Goal: Task Accomplishment & Management: Use online tool/utility

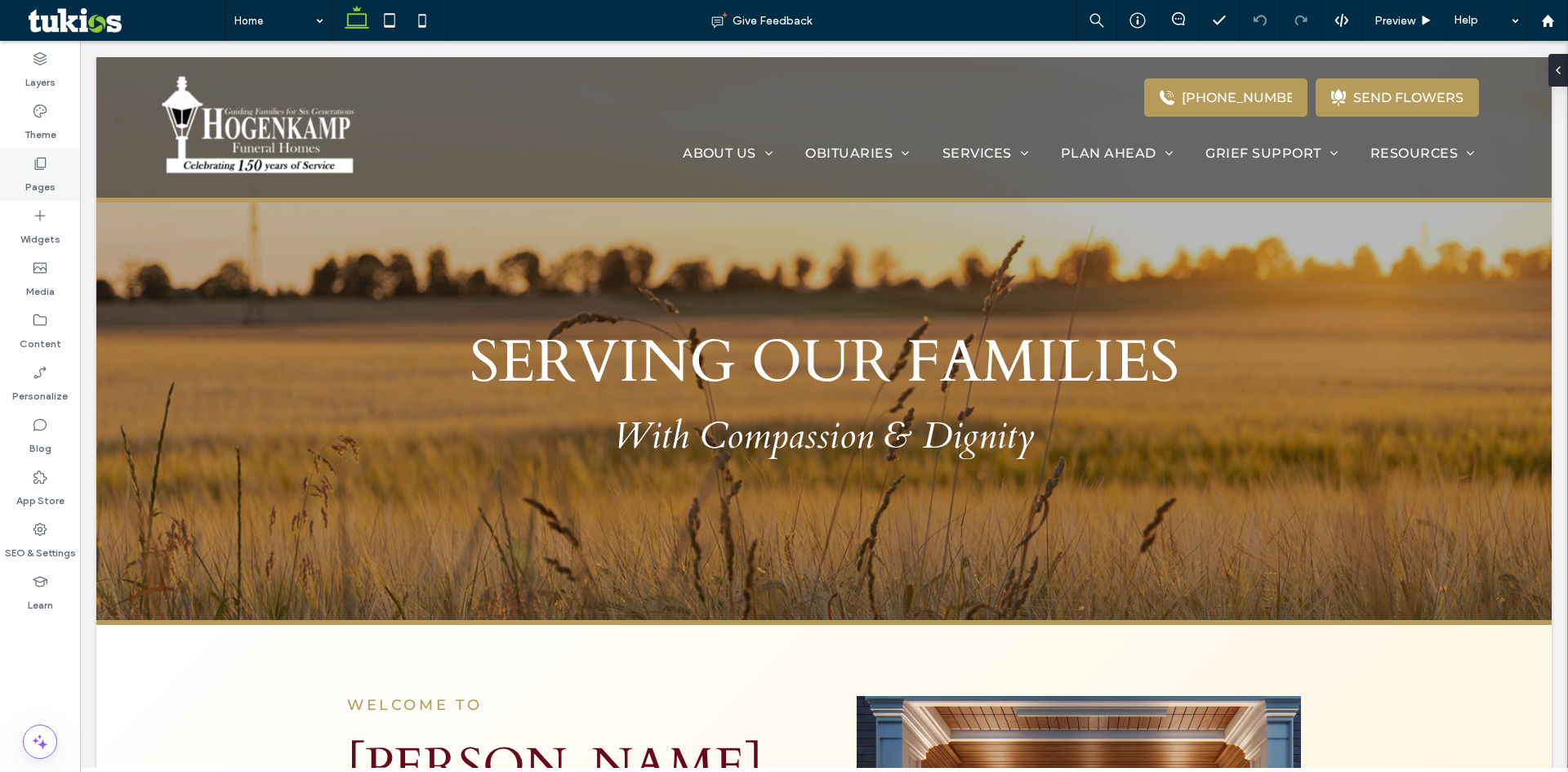
click at [41, 188] on label "Pages" at bounding box center [40, 183] width 30 height 23
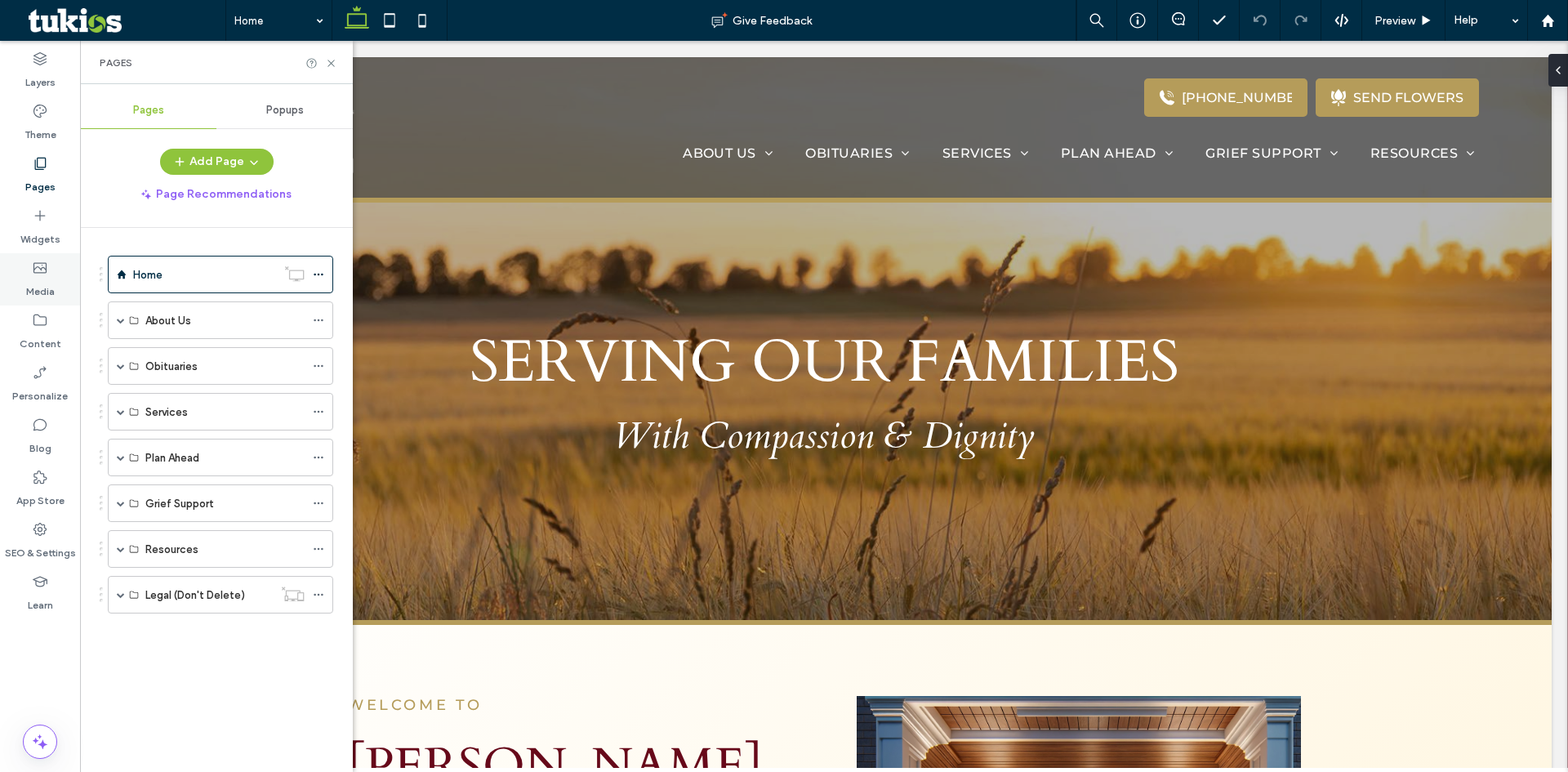
click at [36, 296] on label "Media" at bounding box center [40, 287] width 28 height 23
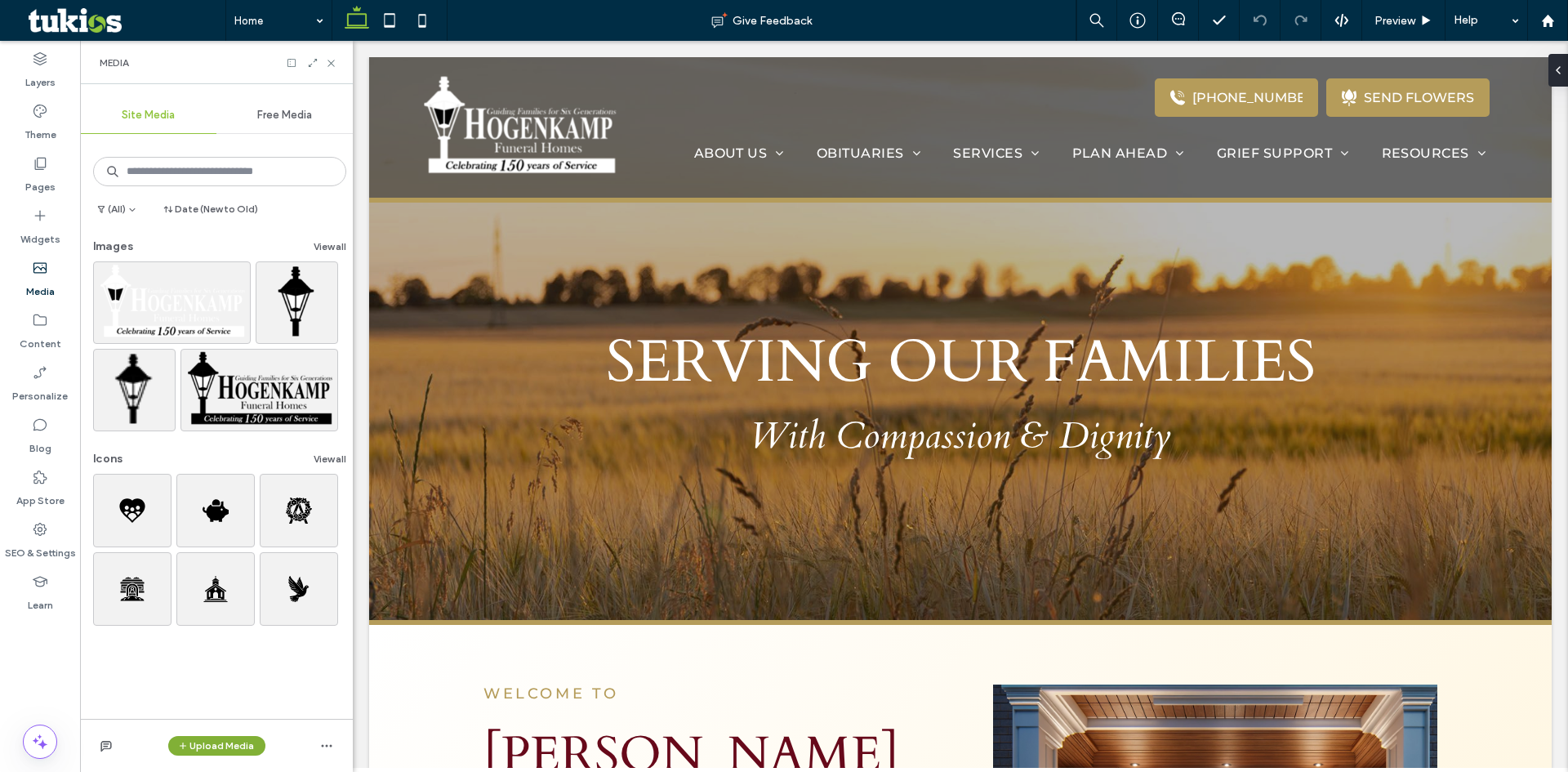
click at [212, 744] on button "Upload Media" at bounding box center [216, 745] width 97 height 20
click at [132, 678] on div "(All) Date (New to Old) Images View all Icons View all" at bounding box center [216, 428] width 273 height 581
click at [48, 277] on label "Media" at bounding box center [40, 287] width 28 height 23
click at [47, 319] on icon at bounding box center [40, 319] width 16 height 16
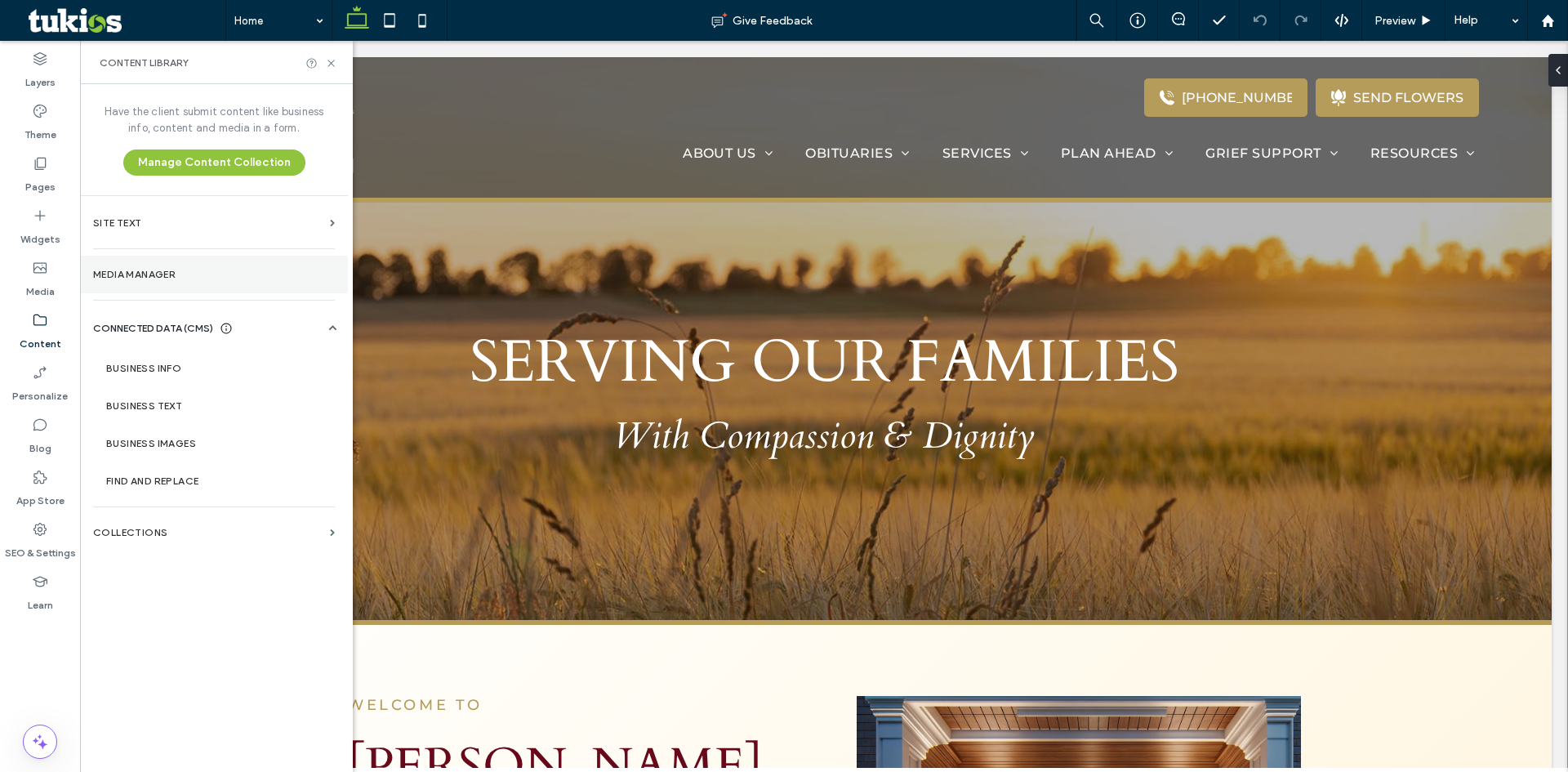
click at [159, 276] on label "Media Manager" at bounding box center [213, 274] width 241 height 11
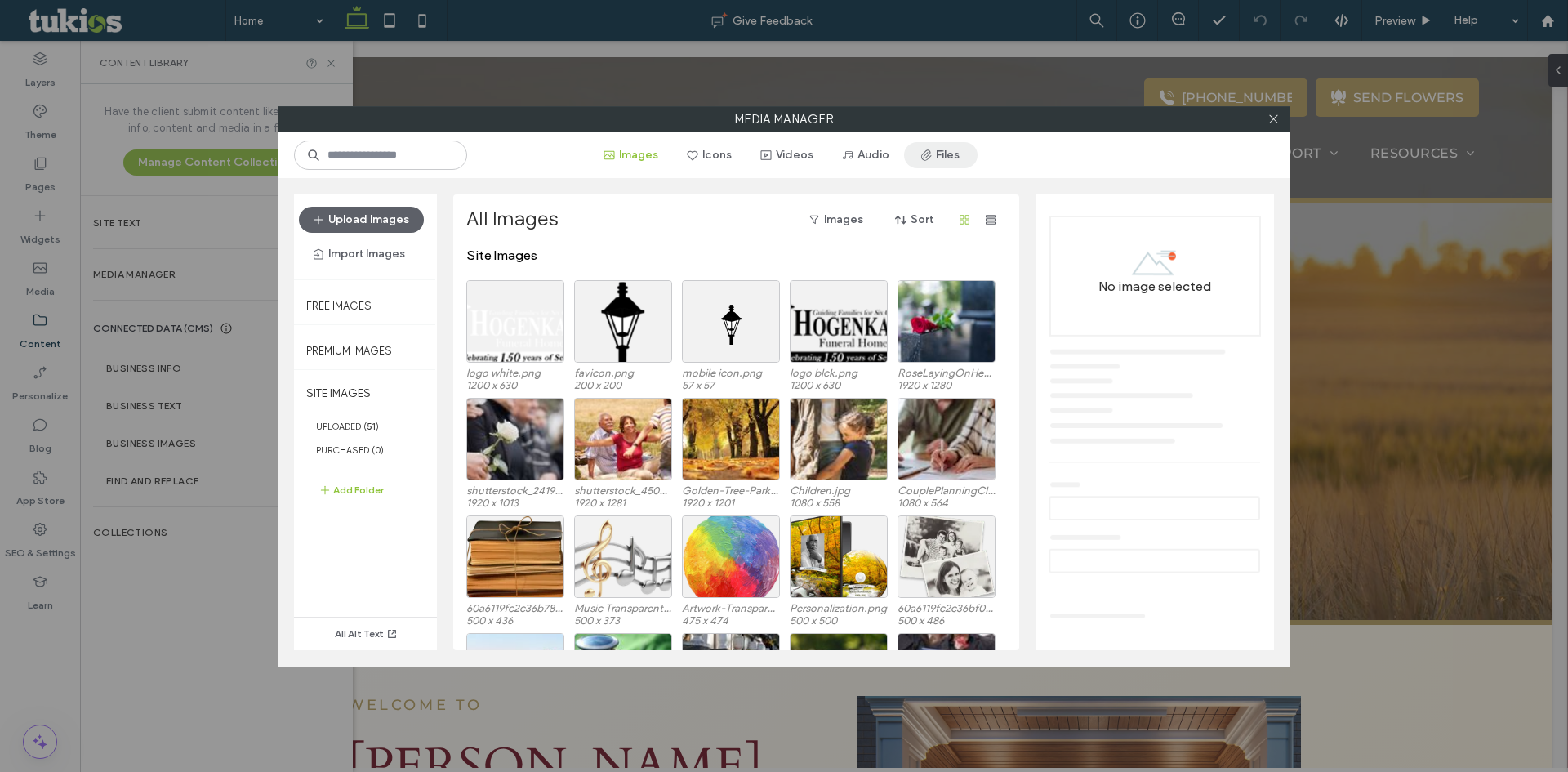
click at [955, 150] on button "Files" at bounding box center [941, 155] width 74 height 26
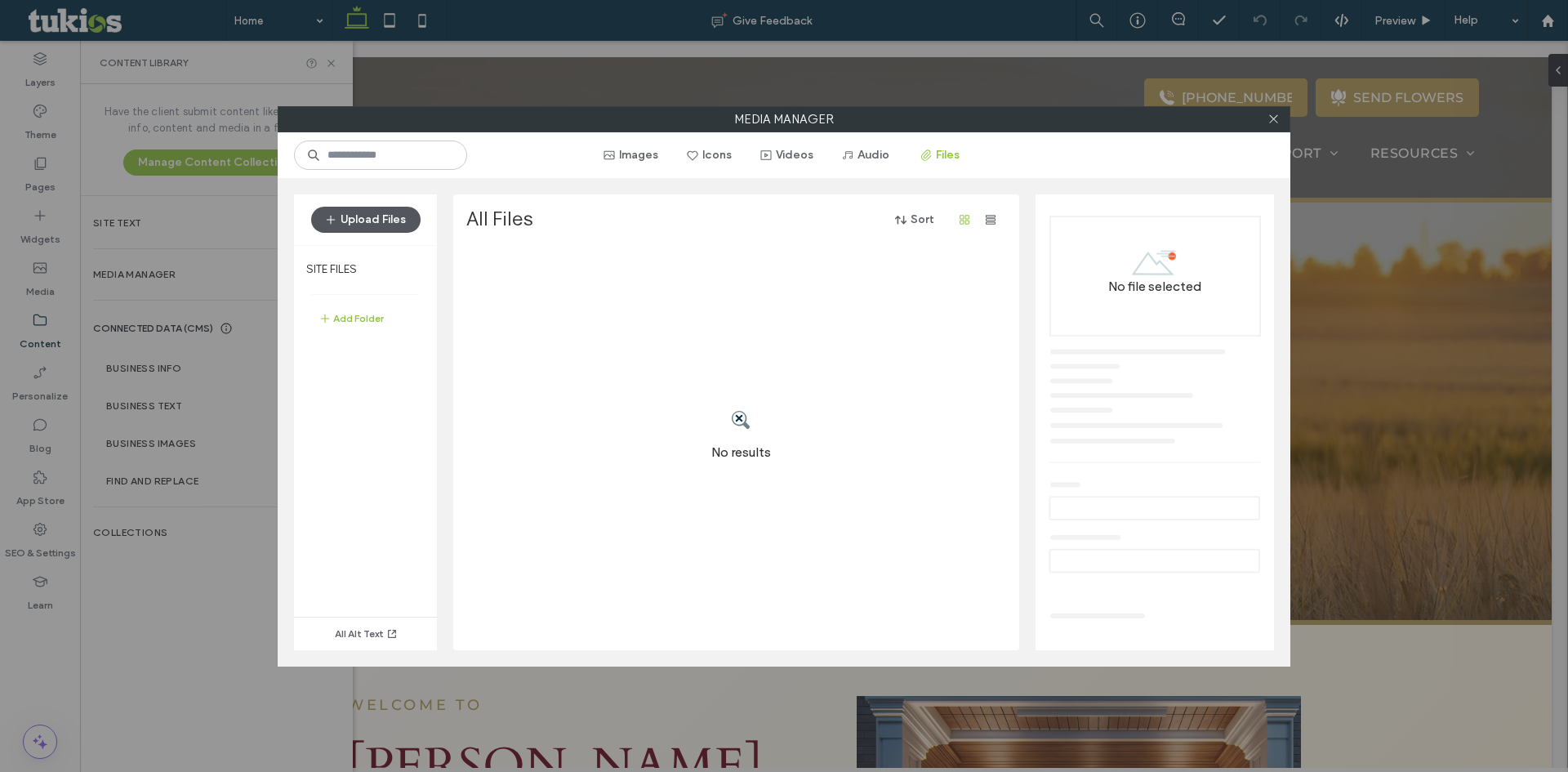
click at [367, 220] on button "Upload Files" at bounding box center [365, 220] width 109 height 26
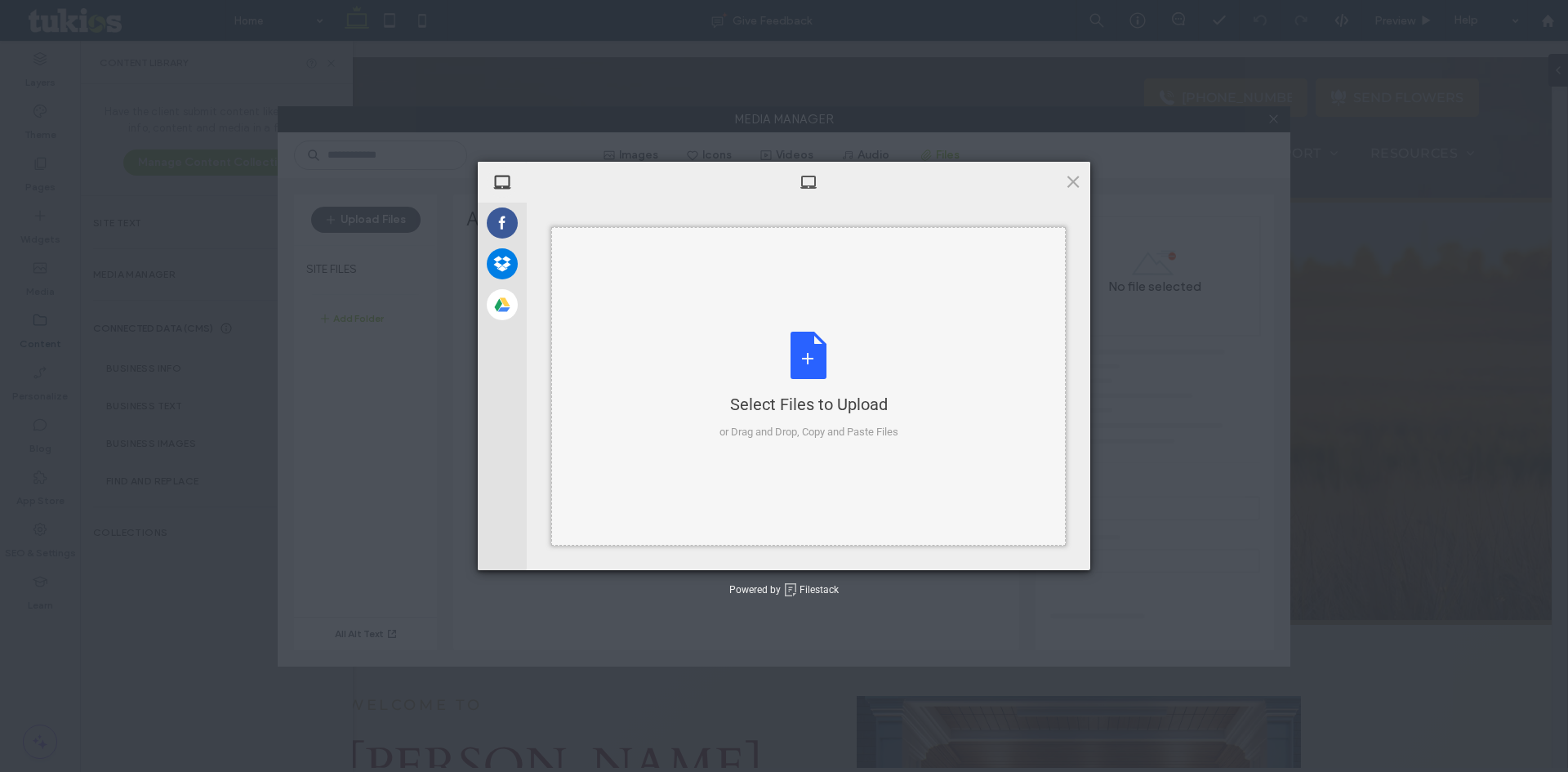
click at [813, 331] on div "Select Files to Upload or Drag and Drop, Copy and Paste Files" at bounding box center [808, 386] width 514 height 319
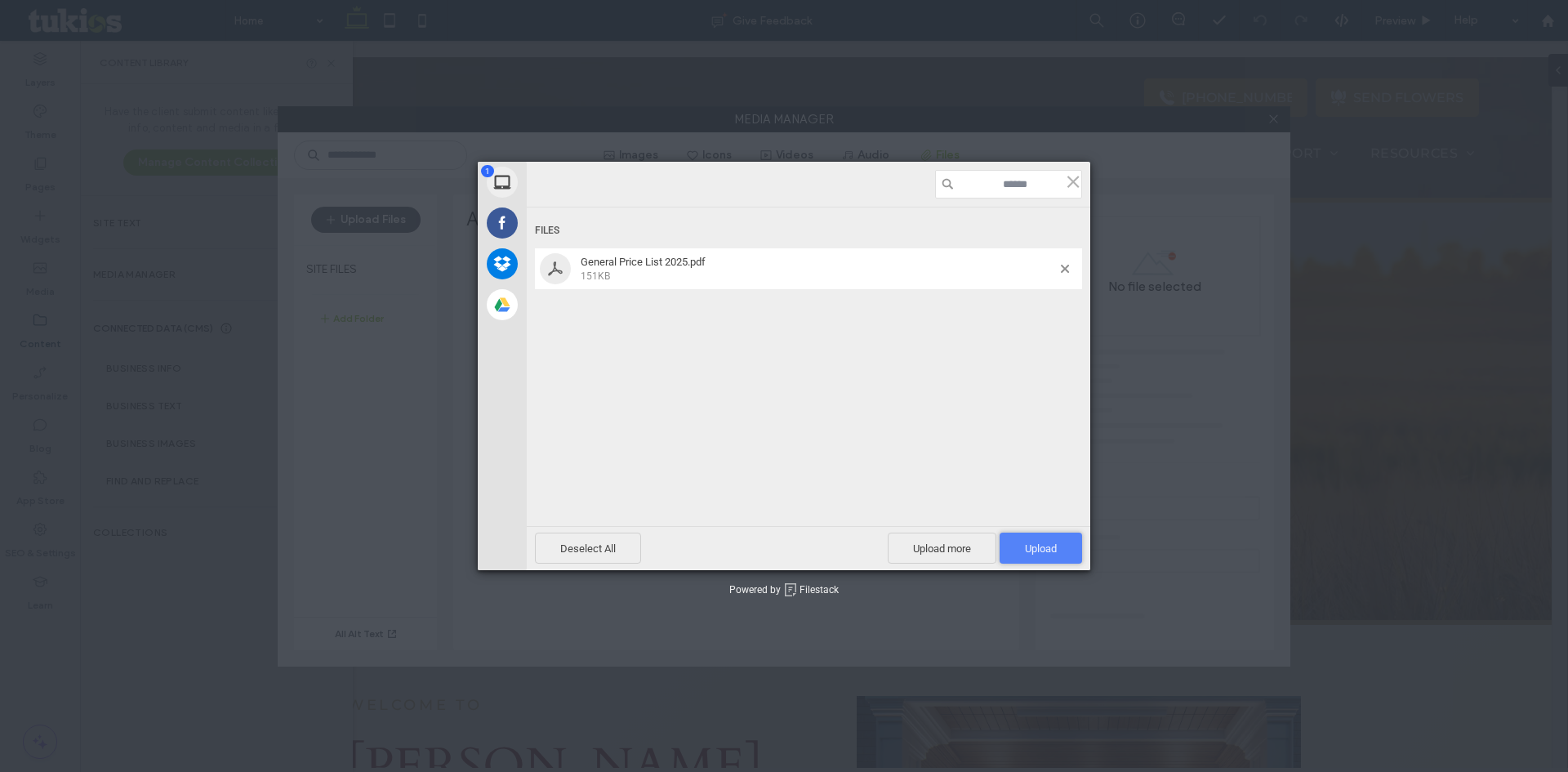
click at [1047, 547] on span "Upload 1" at bounding box center [1040, 548] width 32 height 12
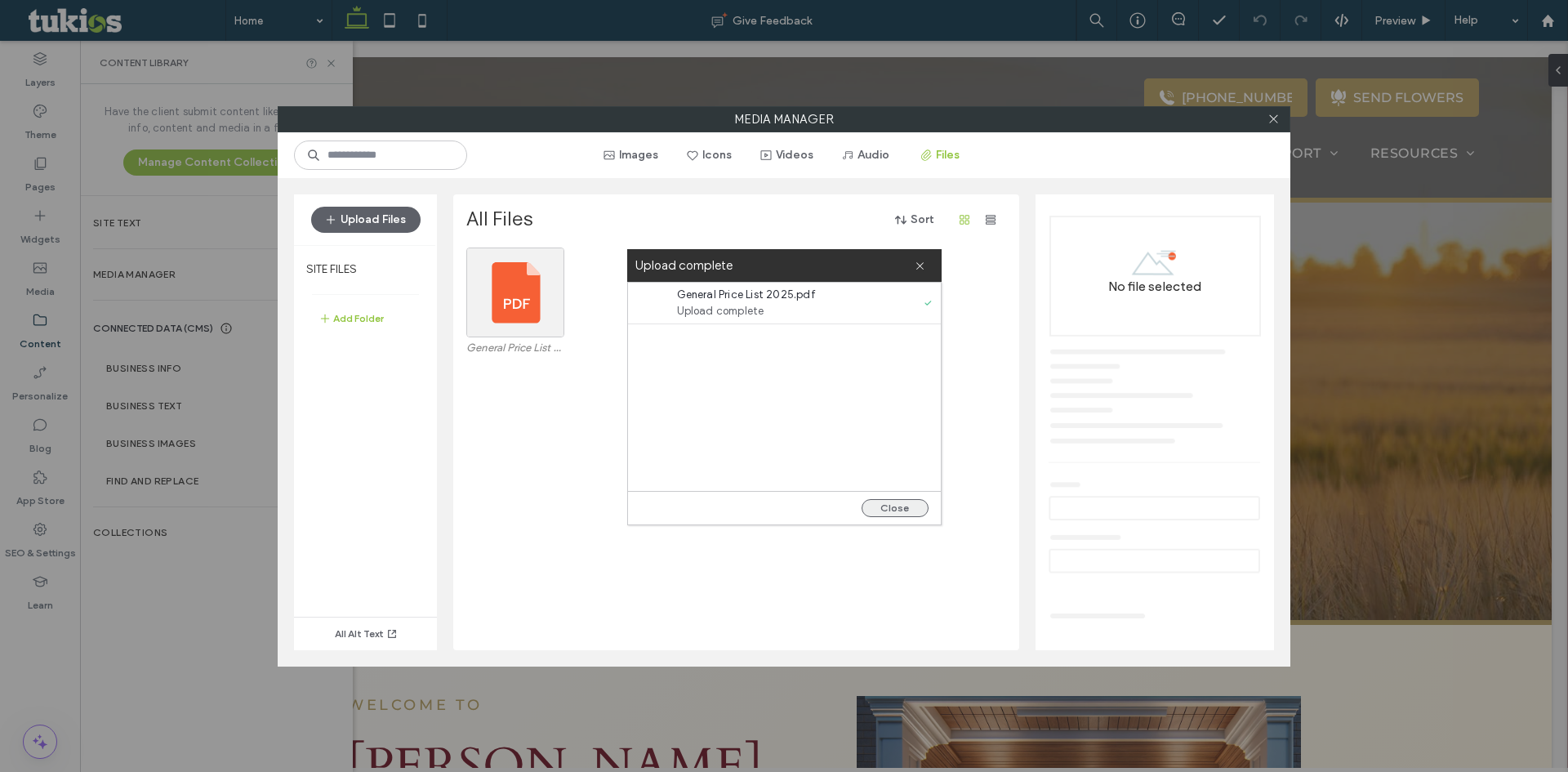
click at [895, 504] on button "Close" at bounding box center [895, 508] width 67 height 18
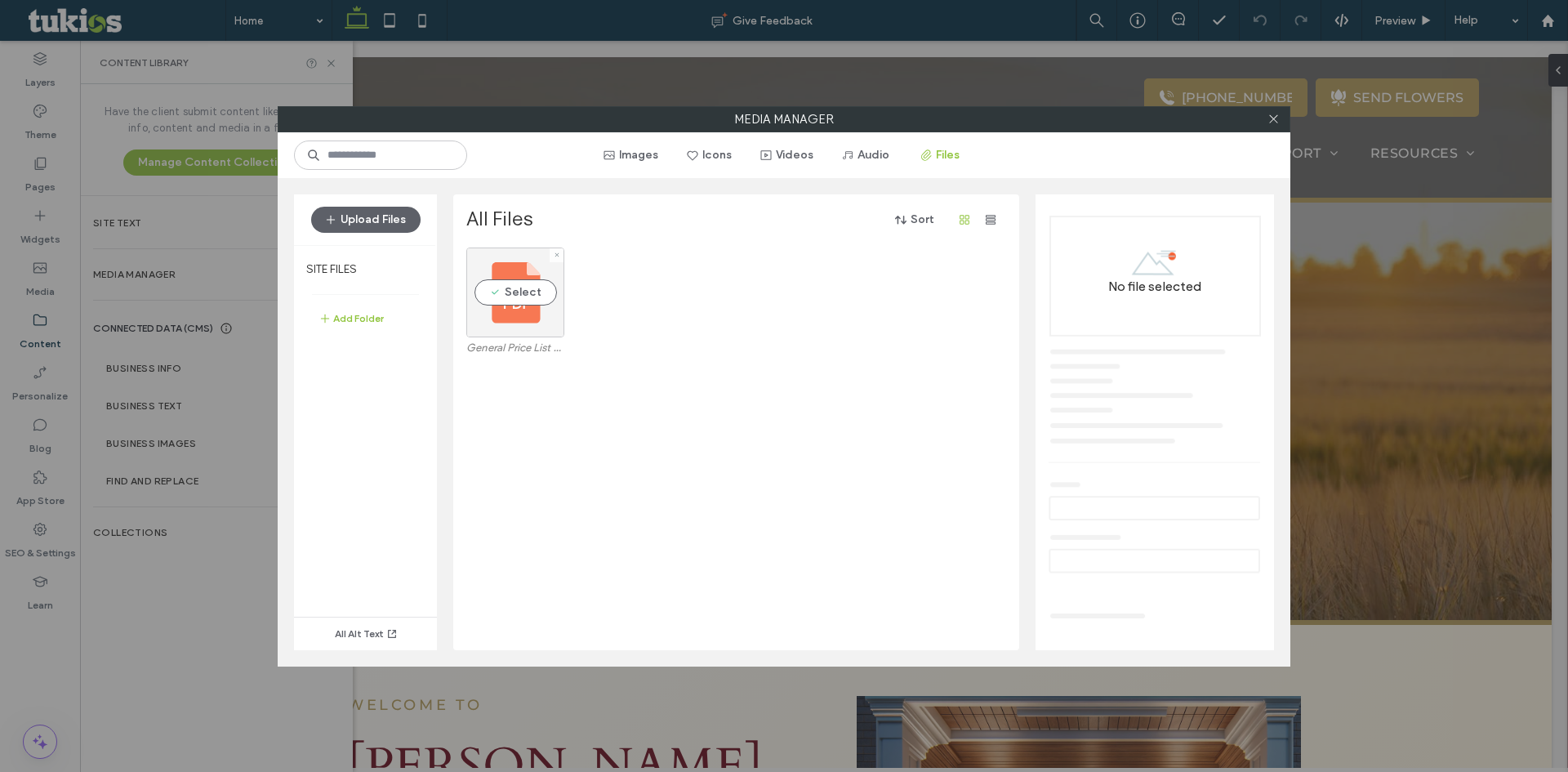
click at [526, 301] on div "Select" at bounding box center [515, 292] width 98 height 90
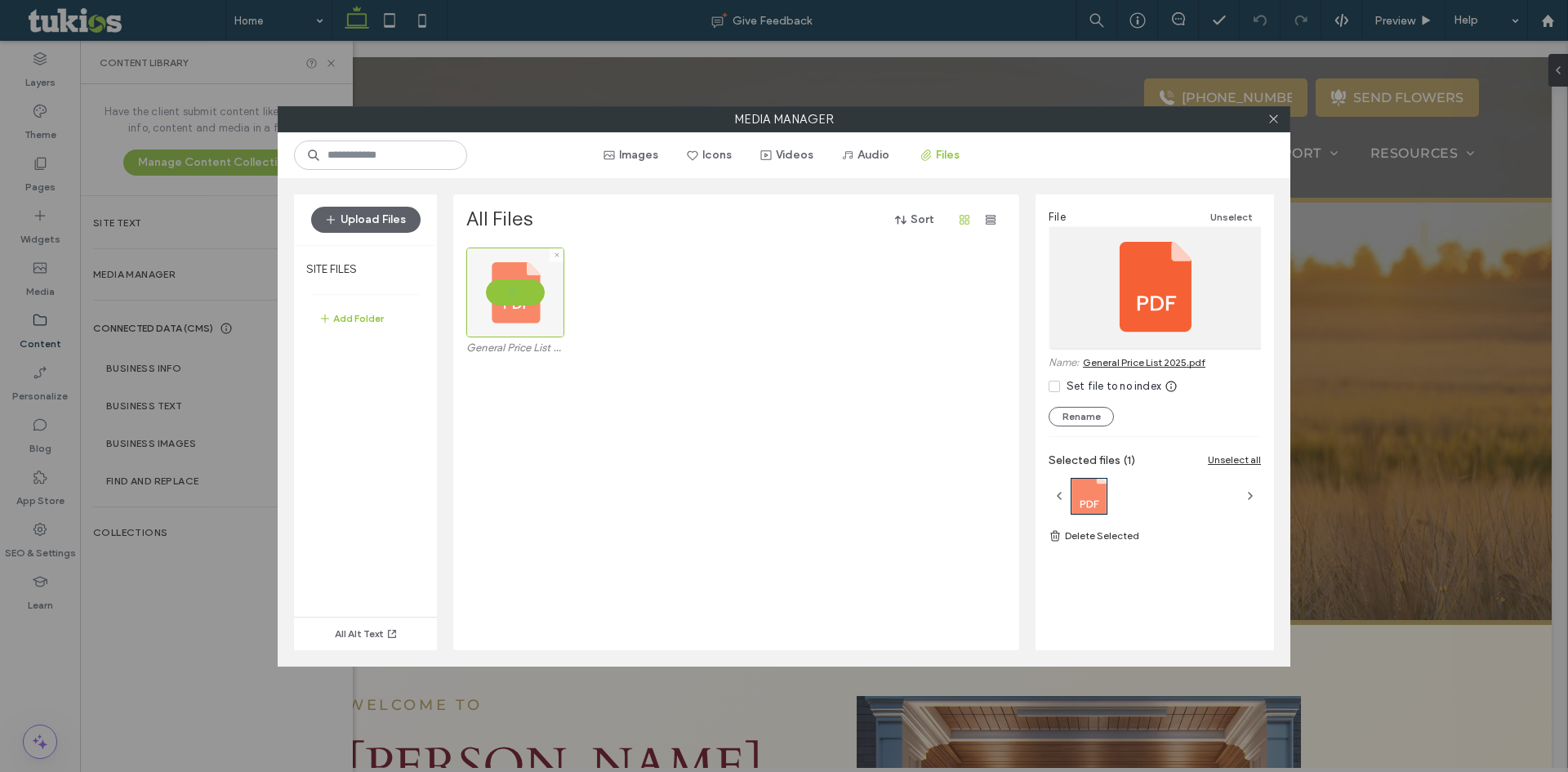
click at [529, 302] on div at bounding box center [515, 292] width 98 height 90
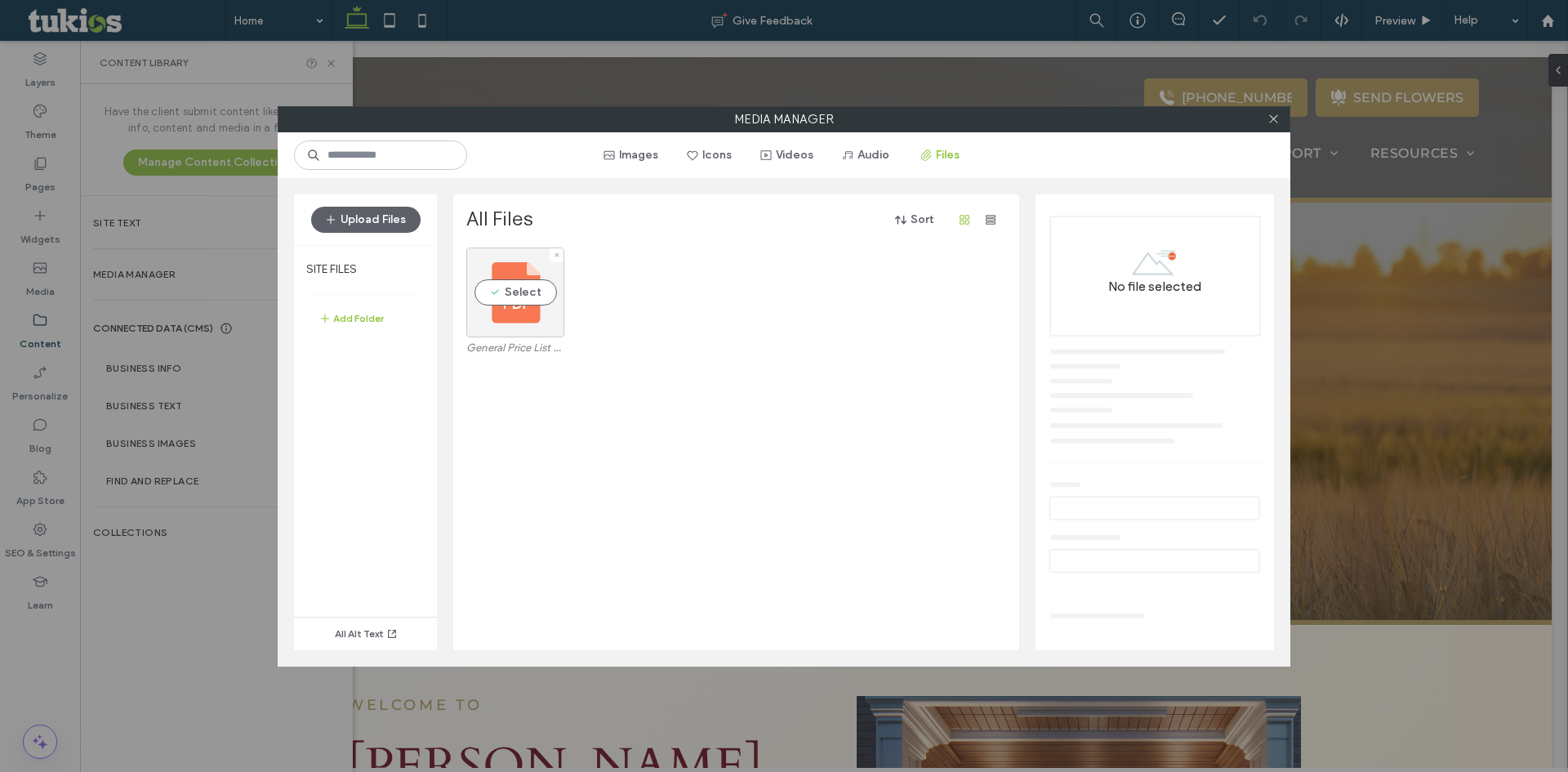
click at [529, 302] on div "Select" at bounding box center [515, 292] width 98 height 90
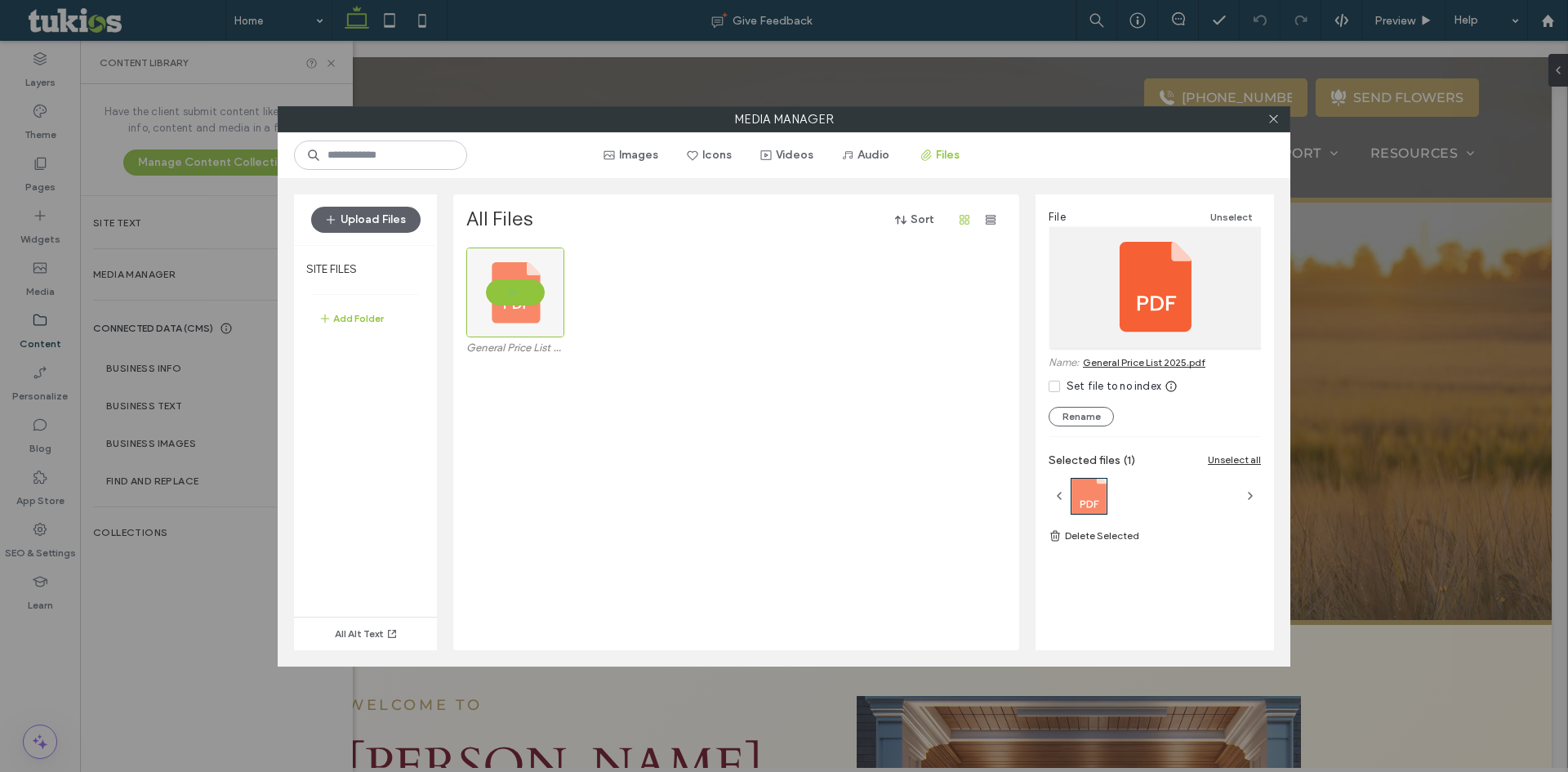
click at [1144, 367] on link "General Price List 2025.pdf" at bounding box center [1144, 362] width 123 height 12
click at [1273, 122] on icon at bounding box center [1273, 119] width 12 height 12
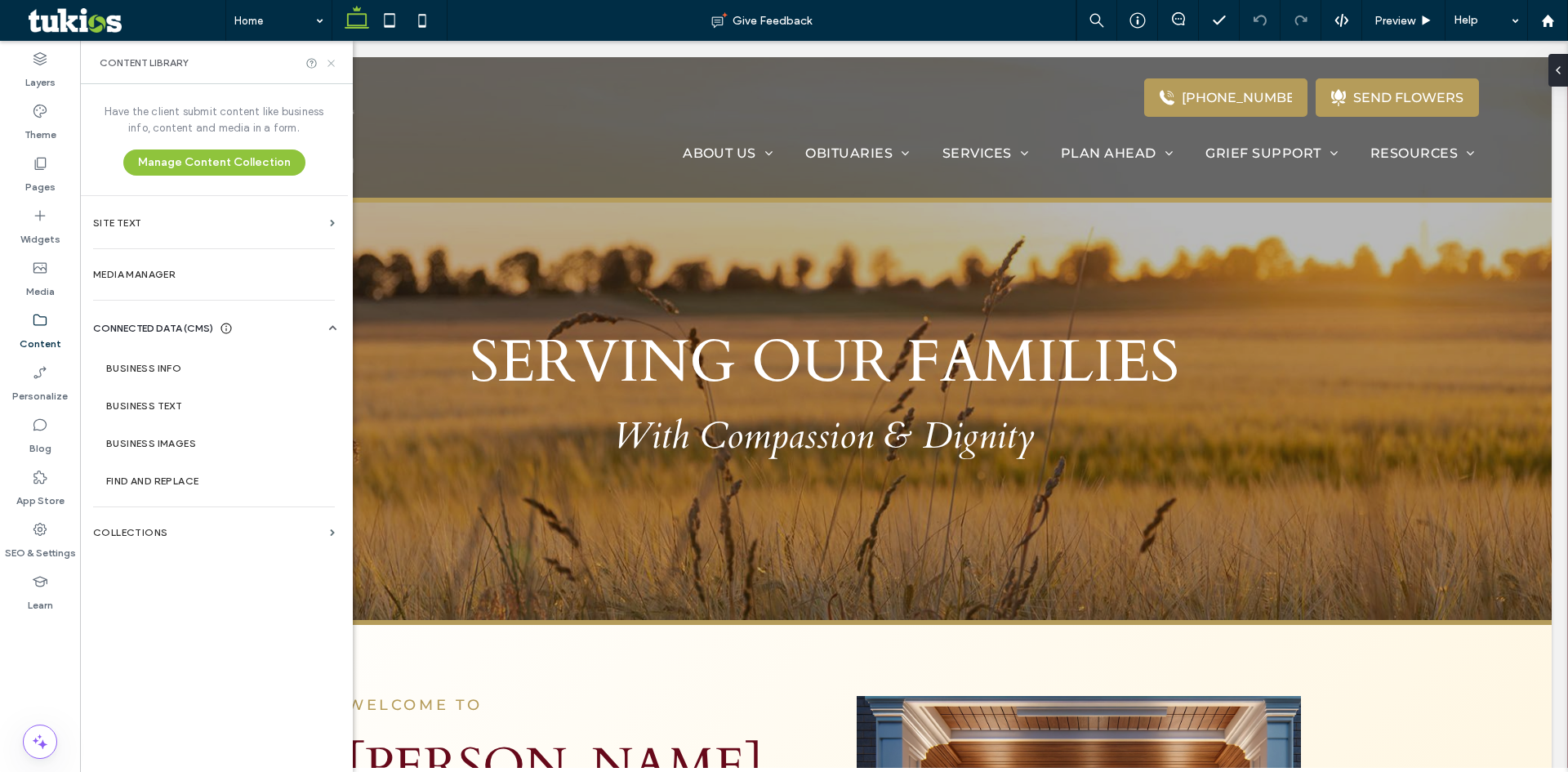
click at [327, 61] on icon at bounding box center [331, 64] width 12 height 12
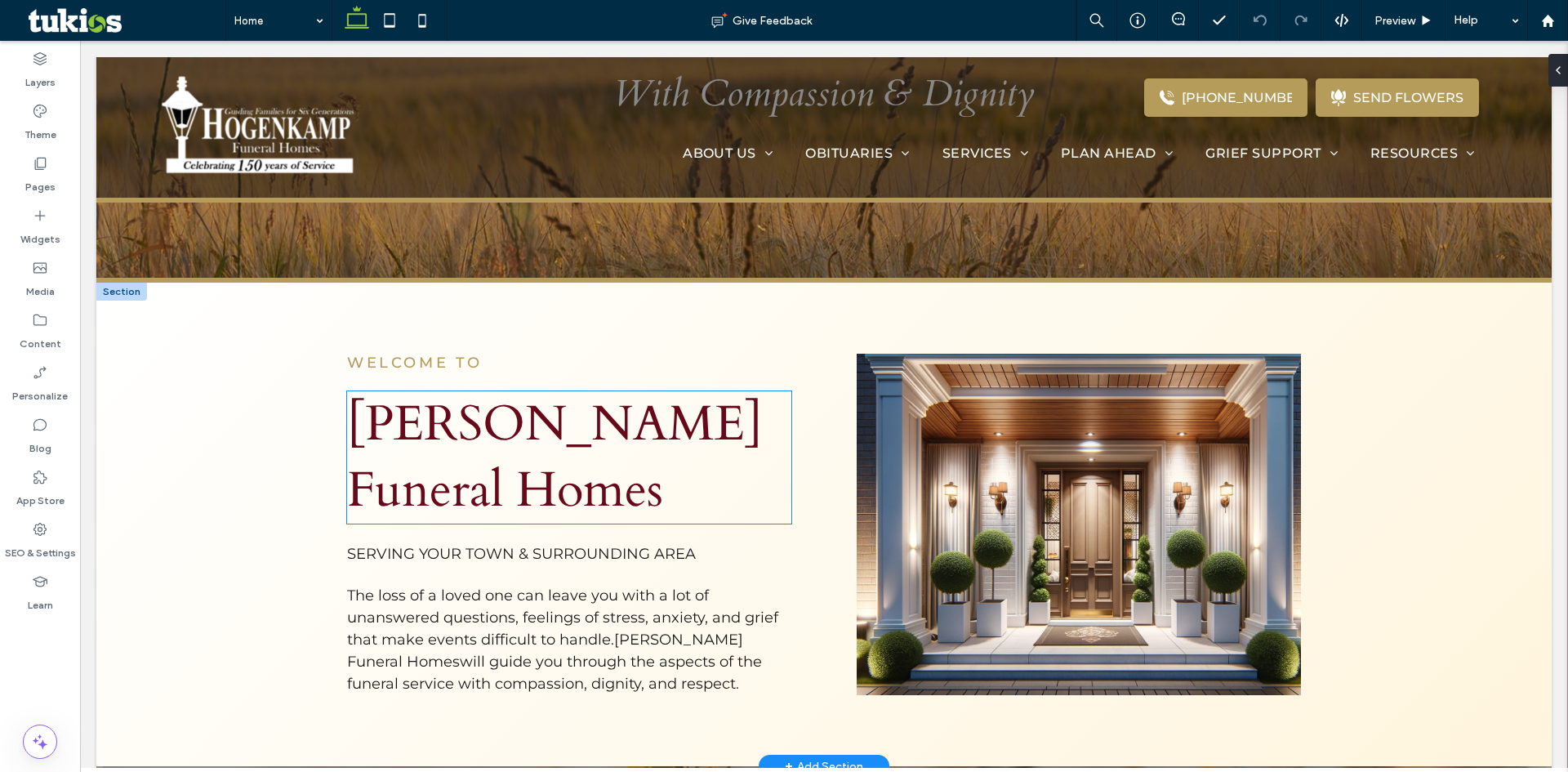
scroll to position [326, 0]
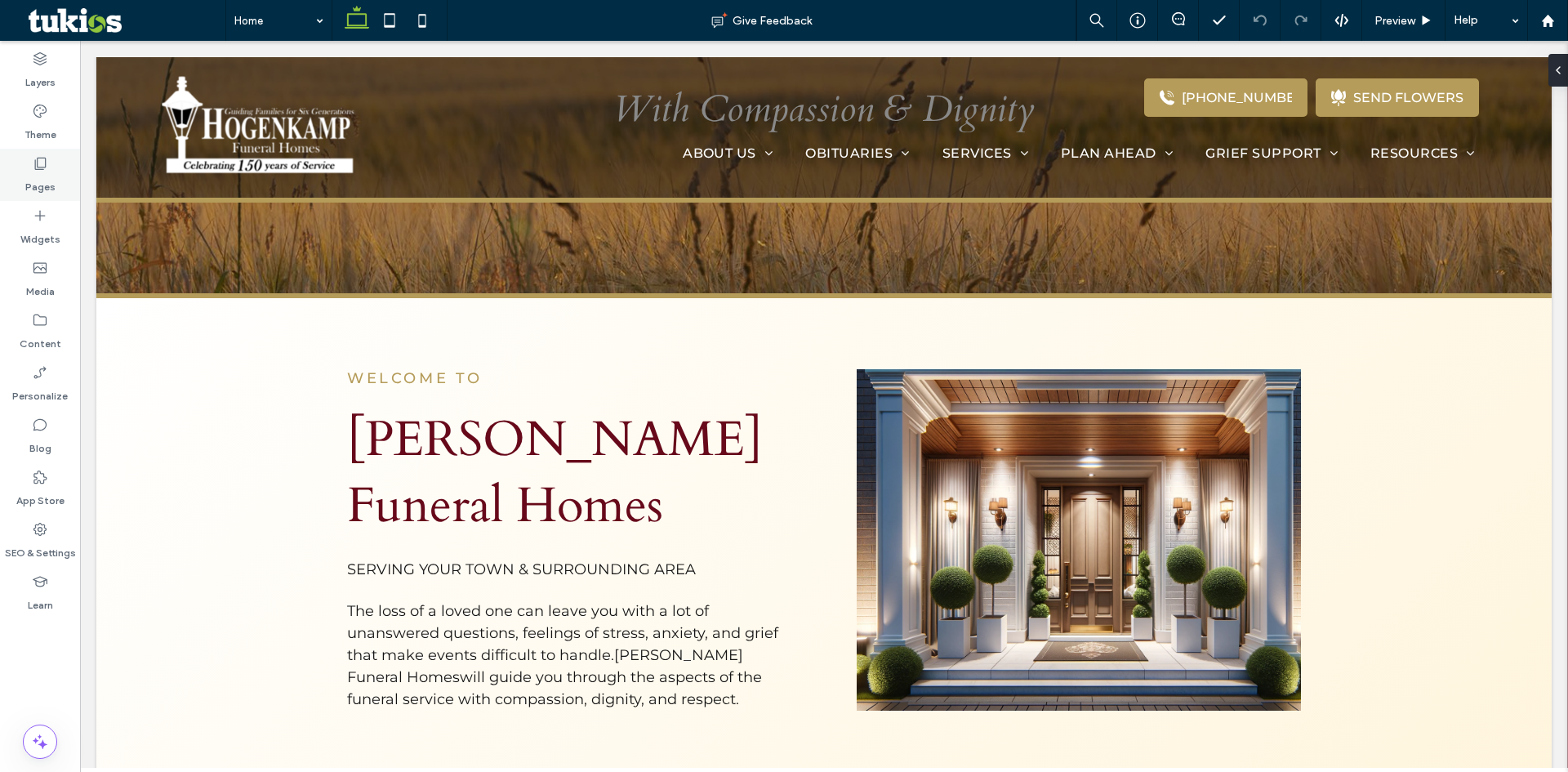
click at [39, 181] on label "Pages" at bounding box center [40, 183] width 30 height 23
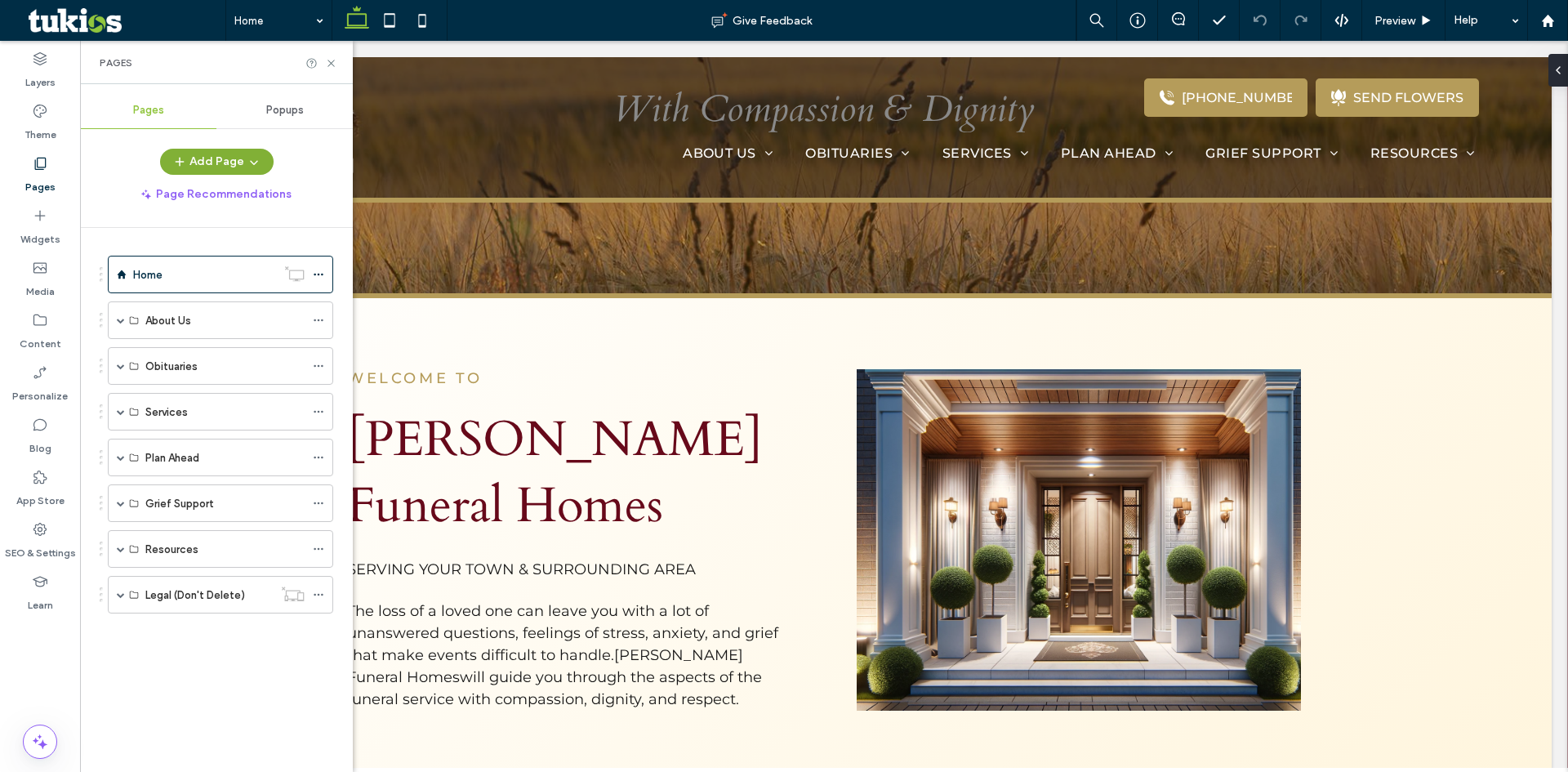
click at [210, 163] on button "Add Page" at bounding box center [216, 161] width 113 height 26
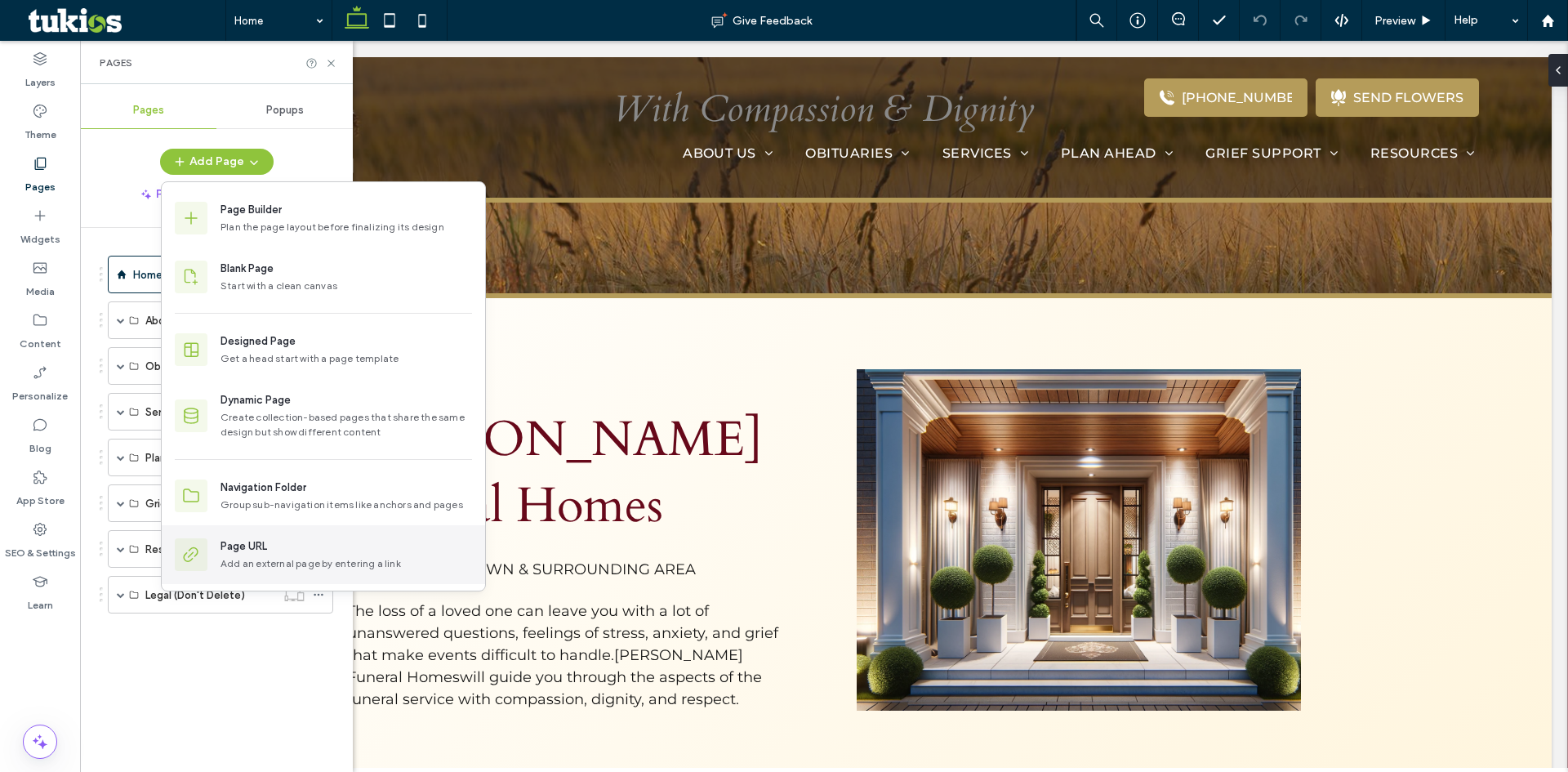
click at [266, 549] on div "Page URL" at bounding box center [244, 546] width 46 height 16
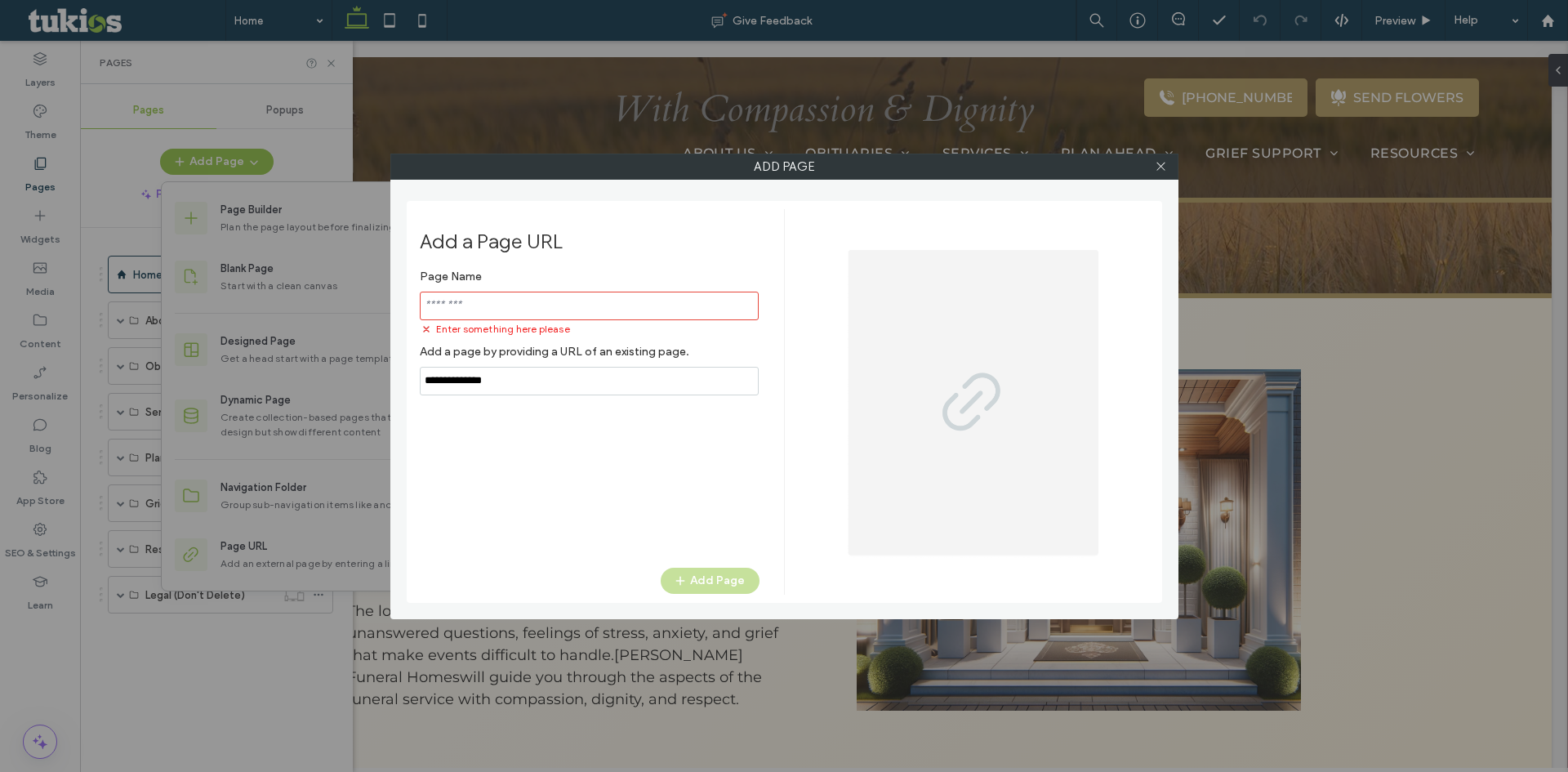
drag, startPoint x: 550, startPoint y: 370, endPoint x: 367, endPoint y: 366, distance: 183.0
click at [367, 366] on div "Add Page Add a Page URL Page Name Enter something here please Add a page by pro…" at bounding box center [784, 386] width 1568 height 772
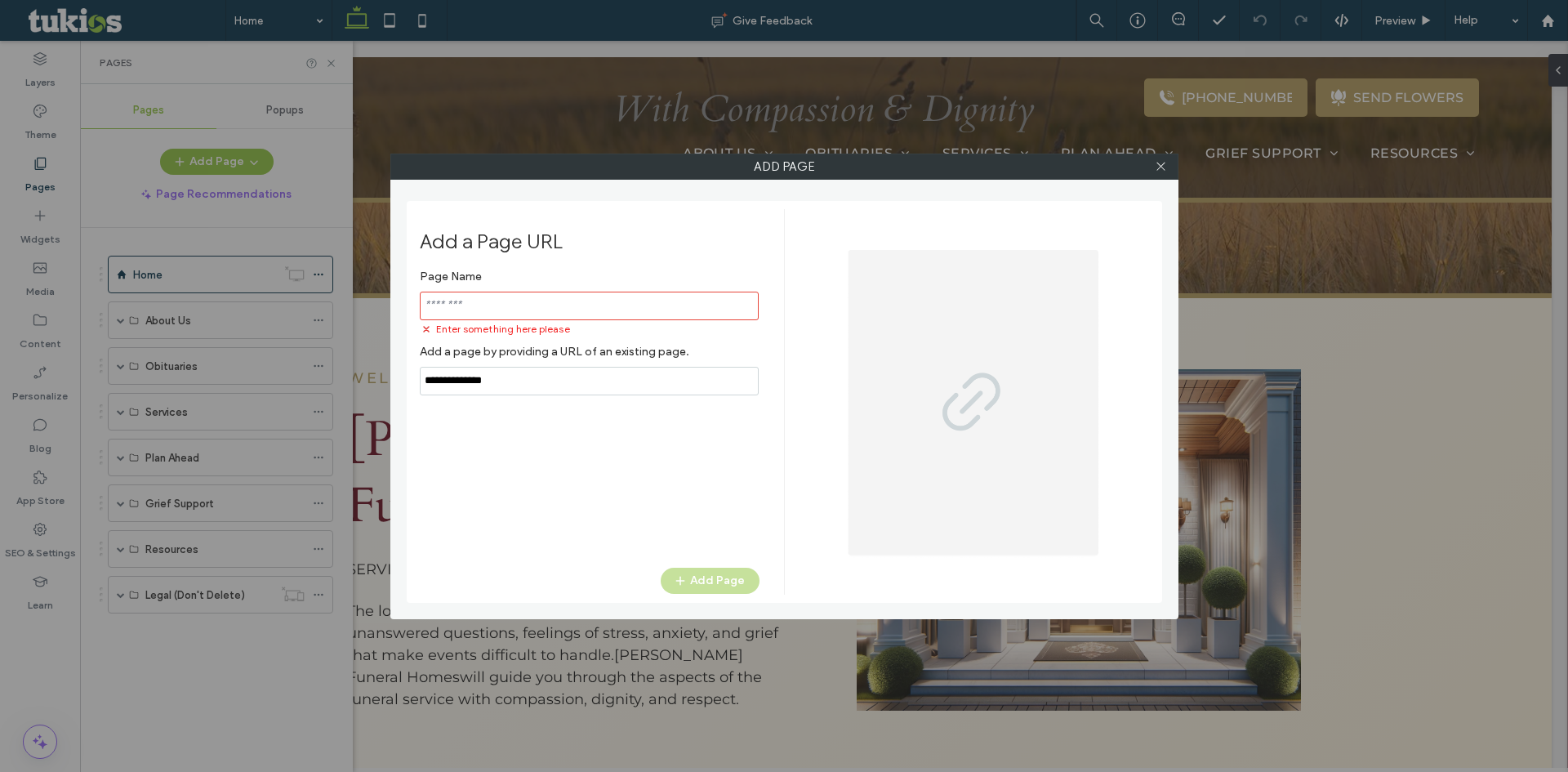
paste input "**********"
type input "**********"
click at [463, 319] on input "notEmpty" at bounding box center [589, 305] width 339 height 28
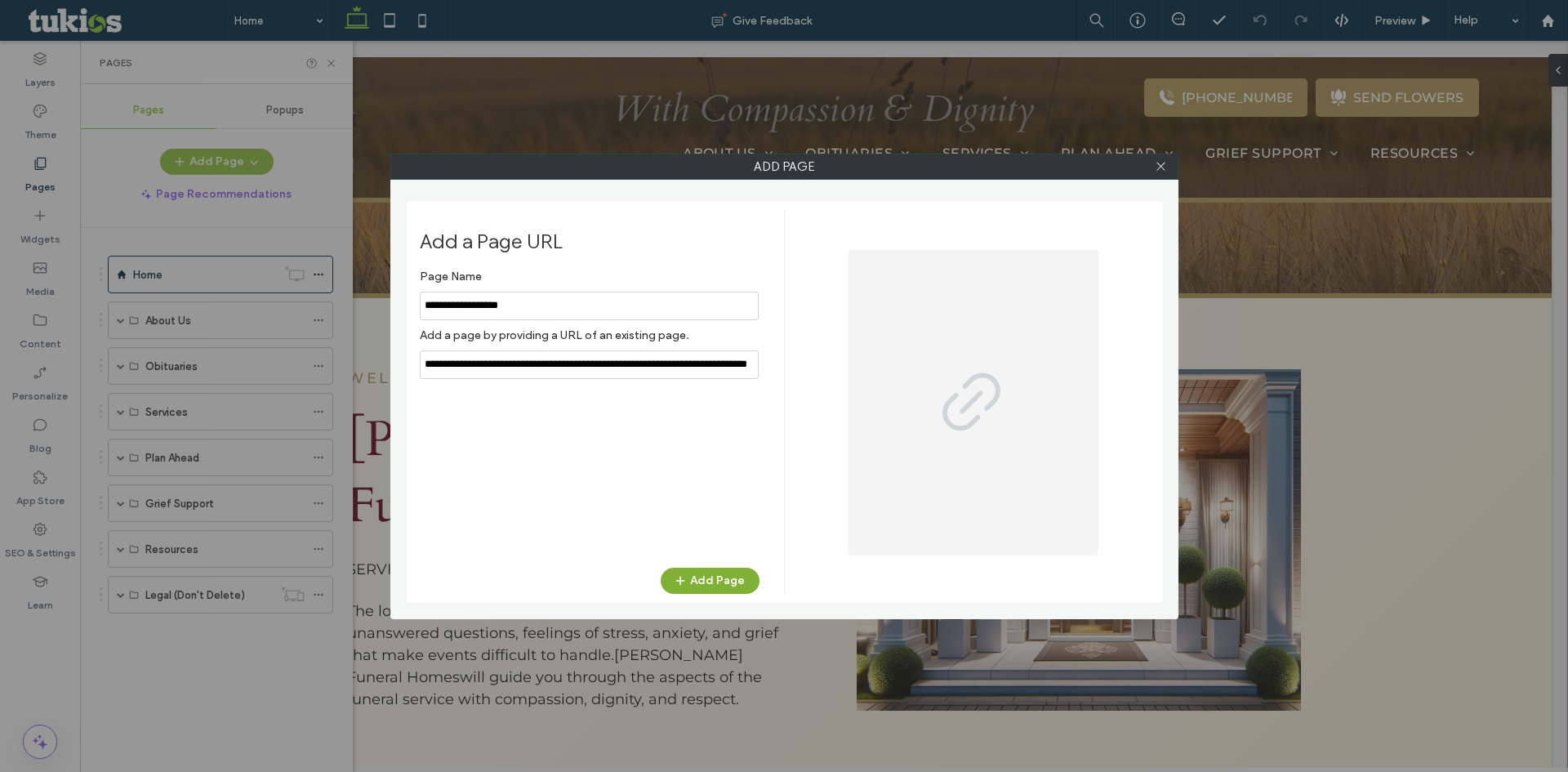
type input "**********"
click at [692, 577] on button "Add Page" at bounding box center [709, 581] width 99 height 26
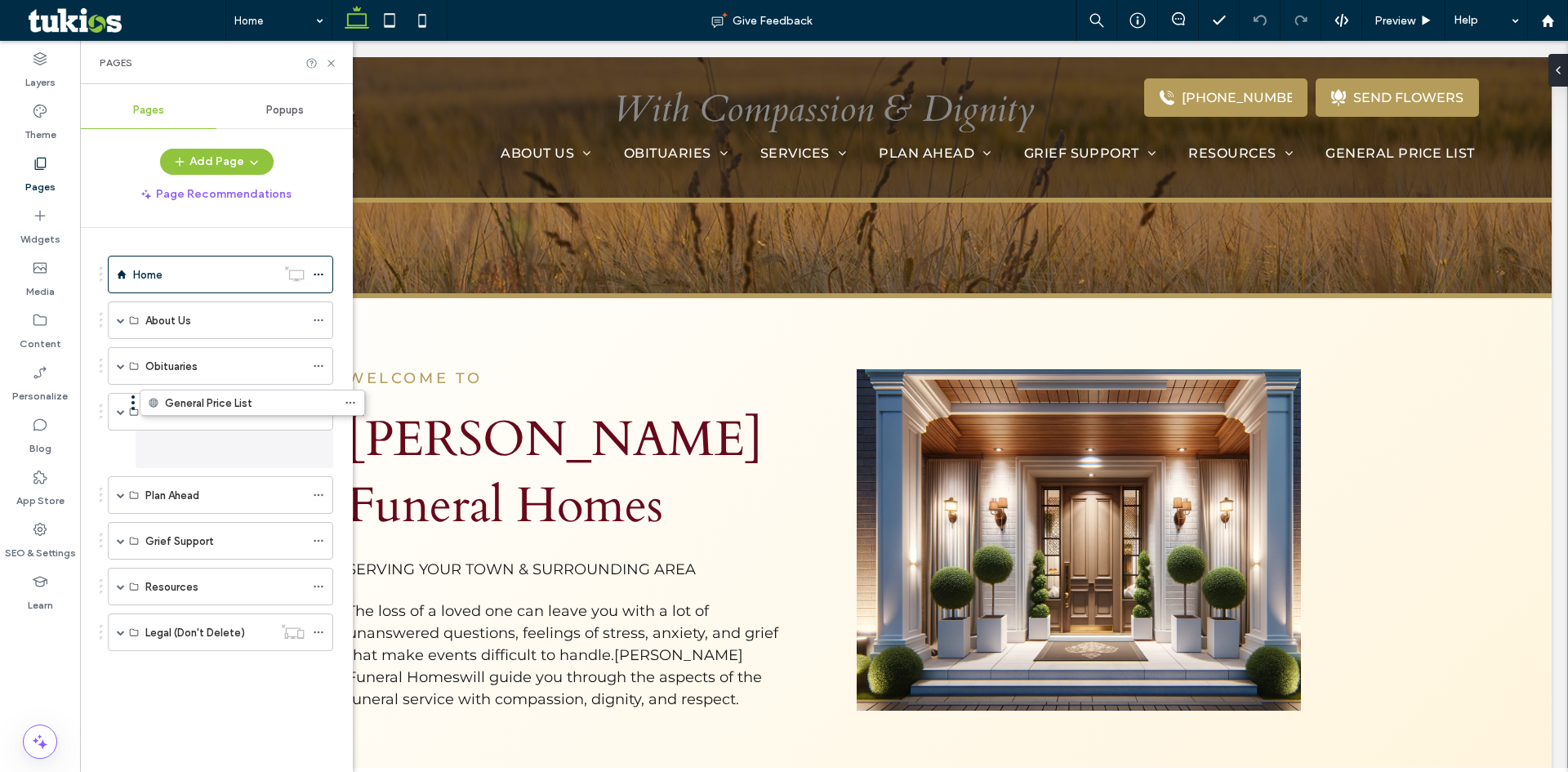
drag, startPoint x: 166, startPoint y: 651, endPoint x: 198, endPoint y: 419, distance: 234.2
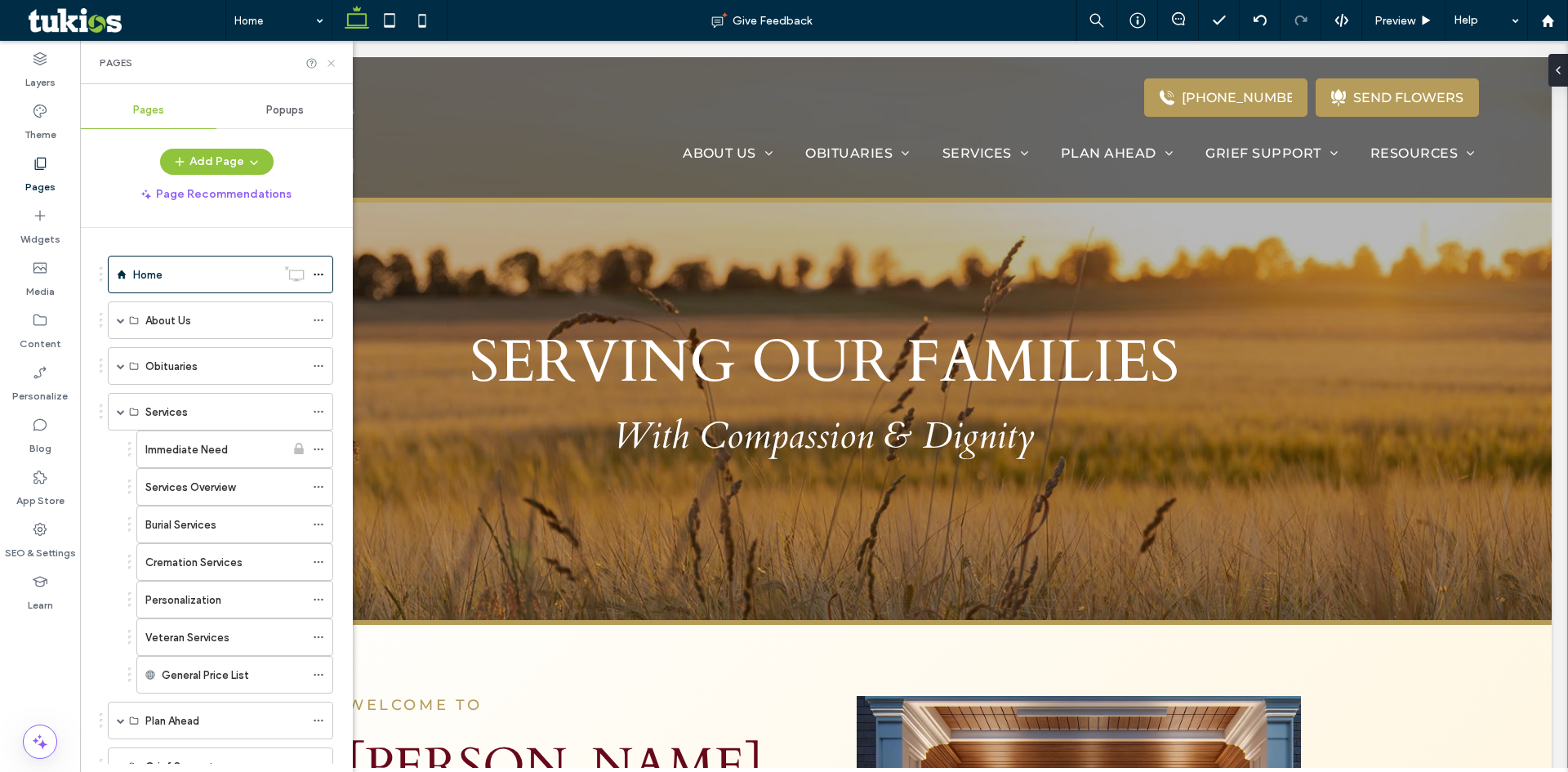
click at [330, 60] on icon at bounding box center [331, 64] width 12 height 12
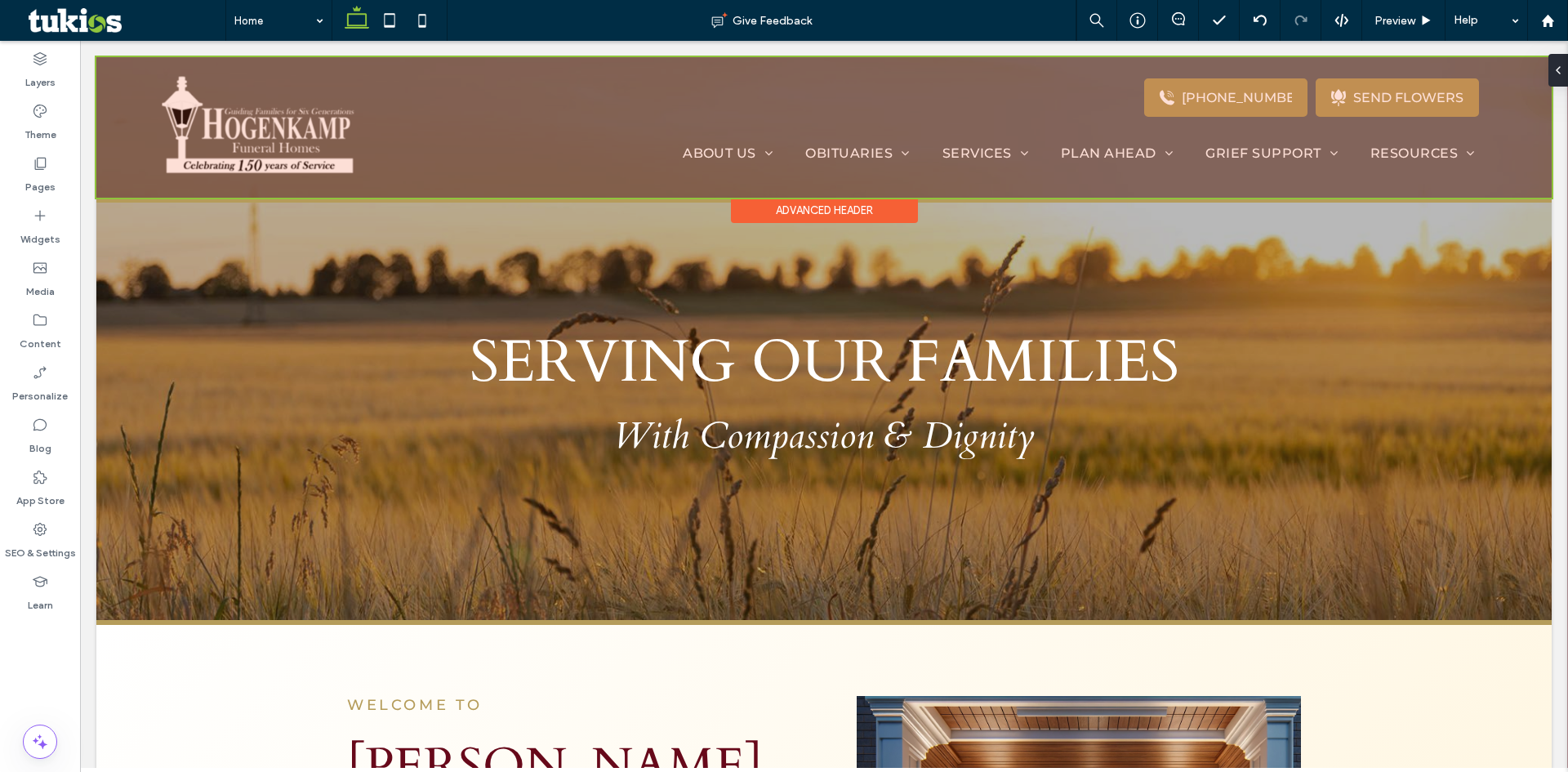
click at [1109, 132] on div at bounding box center [824, 128] width 1455 height 141
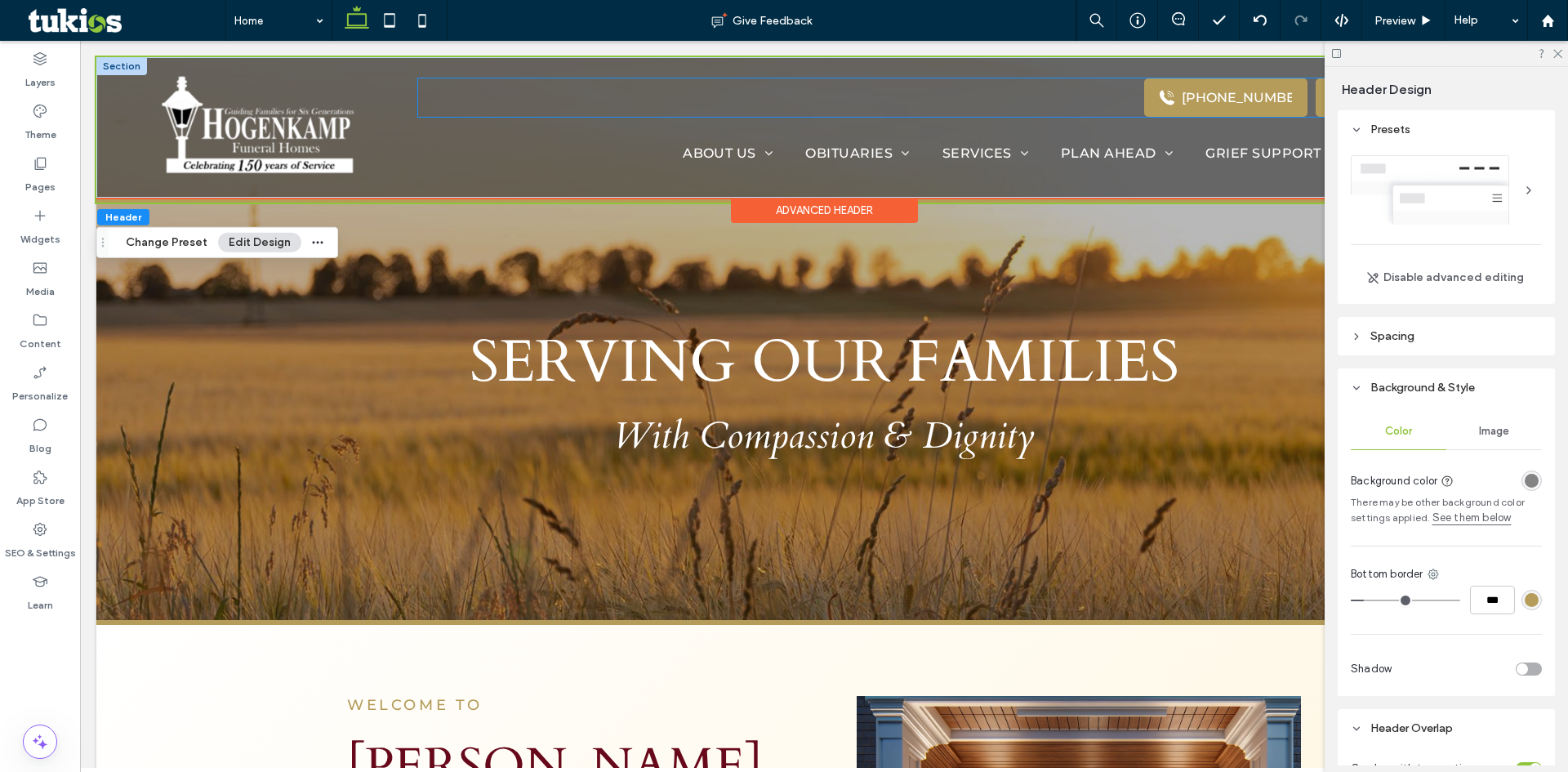
click at [1061, 94] on div "[PHONE_NUMBER] .st0-{display:none;} .st1-{display:inline;} .st2-{fill:#currentc…" at bounding box center [948, 97] width 1061 height 39
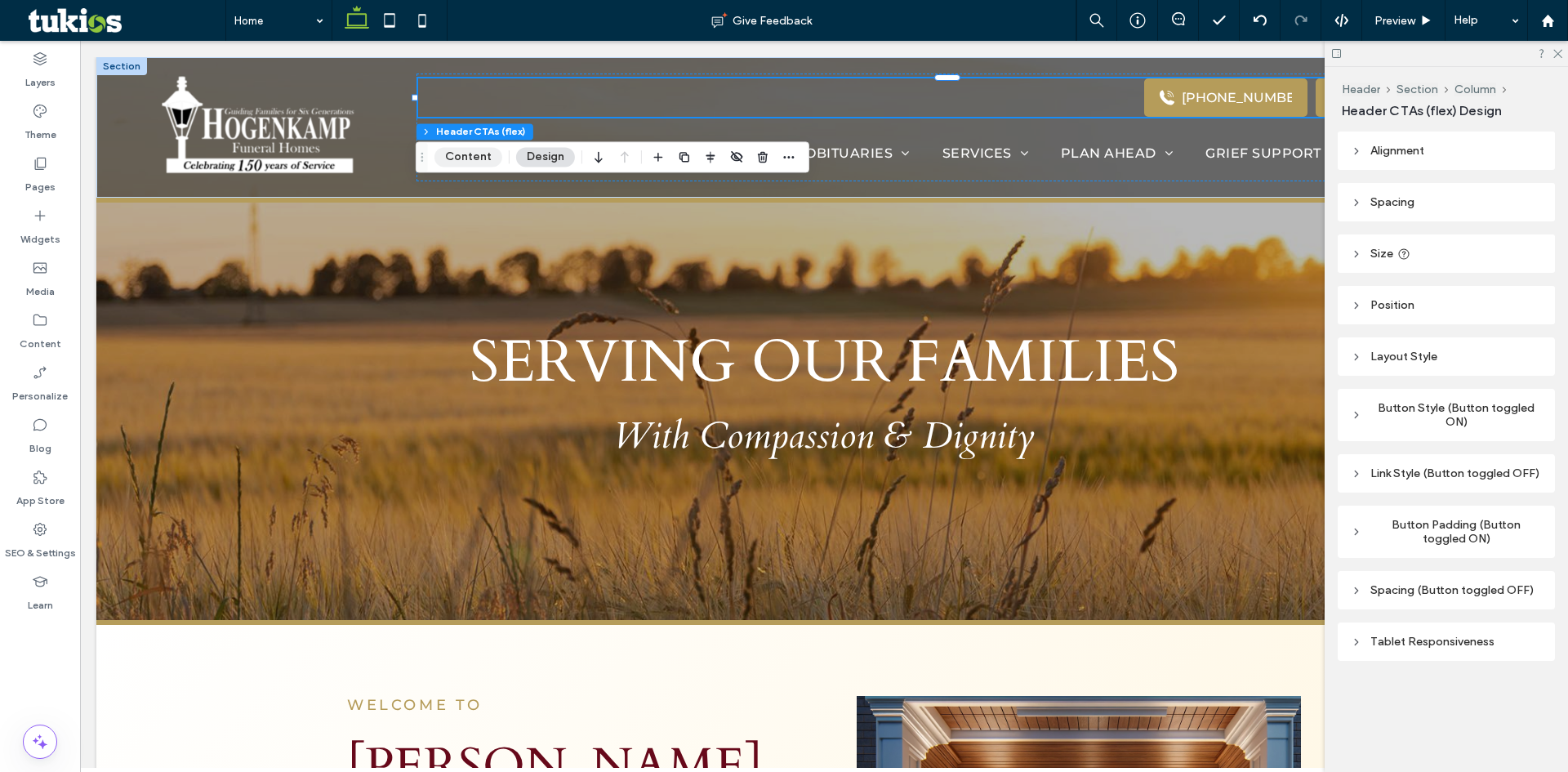
click at [464, 153] on button "Content" at bounding box center [468, 156] width 68 height 20
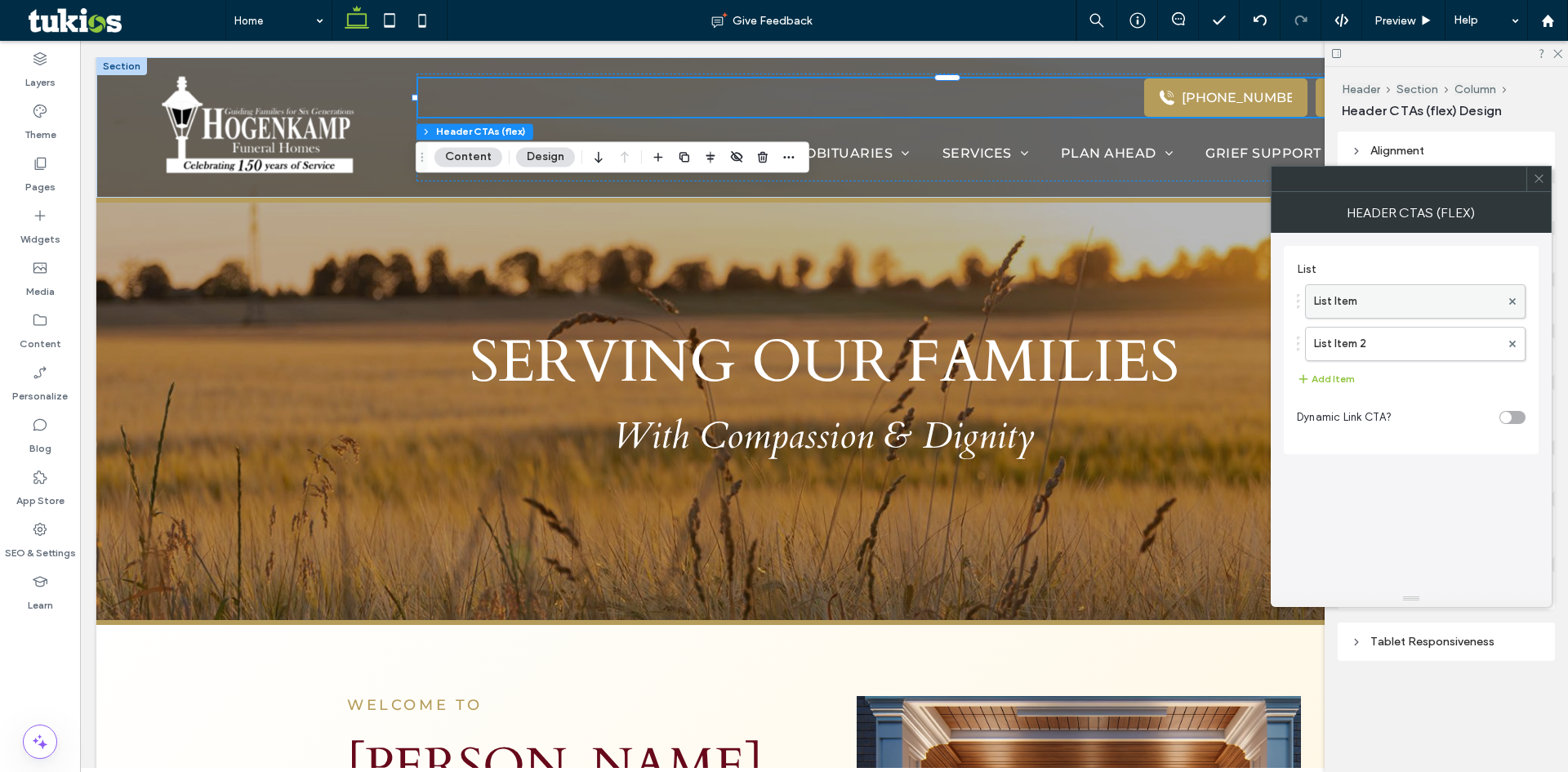
click at [1339, 302] on label "List Item" at bounding box center [1407, 301] width 186 height 33
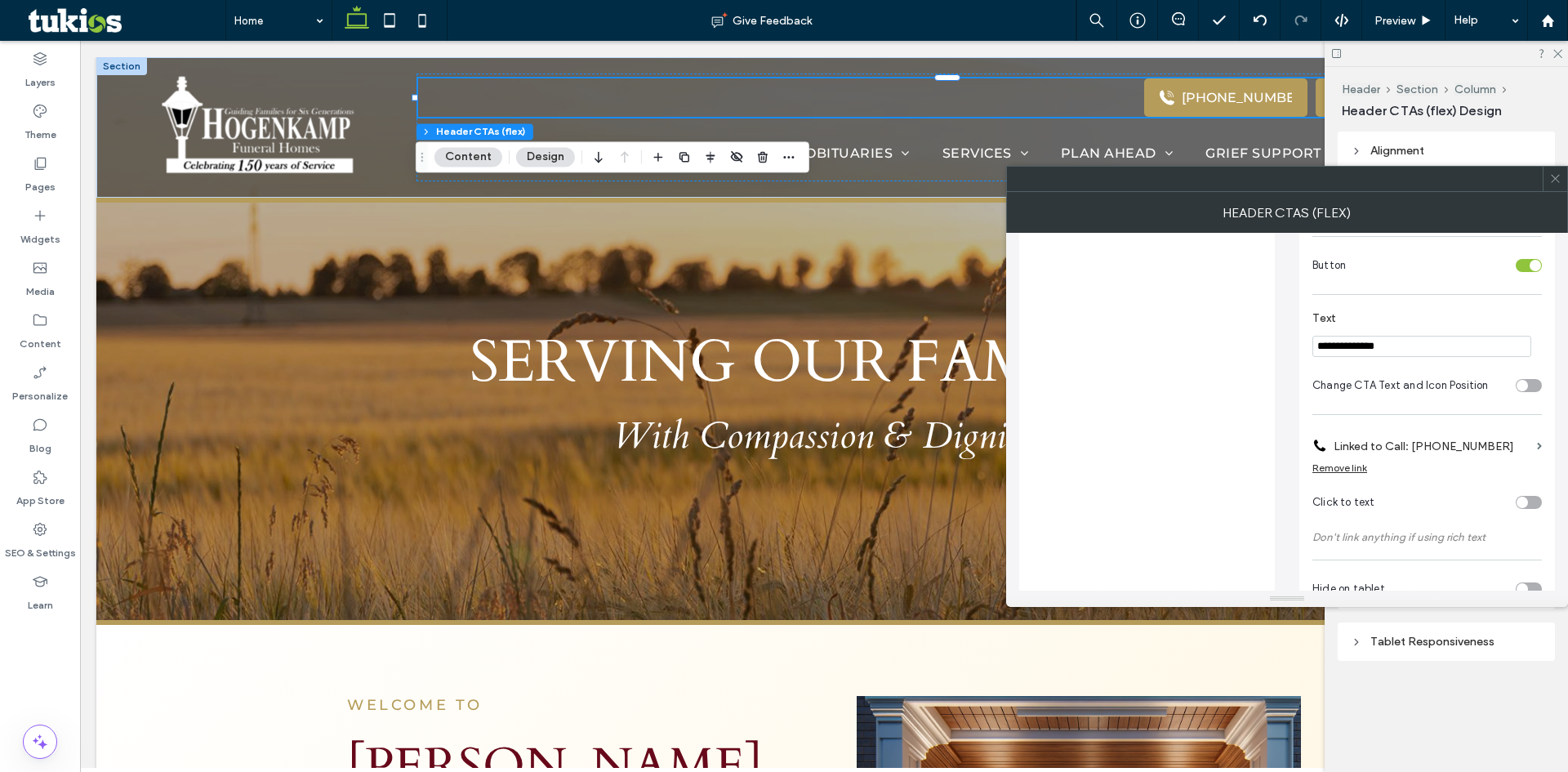
scroll to position [407, 0]
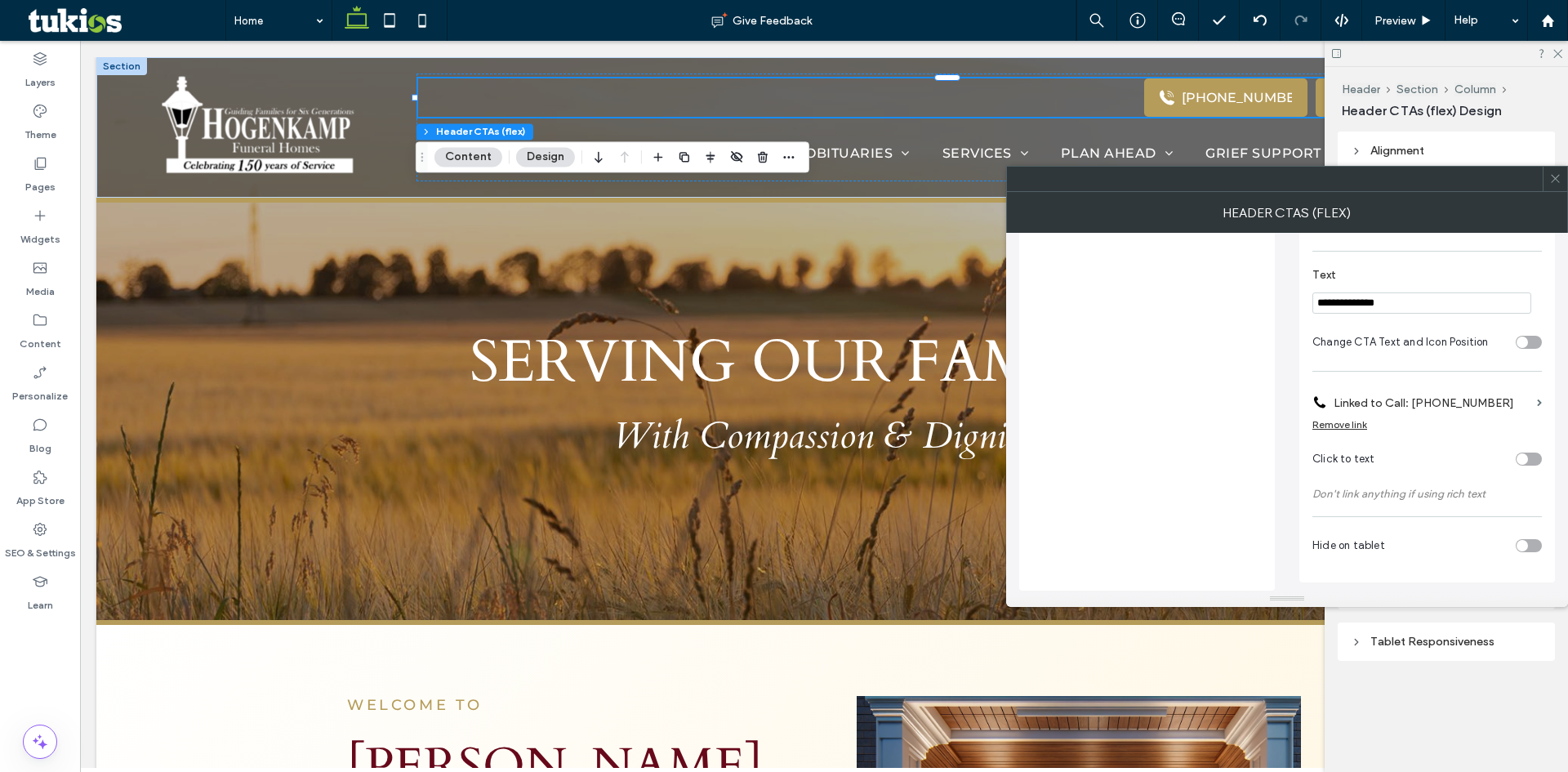
click at [1372, 396] on label "Linked to Call: [PHONE_NUMBER]" at bounding box center [1431, 403] width 197 height 30
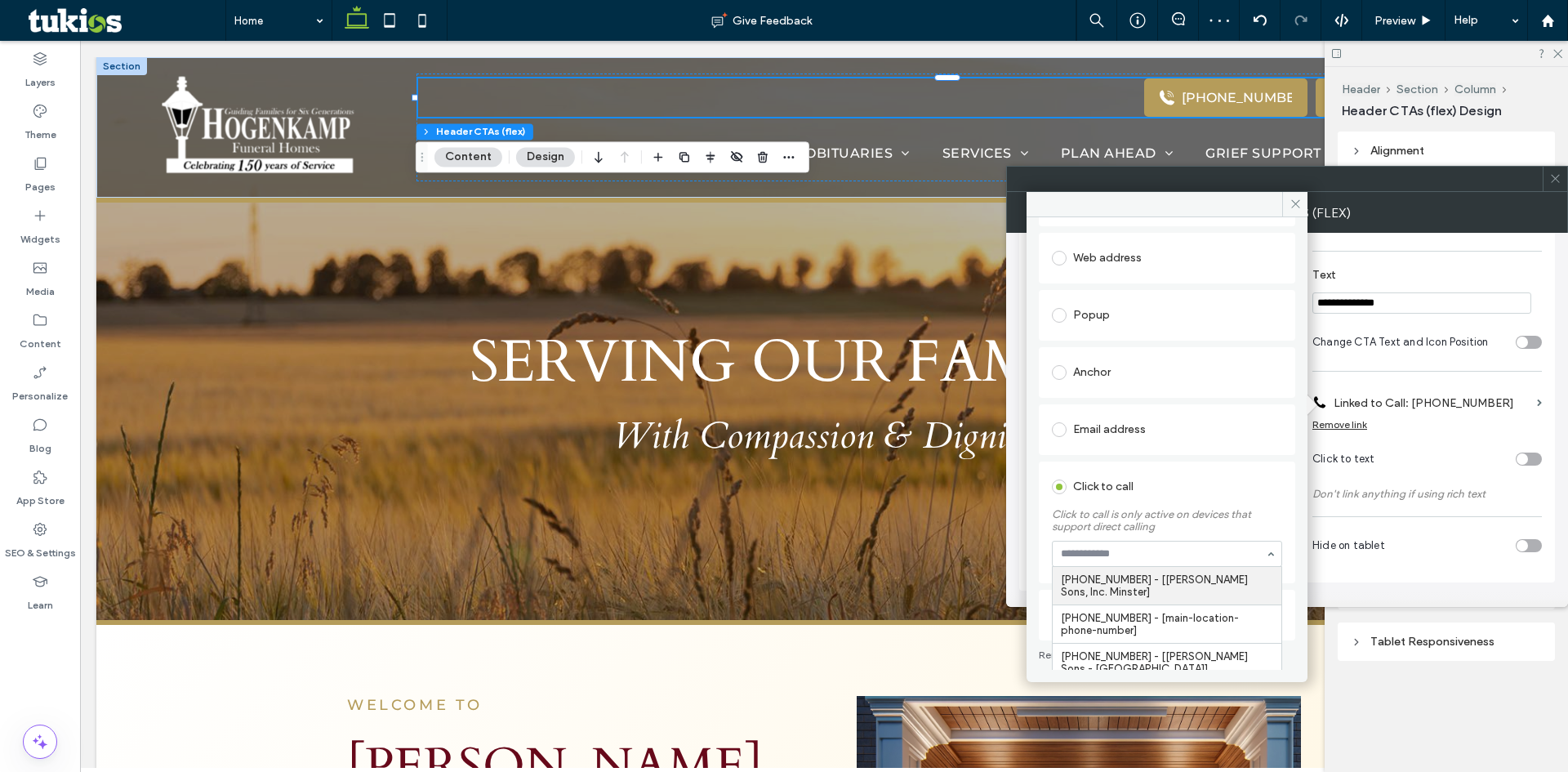
scroll to position [177, 0]
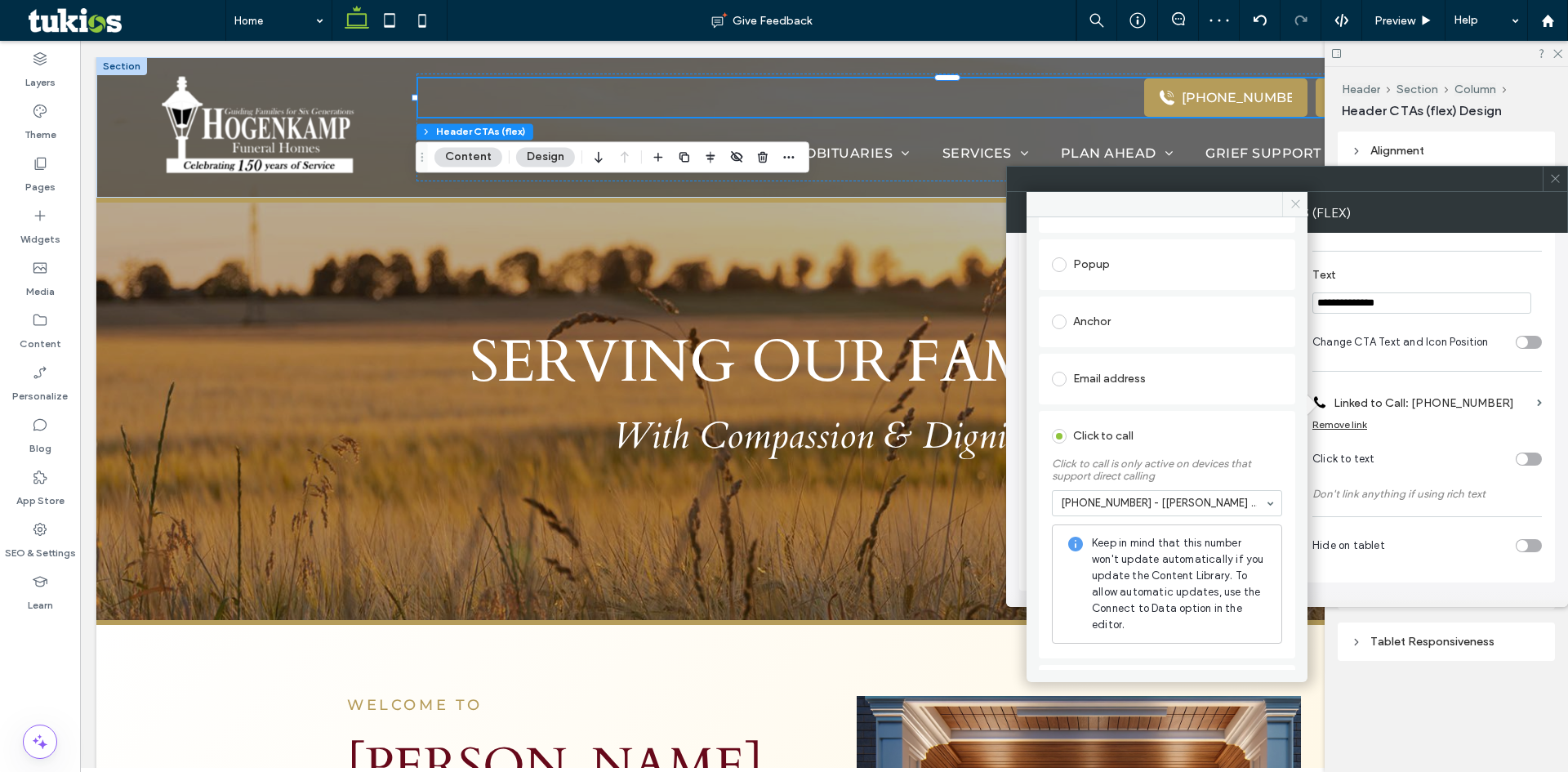
click at [1296, 194] on span at bounding box center [1294, 204] width 25 height 25
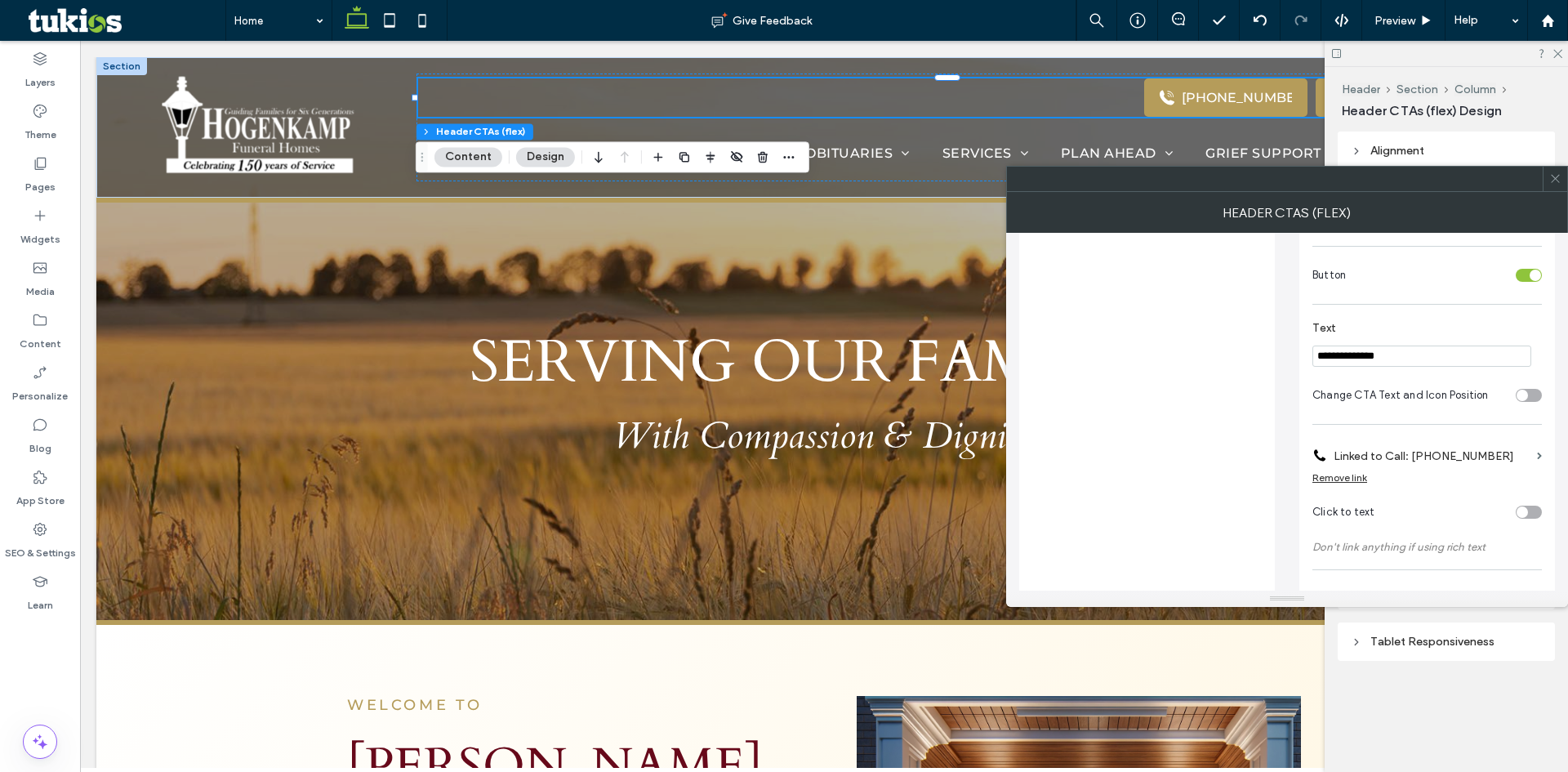
scroll to position [407, 0]
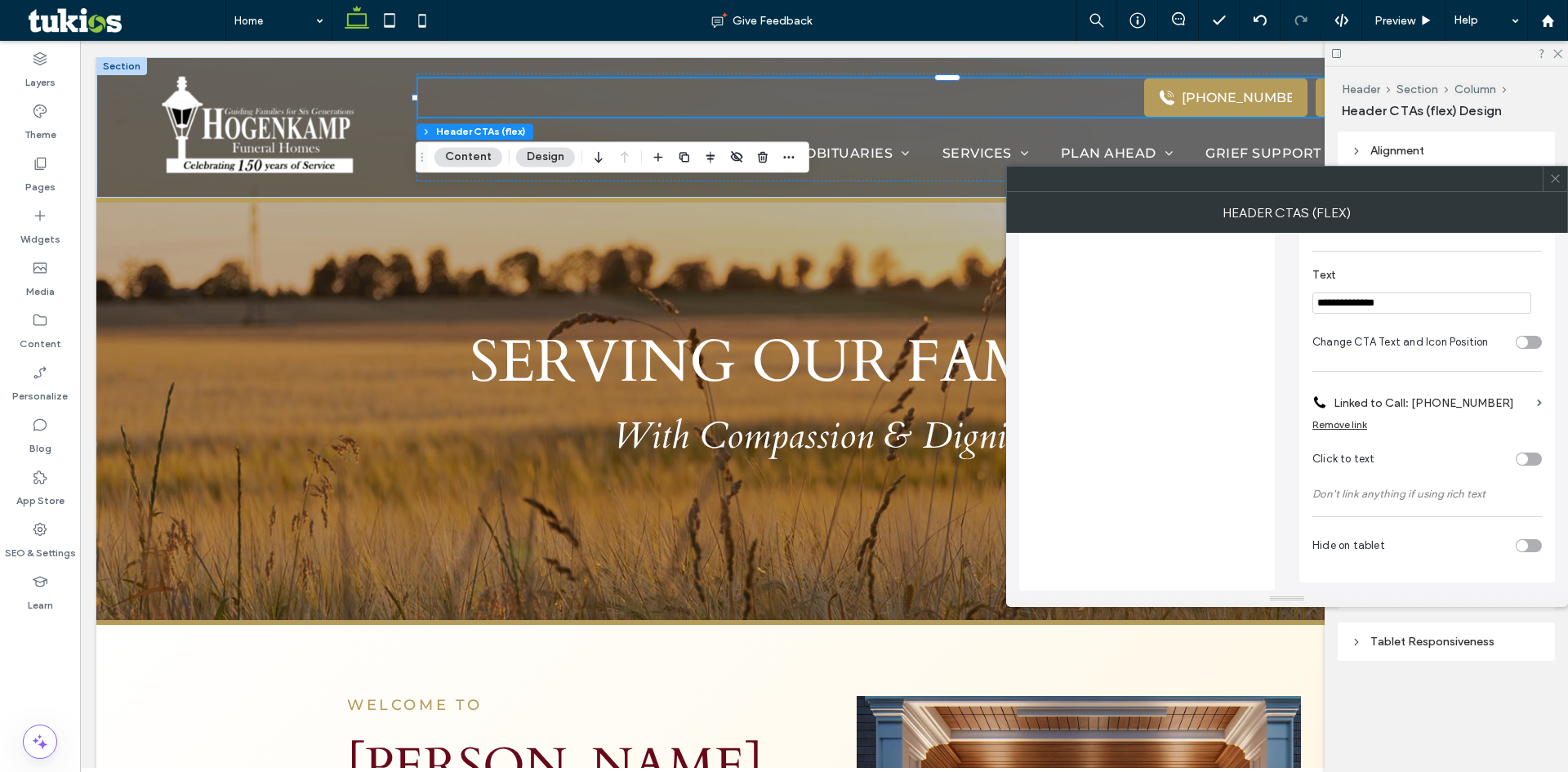
drag, startPoint x: 1449, startPoint y: 306, endPoint x: 1122, endPoint y: 268, distance: 329.2
click at [1169, 274] on div "**********" at bounding box center [1287, 208] width 536 height 763
type input "**********"
click at [1442, 407] on label "Linked to Call: [PHONE_NUMBER]" at bounding box center [1431, 403] width 197 height 30
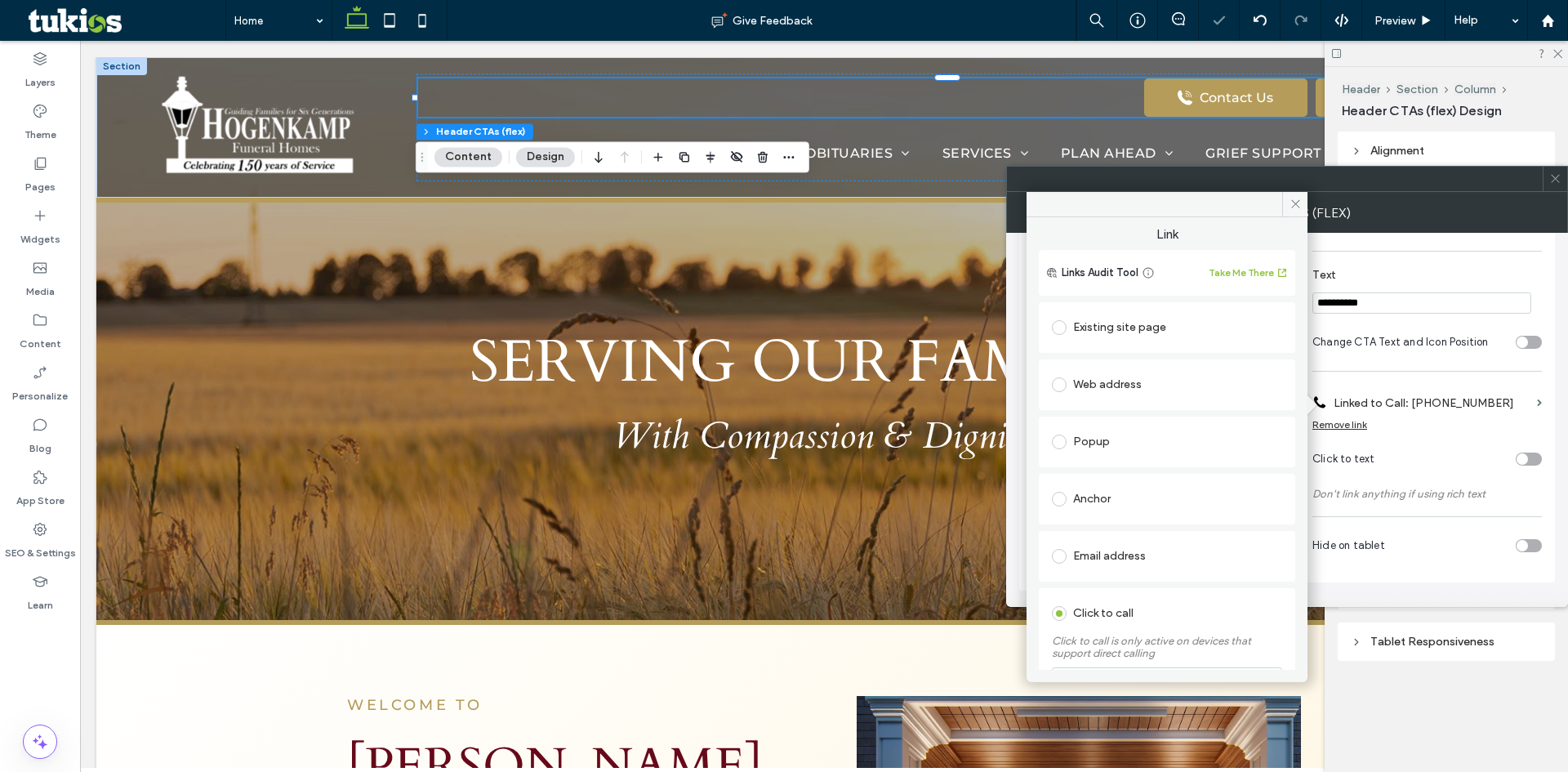
click at [1137, 331] on div "Existing site page" at bounding box center [1167, 327] width 230 height 26
type input "*"
click at [1298, 208] on icon at bounding box center [1295, 204] width 12 height 12
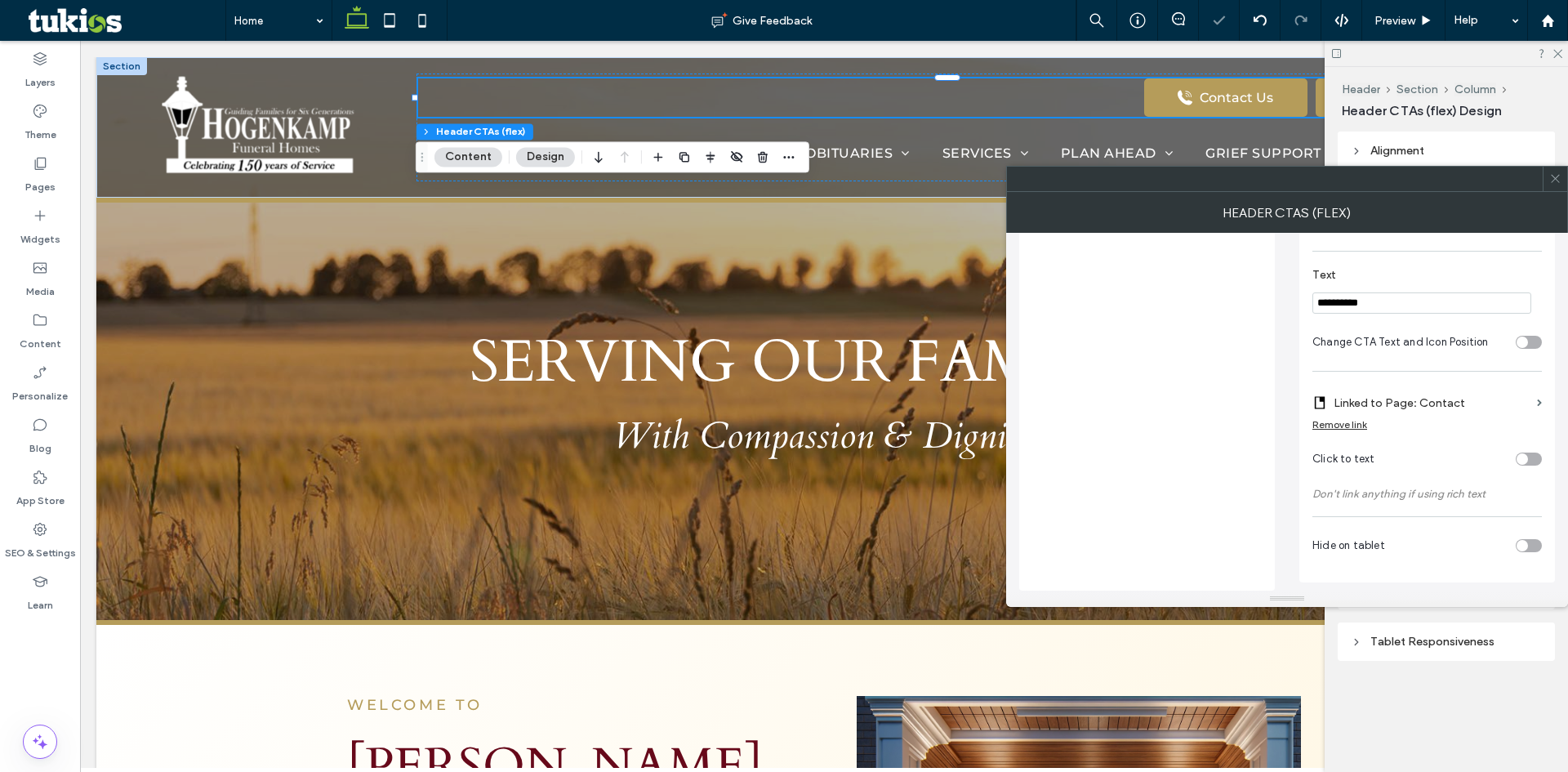
click at [1559, 175] on icon at bounding box center [1555, 179] width 12 height 12
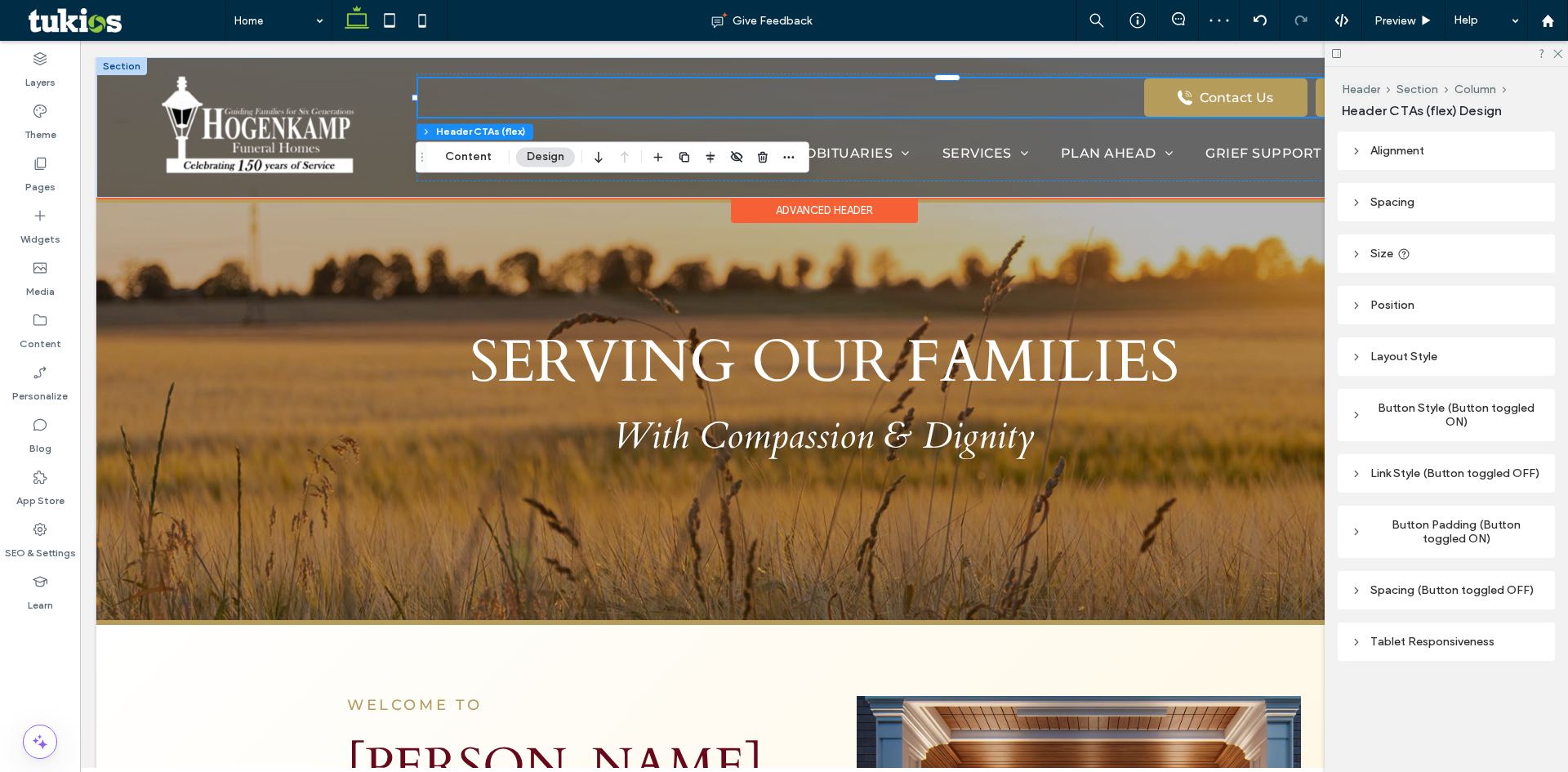
click at [1229, 100] on div "Contact Us" at bounding box center [1237, 98] width 74 height 15
click at [1559, 52] on icon at bounding box center [1557, 52] width 10 height 10
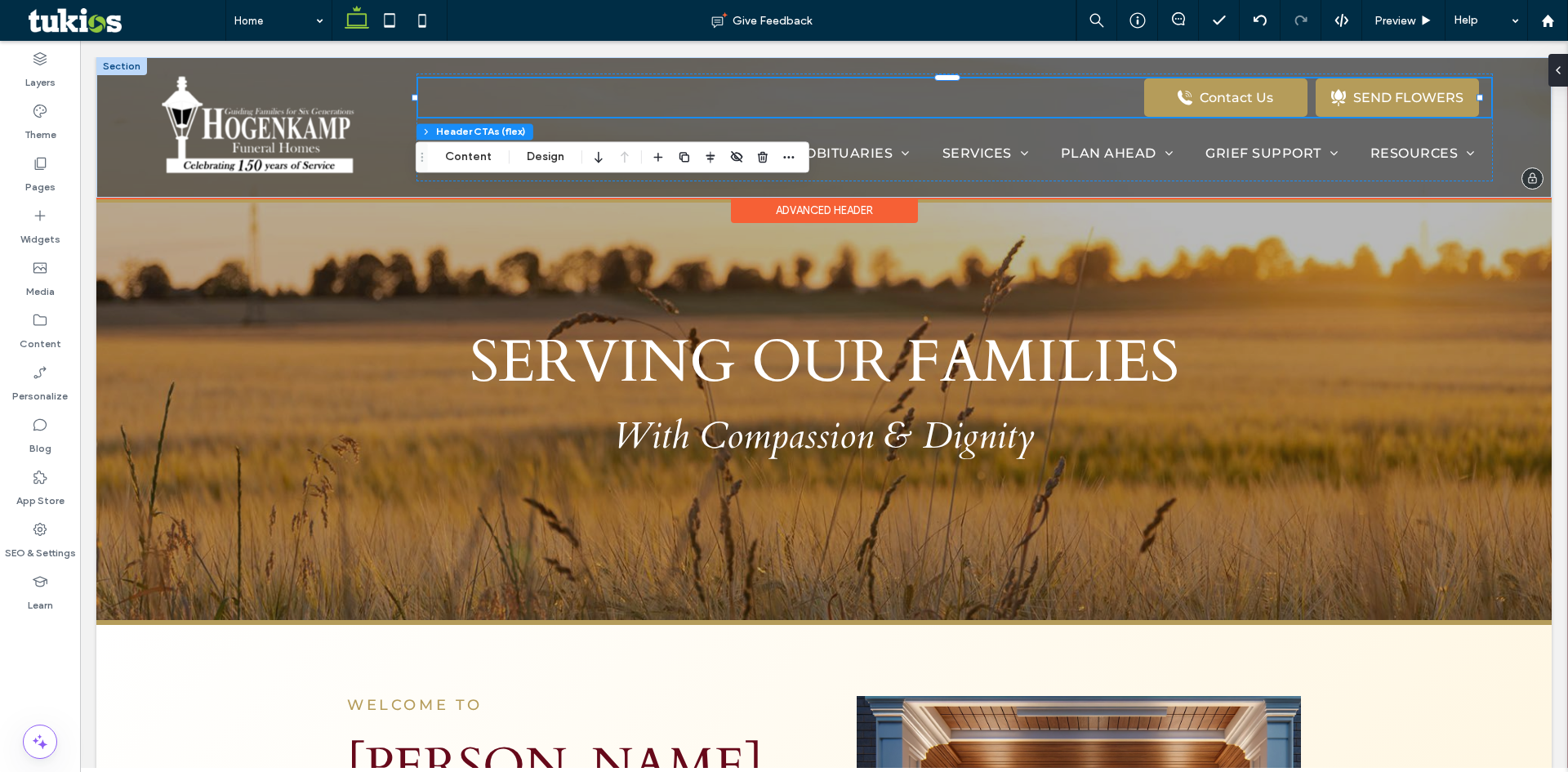
click at [1079, 91] on div "Contact Us .st0-{display:none;} .st1-{display:inline;} .st2-{fill:#currentcolor…" at bounding box center [948, 97] width 1061 height 39
click at [536, 158] on button "Design" at bounding box center [545, 156] width 58 height 20
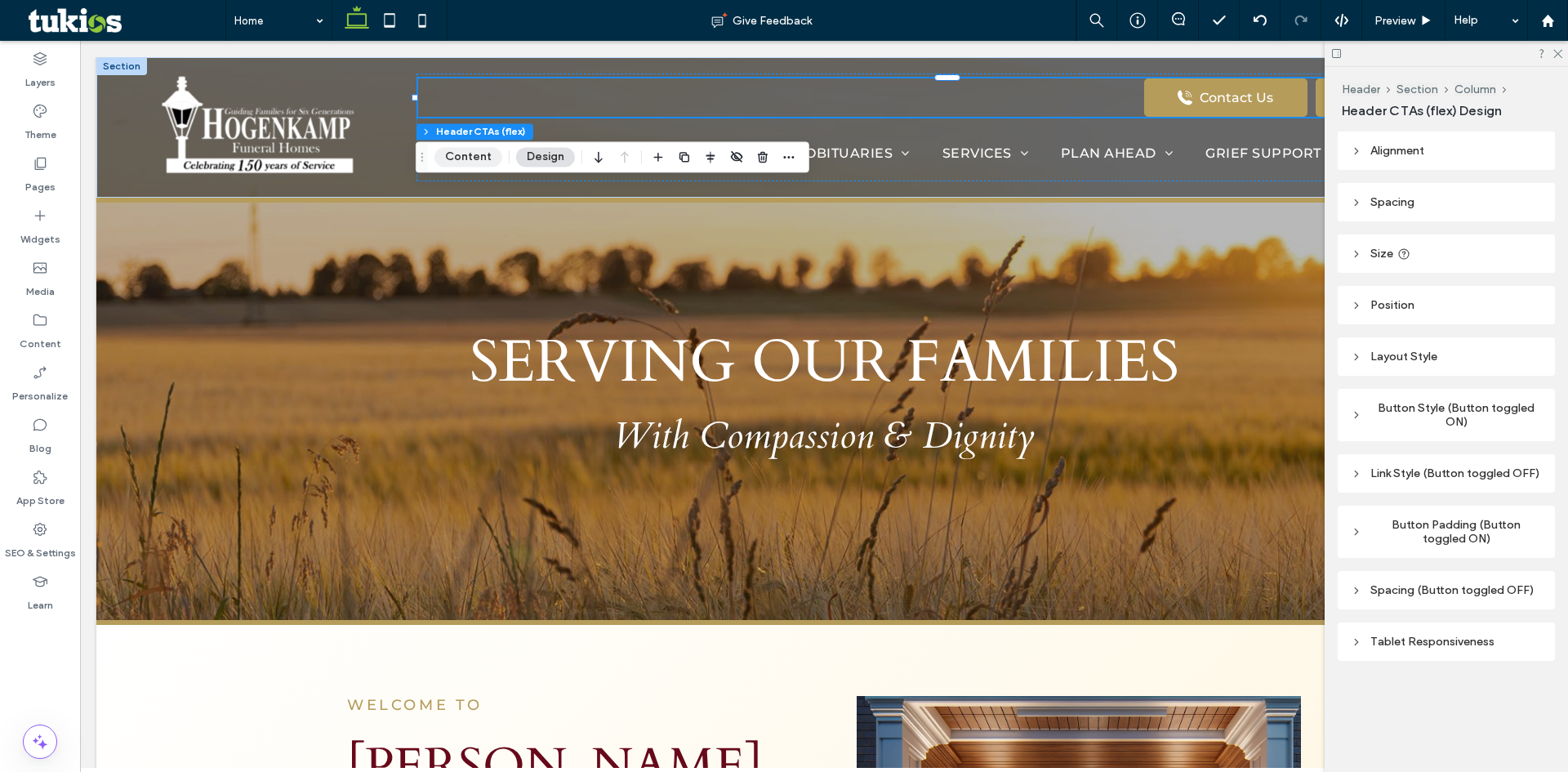
click at [479, 158] on button "Content" at bounding box center [468, 156] width 68 height 20
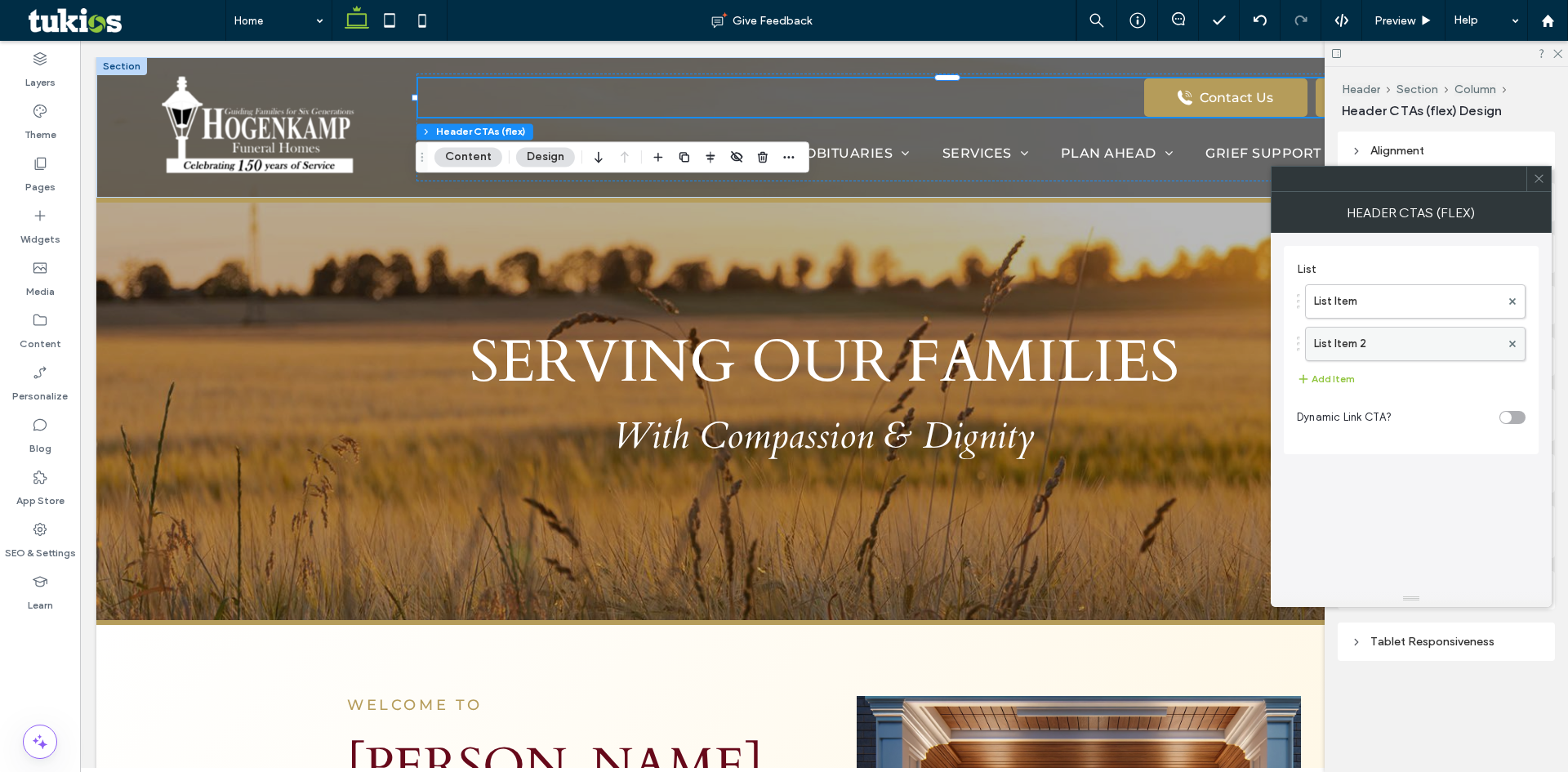
click at [1350, 339] on label "List Item 2" at bounding box center [1407, 343] width 186 height 33
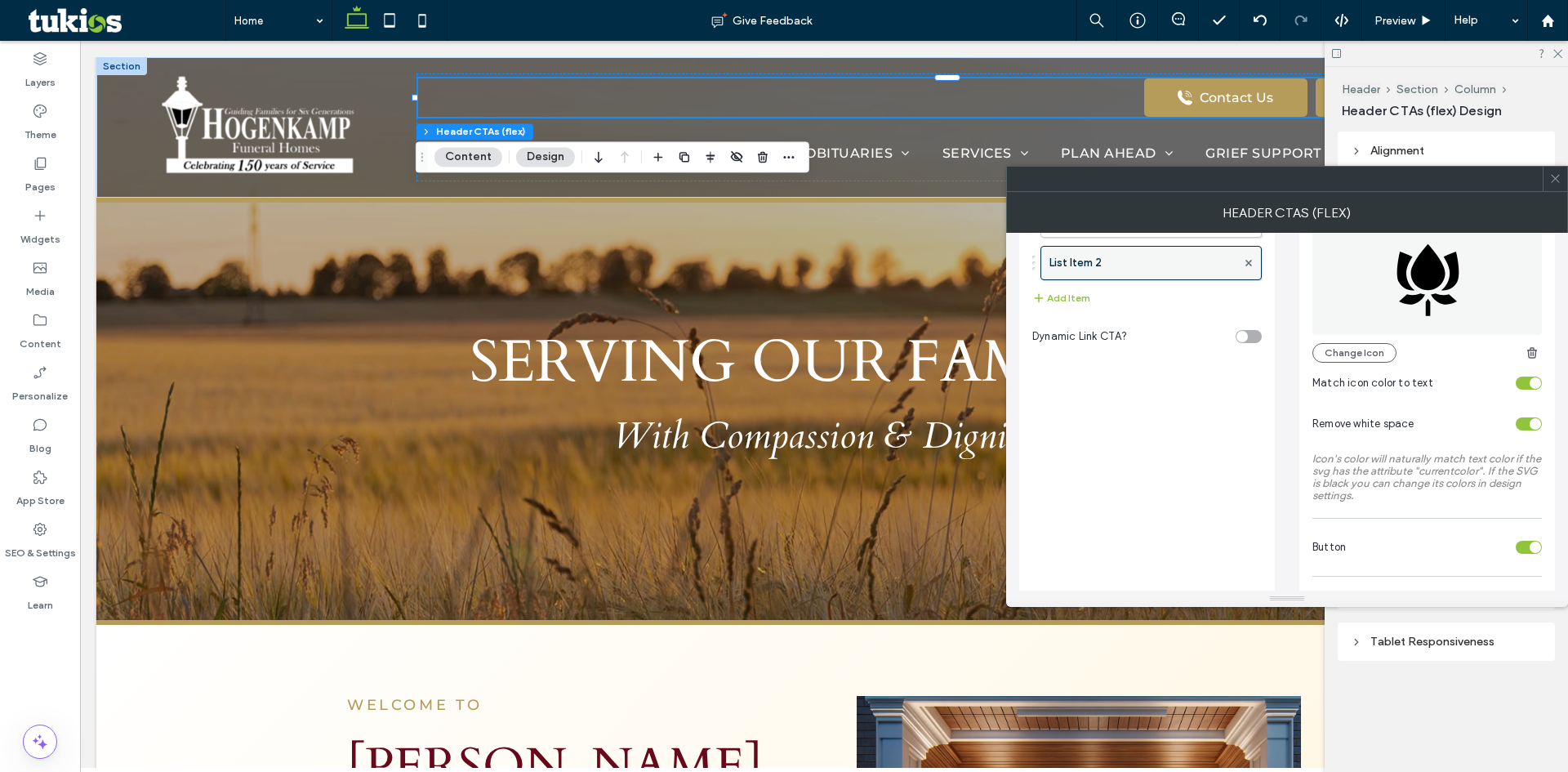
scroll to position [0, 0]
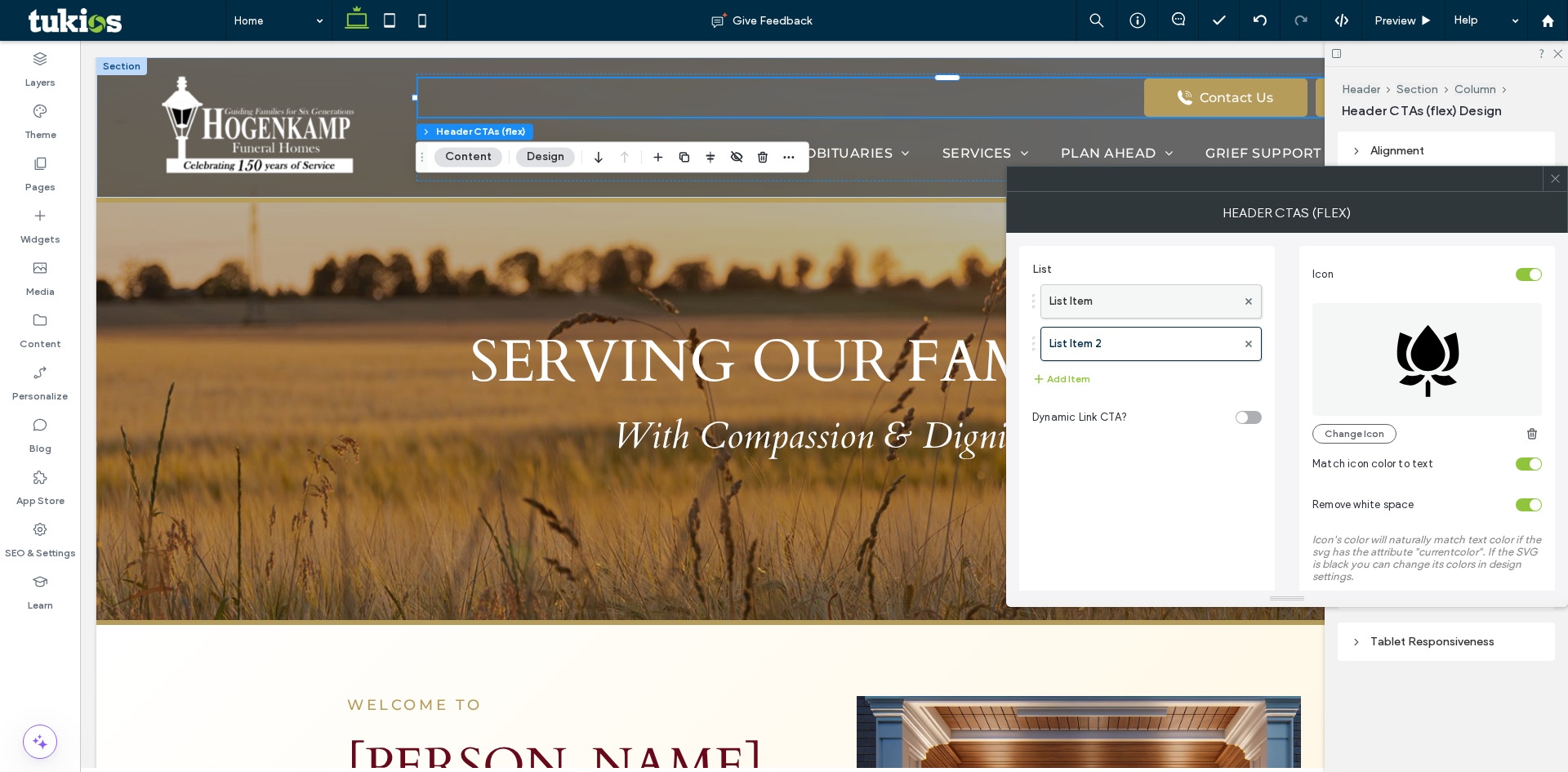
click at [1149, 301] on label "List Item" at bounding box center [1143, 301] width 187 height 33
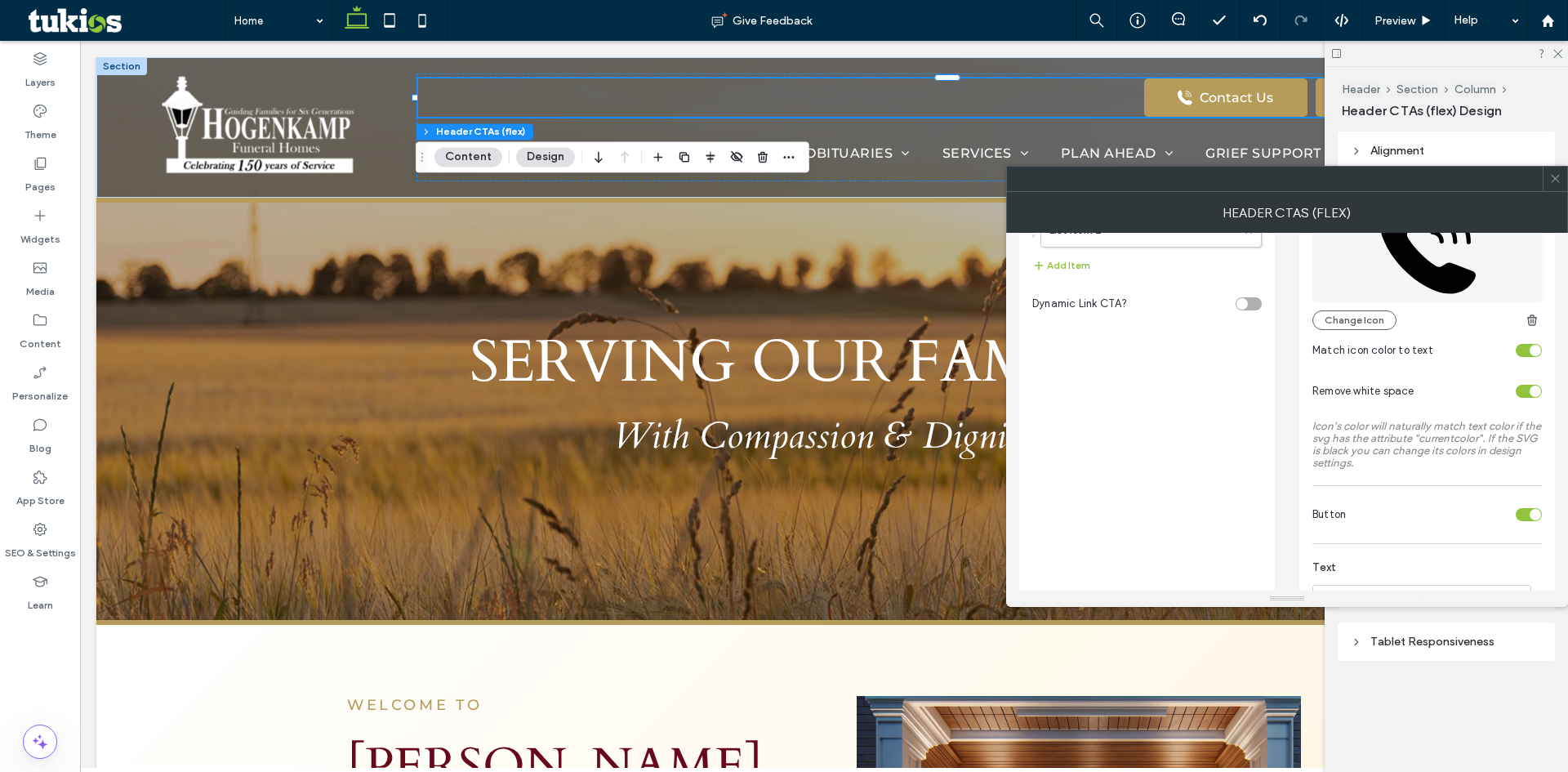
scroll to position [245, 0]
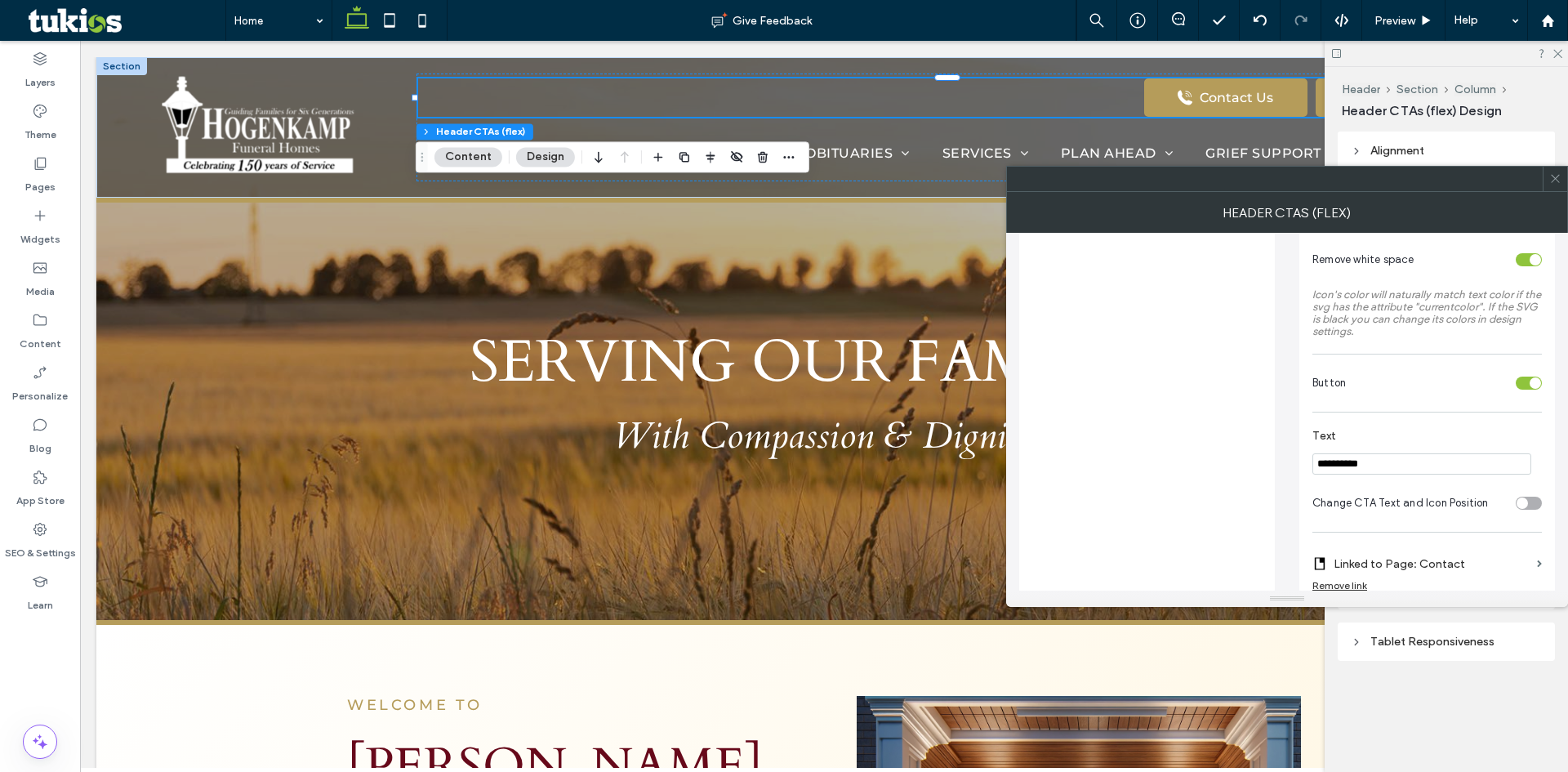
drag, startPoint x: 1414, startPoint y: 457, endPoint x: 1121, endPoint y: 465, distance: 293.1
click at [1172, 473] on div "**********" at bounding box center [1287, 369] width 536 height 763
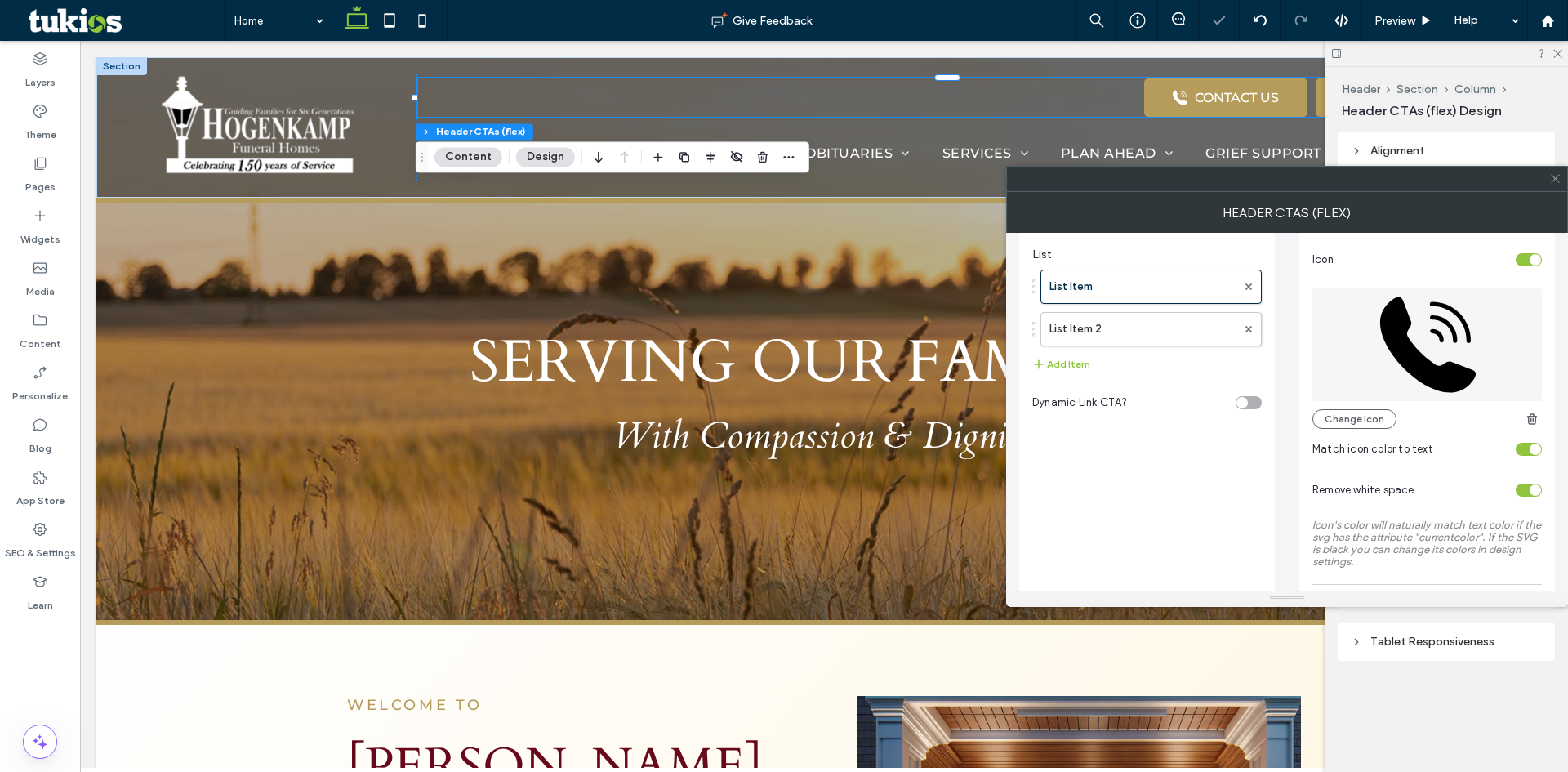
scroll to position [0, 0]
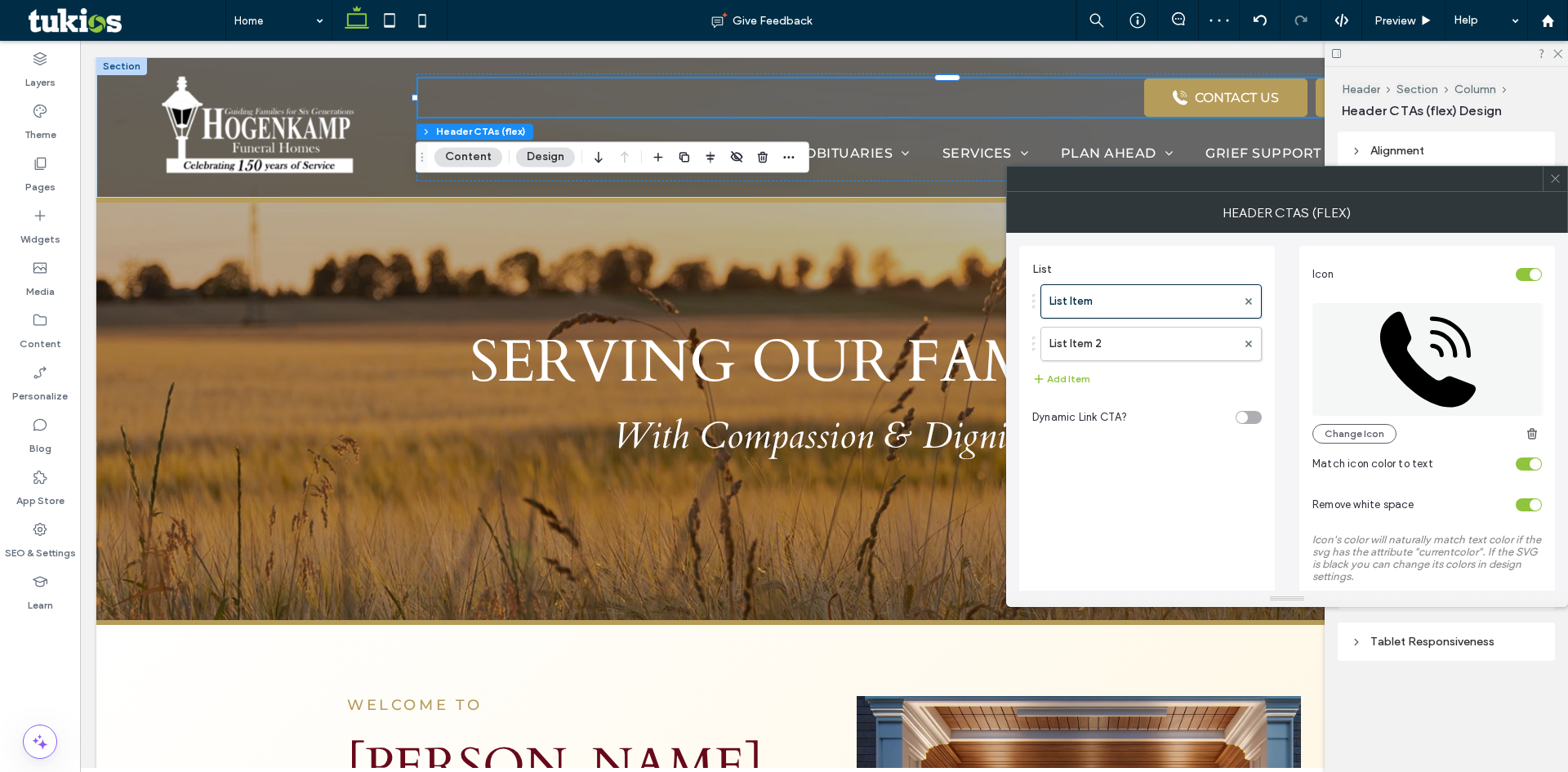
type input "**********"
click at [1164, 493] on div "List List Item List Item 2 Add Item Dynamic Link CTA?" at bounding box center [1146, 621] width 229 height 734
click at [1151, 350] on label "List Item 2" at bounding box center [1143, 343] width 187 height 33
click at [1553, 180] on icon at bounding box center [1555, 179] width 12 height 12
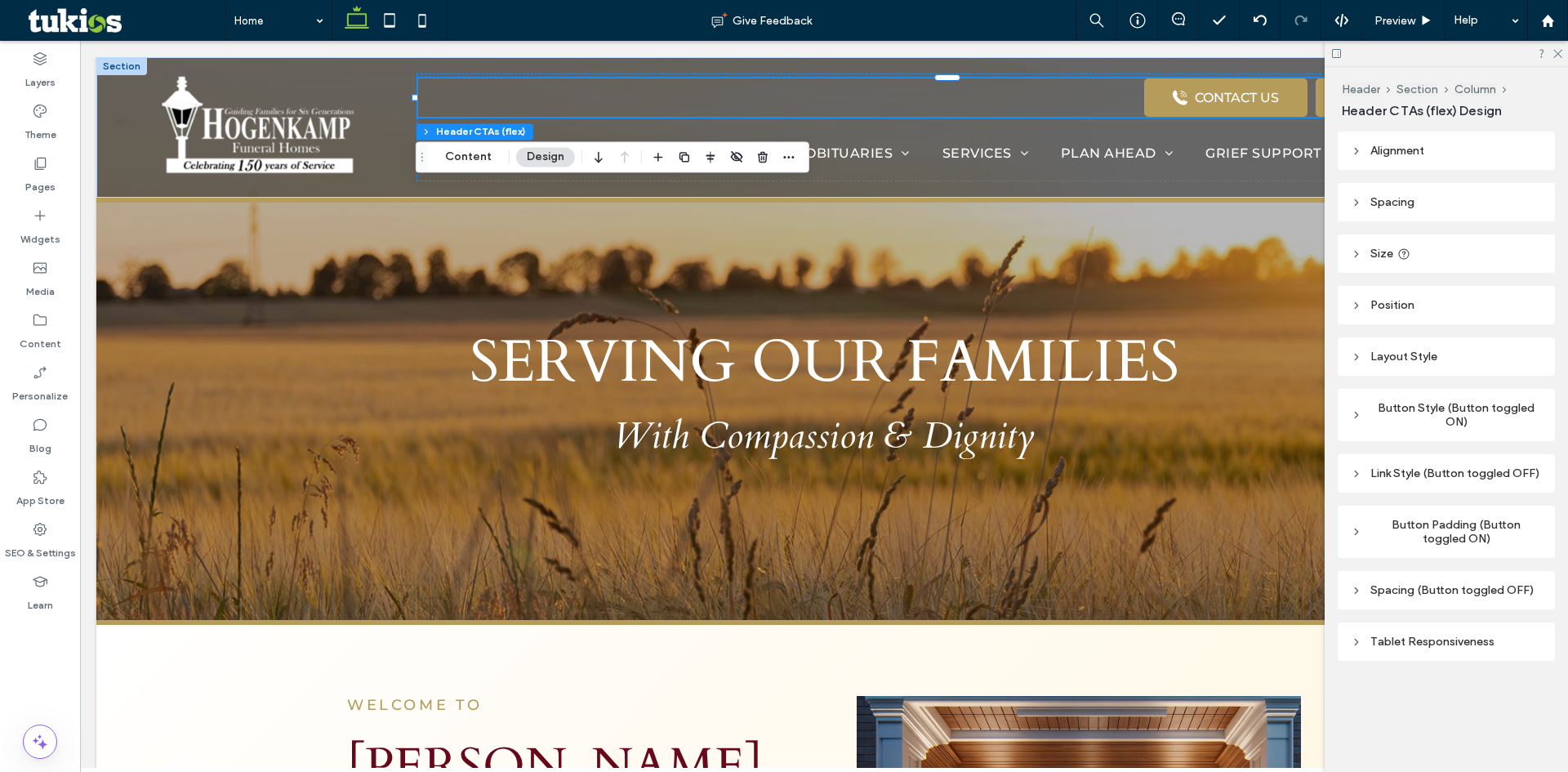
click at [1409, 417] on div "Button Style (Button toggled ON)" at bounding box center [1446, 415] width 191 height 27
click at [1422, 411] on div "Button Style (Button toggled ON)" at bounding box center [1446, 415] width 191 height 27
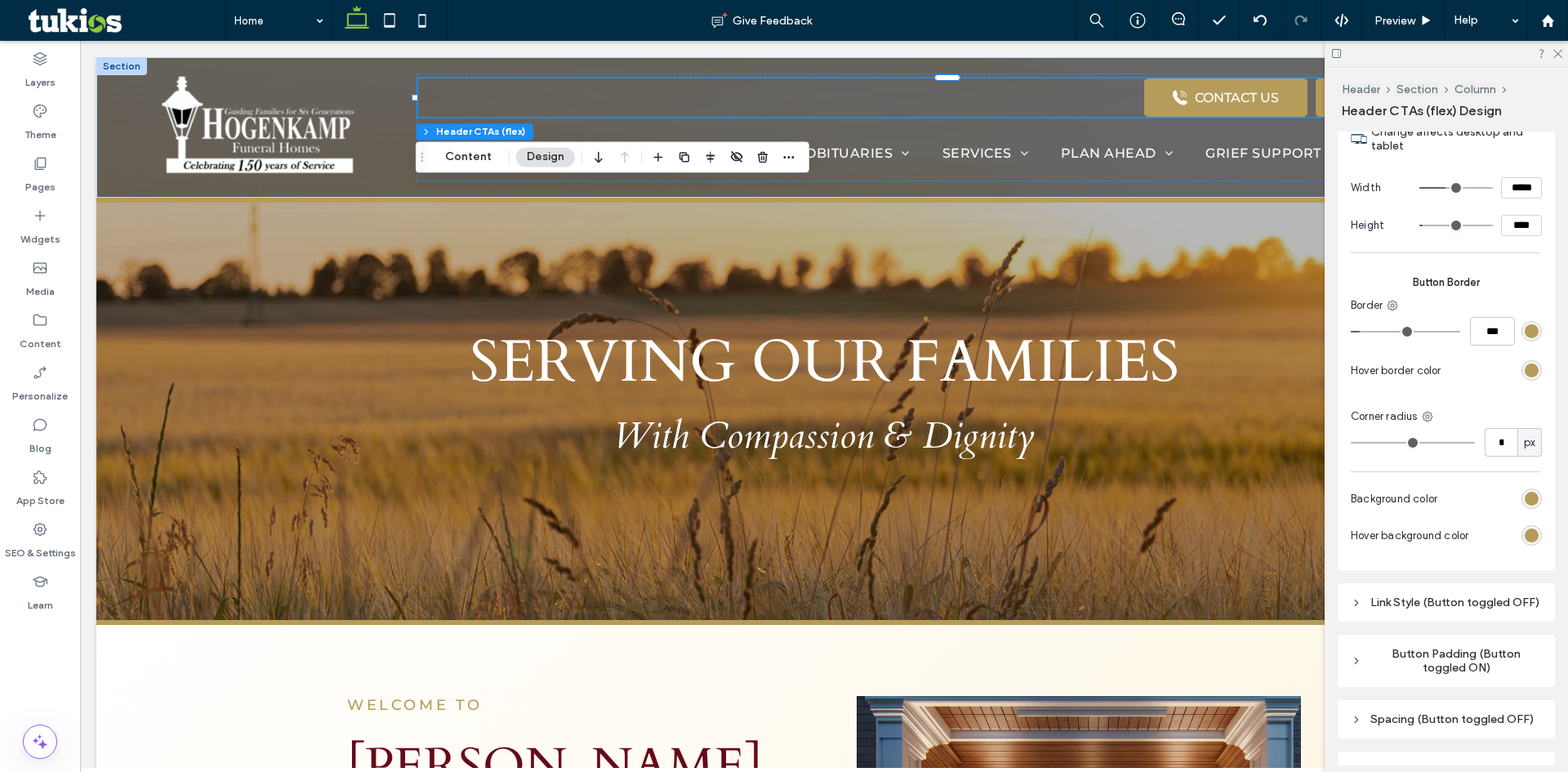
scroll to position [1306, 0]
click at [1529, 539] on div "rgb(181, 156, 90)" at bounding box center [1531, 532] width 14 height 14
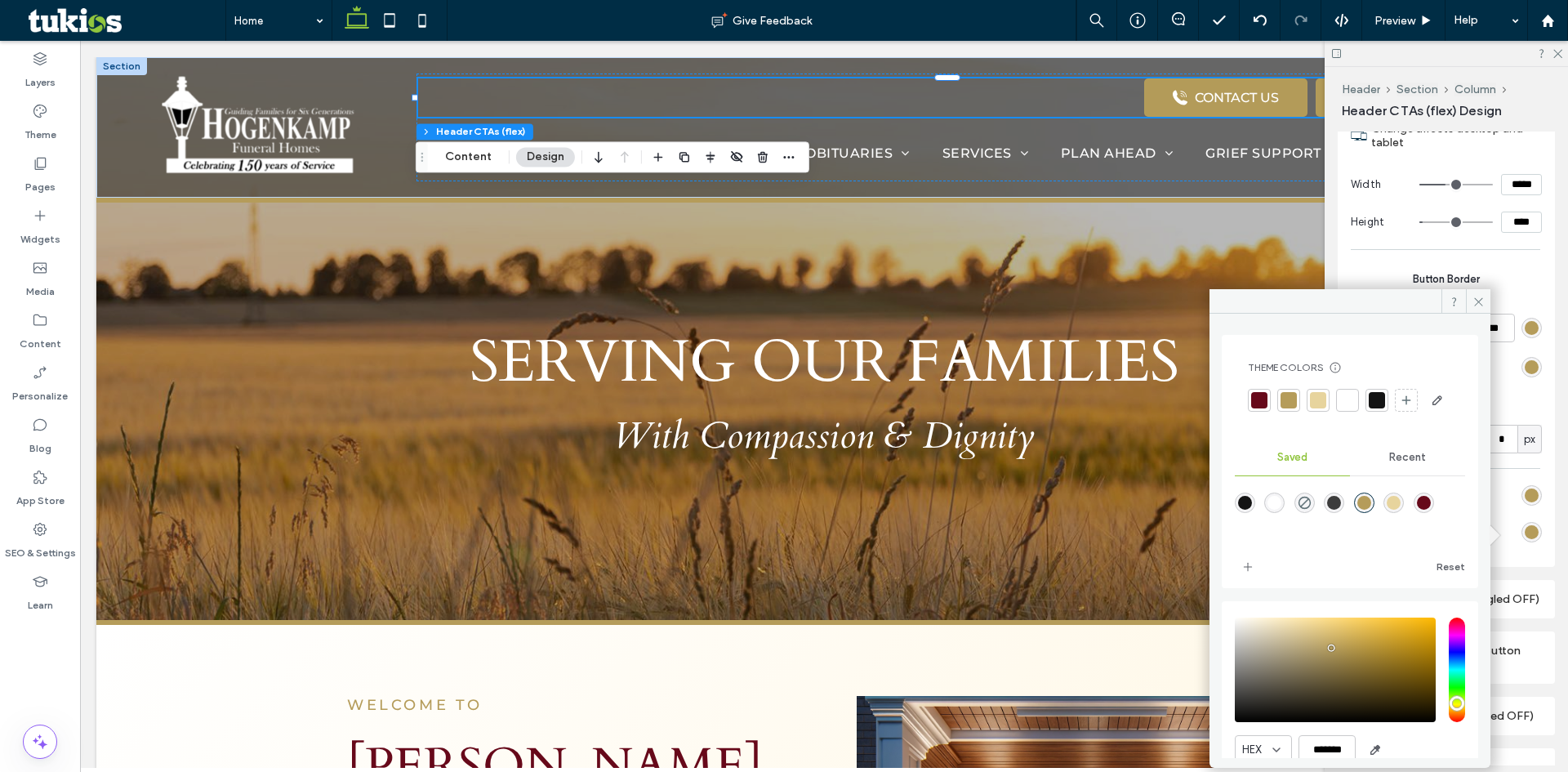
click at [1405, 514] on div at bounding box center [1395, 503] width 22 height 22
click at [1401, 509] on div "rgba(231,212,157,1)" at bounding box center [1393, 502] width 14 height 14
click at [1431, 509] on div "rgba(103,9,26,1)" at bounding box center [1424, 502] width 14 height 14
type input "*******"
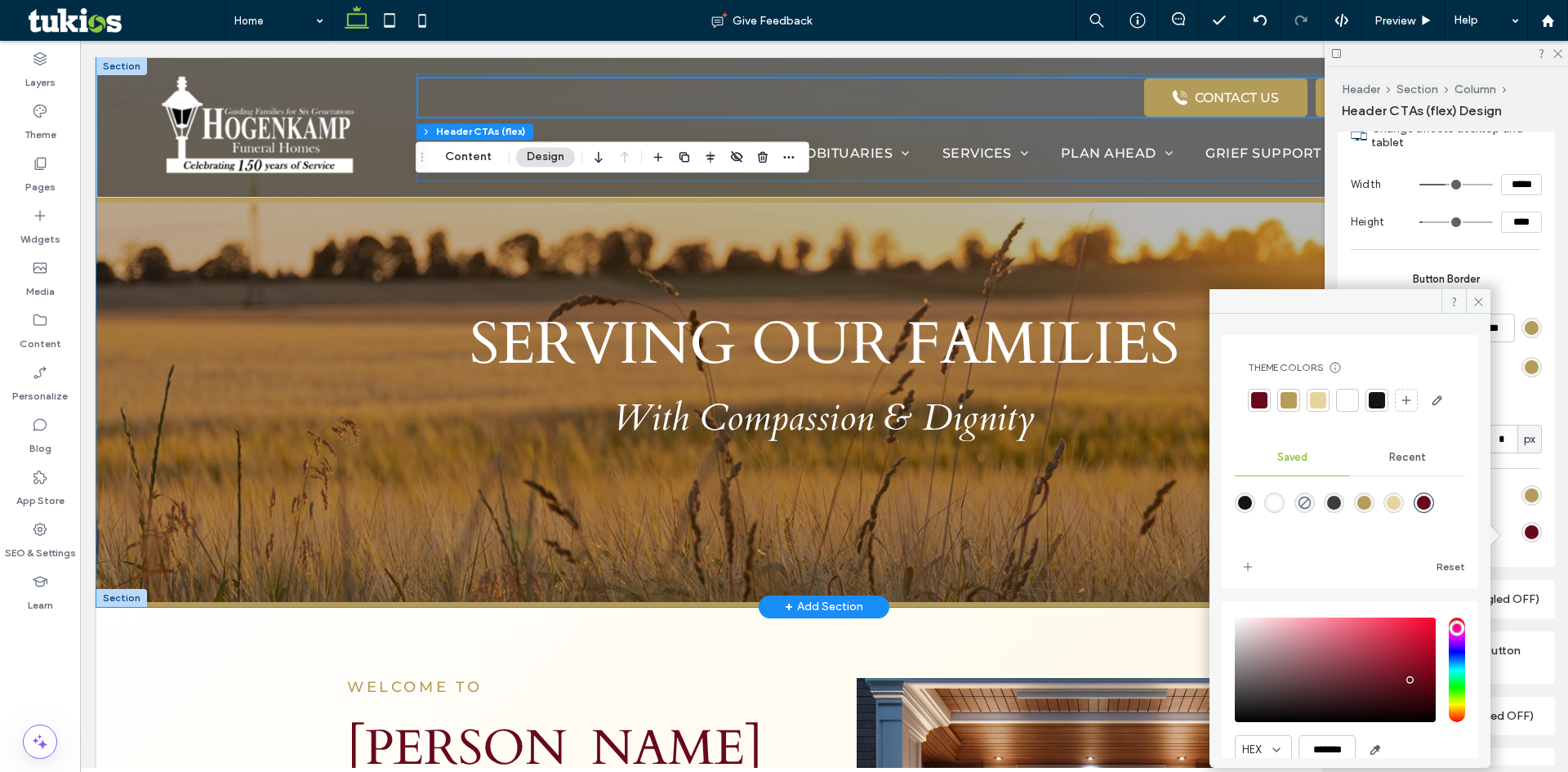
scroll to position [0, 0]
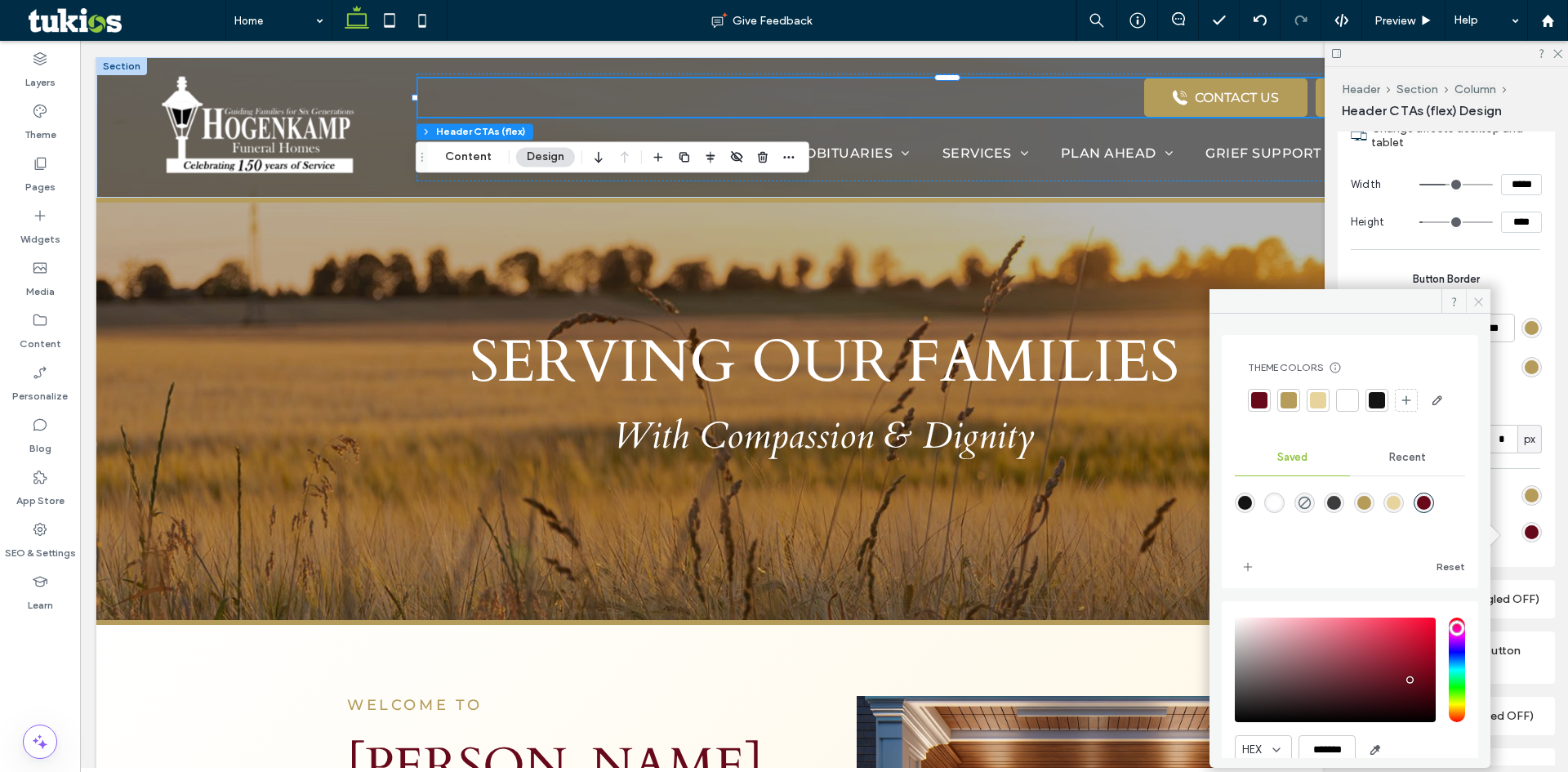
click at [1478, 304] on icon at bounding box center [1478, 301] width 12 height 12
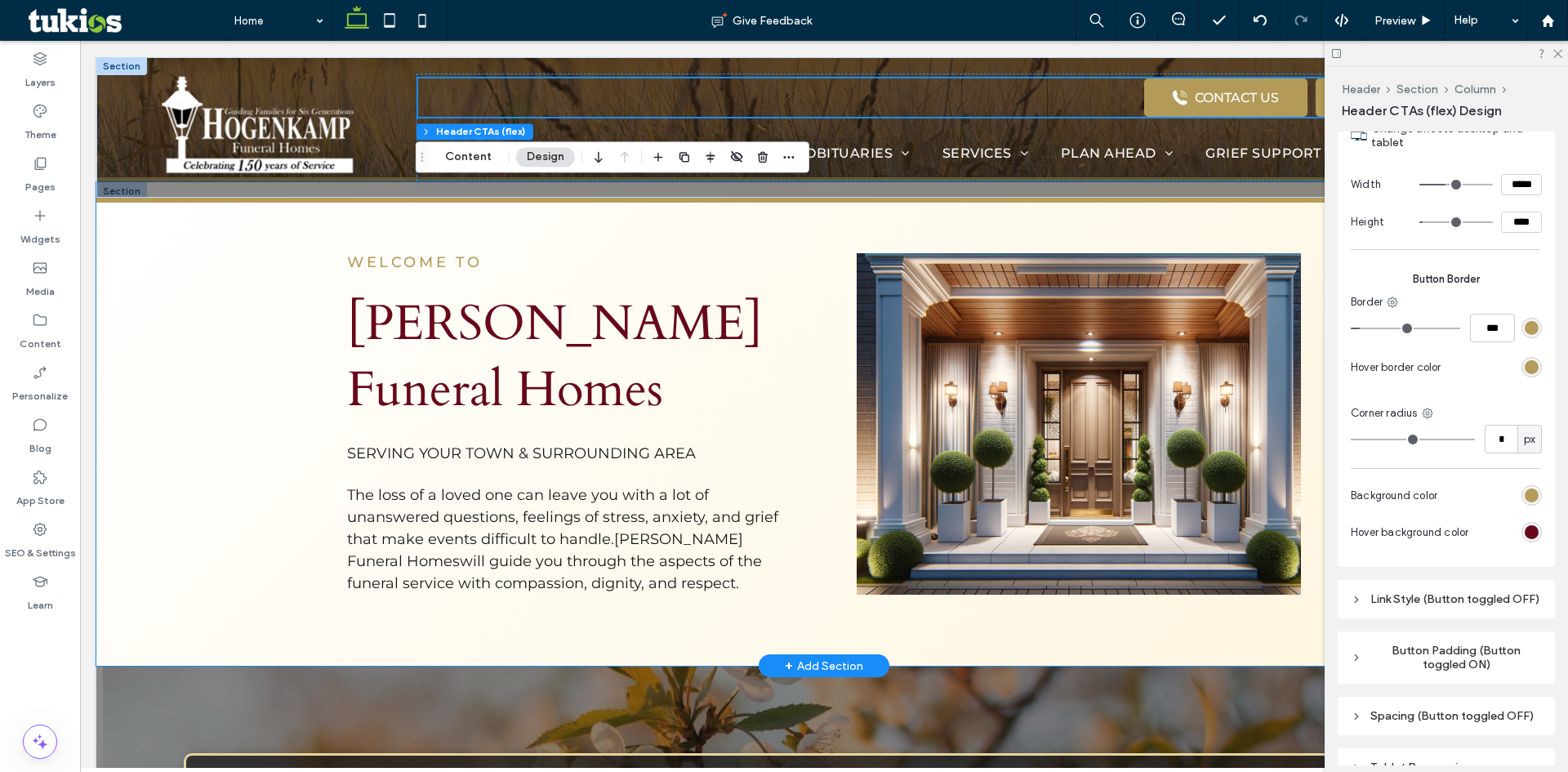
scroll to position [511, 0]
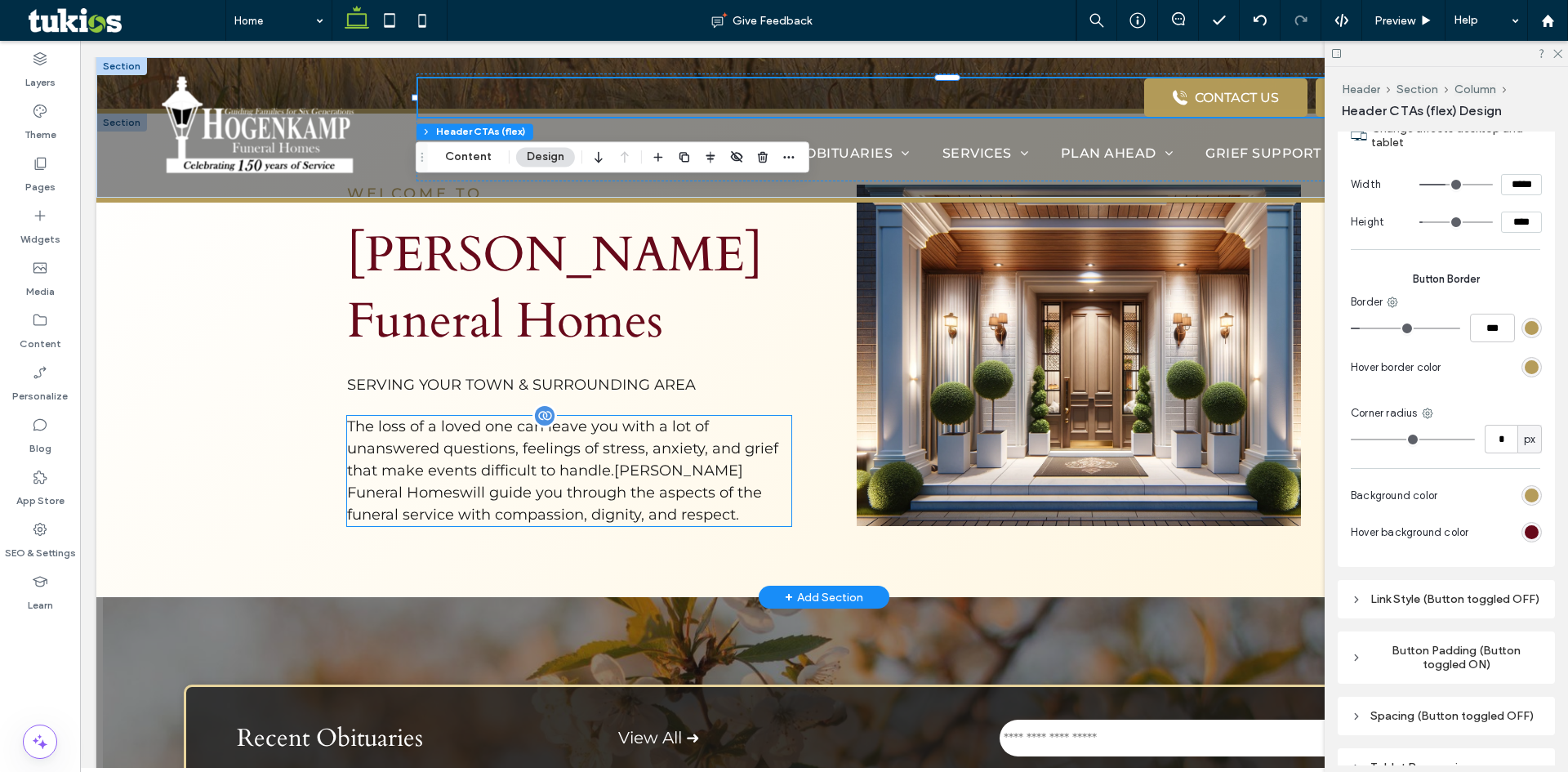
click at [599, 475] on span "The loss of a loved one can leave you with a lot of unanswered questions, feeli…" at bounding box center [562, 471] width 431 height 106
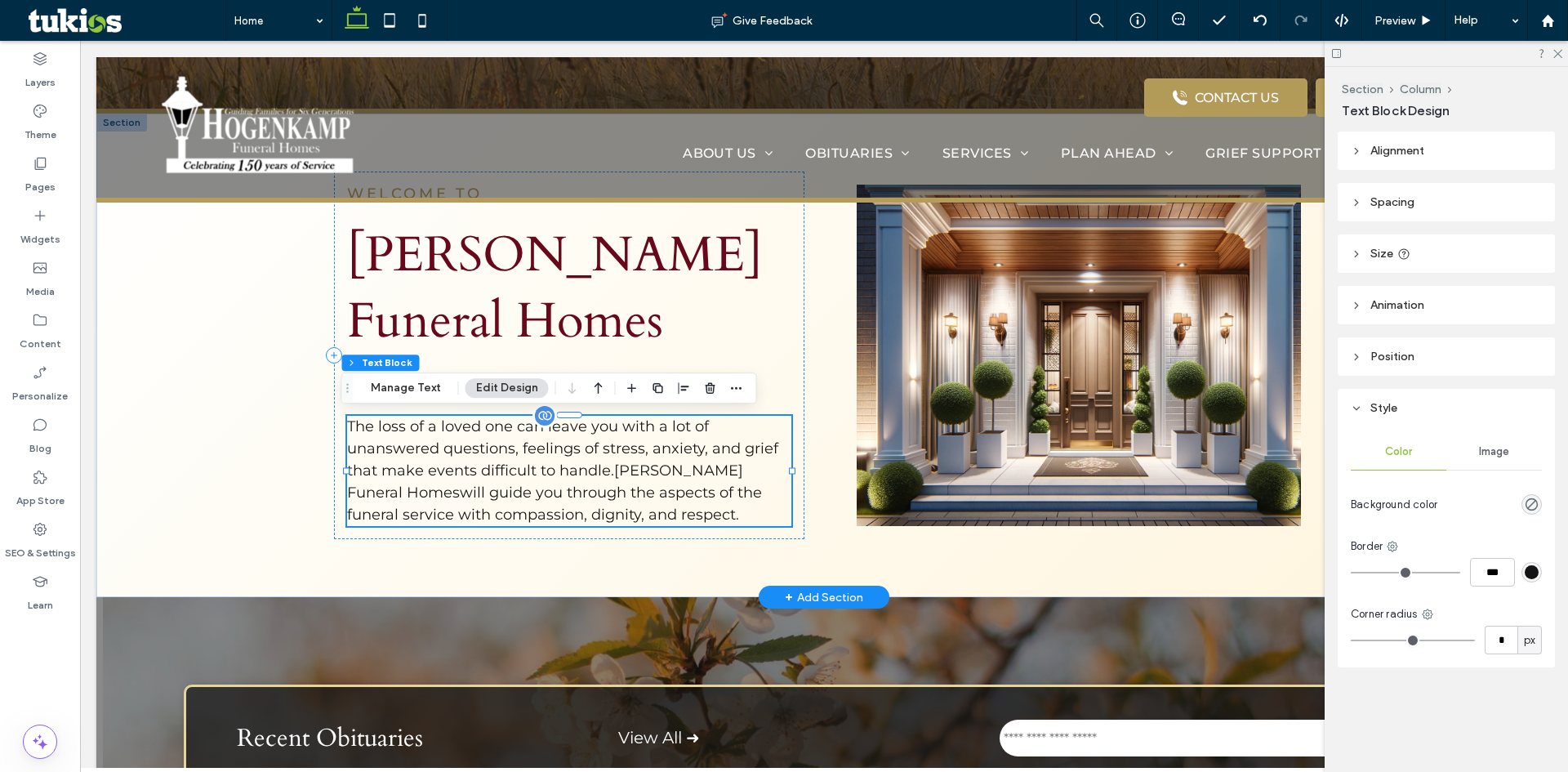
click at [599, 473] on span "The loss of a loved one can leave you with a lot of unanswered questions, feeli…" at bounding box center [562, 471] width 431 height 106
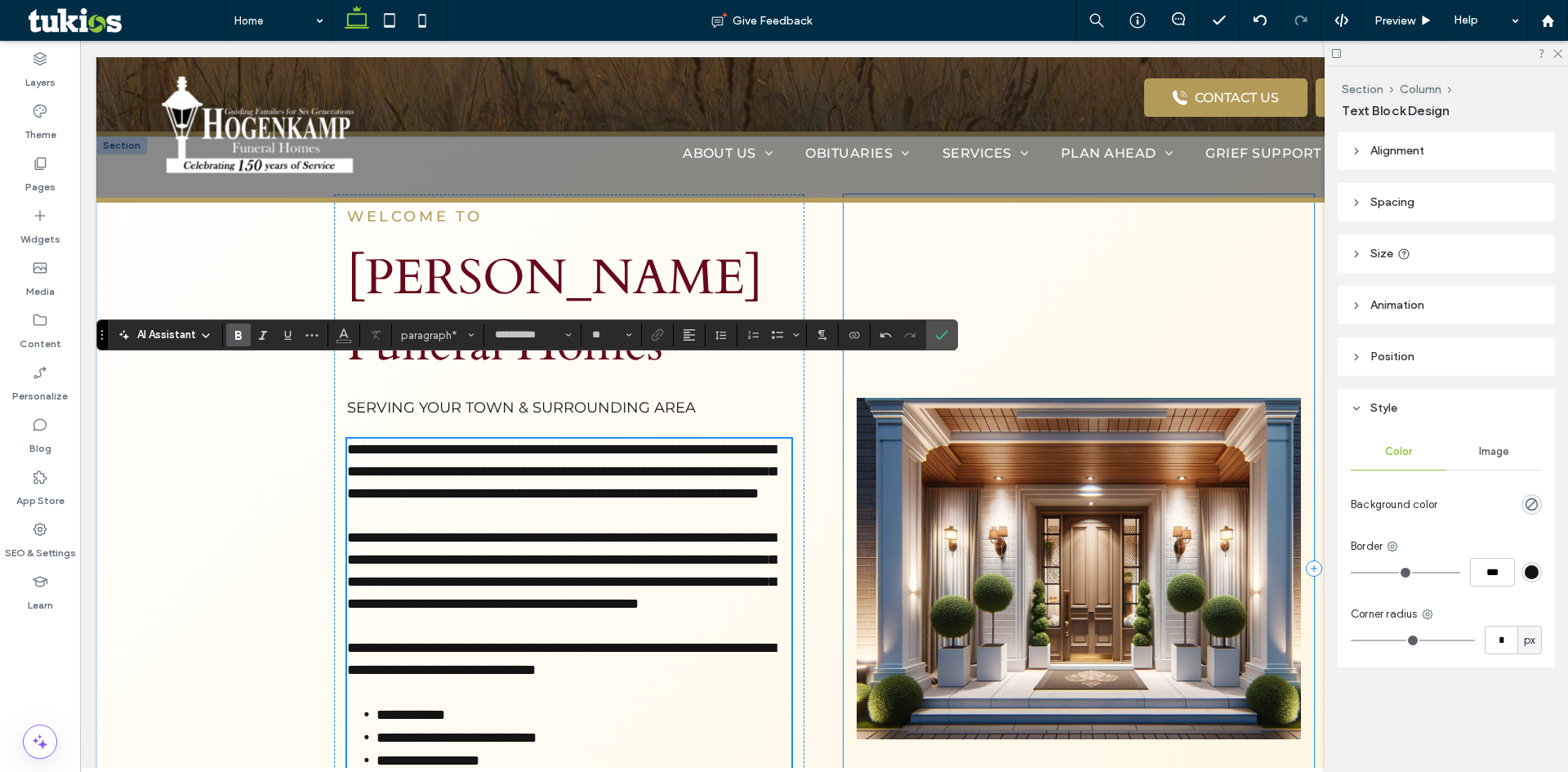
scroll to position [485, 0]
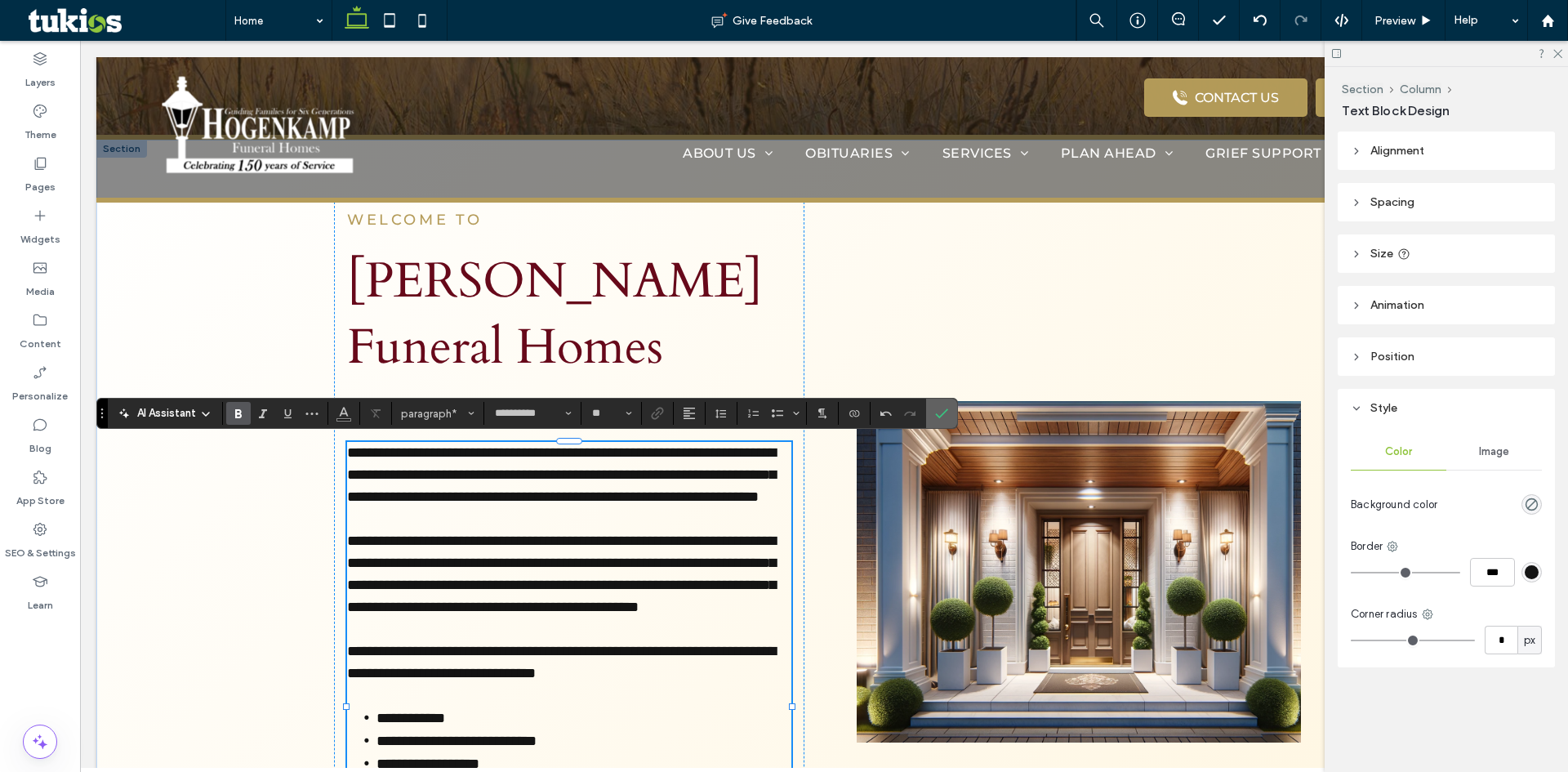
click at [939, 411] on icon "Confirm" at bounding box center [941, 413] width 13 height 13
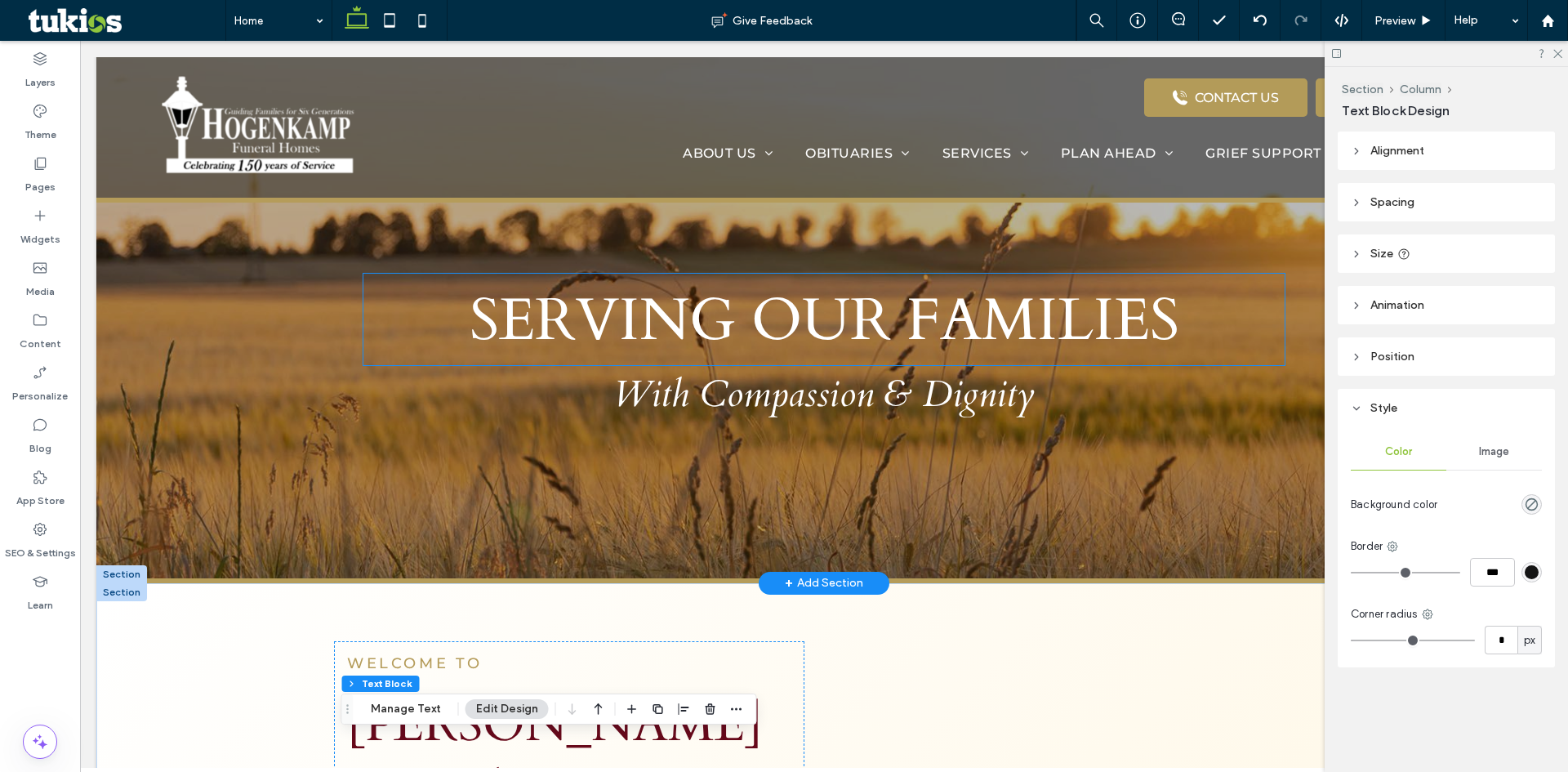
scroll to position [0, 0]
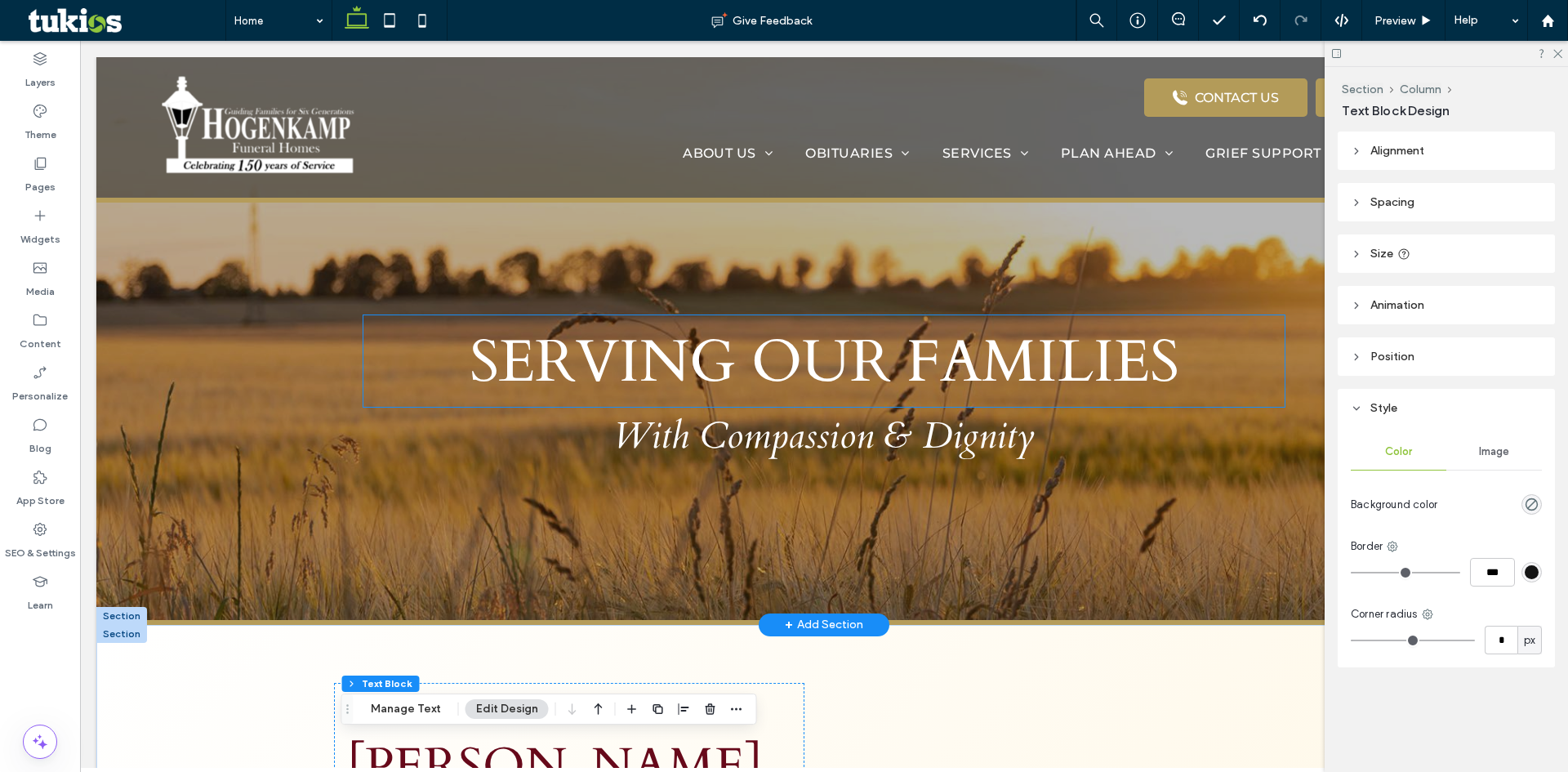
click at [817, 374] on span "SERVING OUR FAMILIES" at bounding box center [824, 362] width 709 height 79
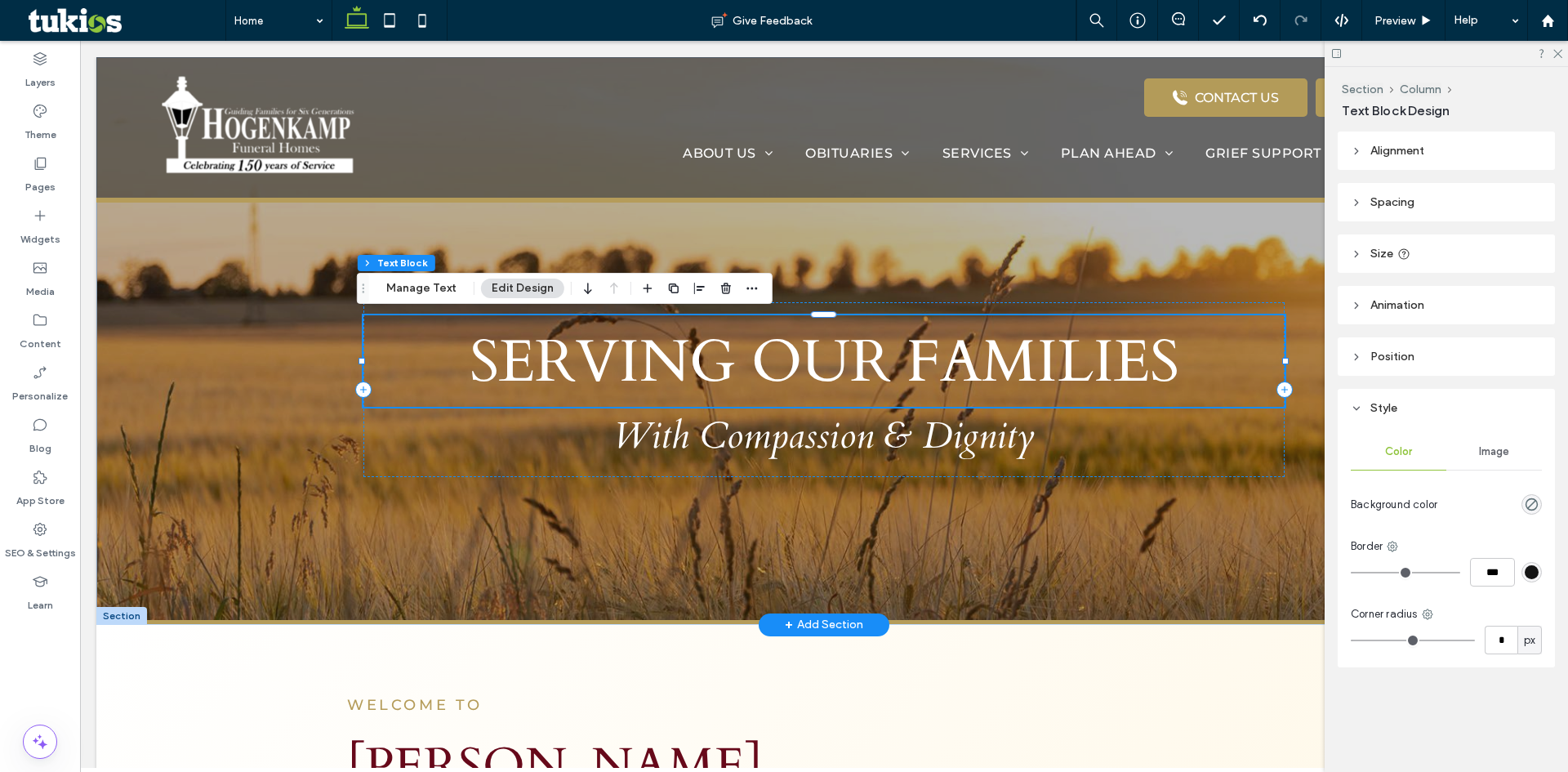
click at [817, 374] on span "SERVING OUR FAMILIES" at bounding box center [824, 362] width 709 height 79
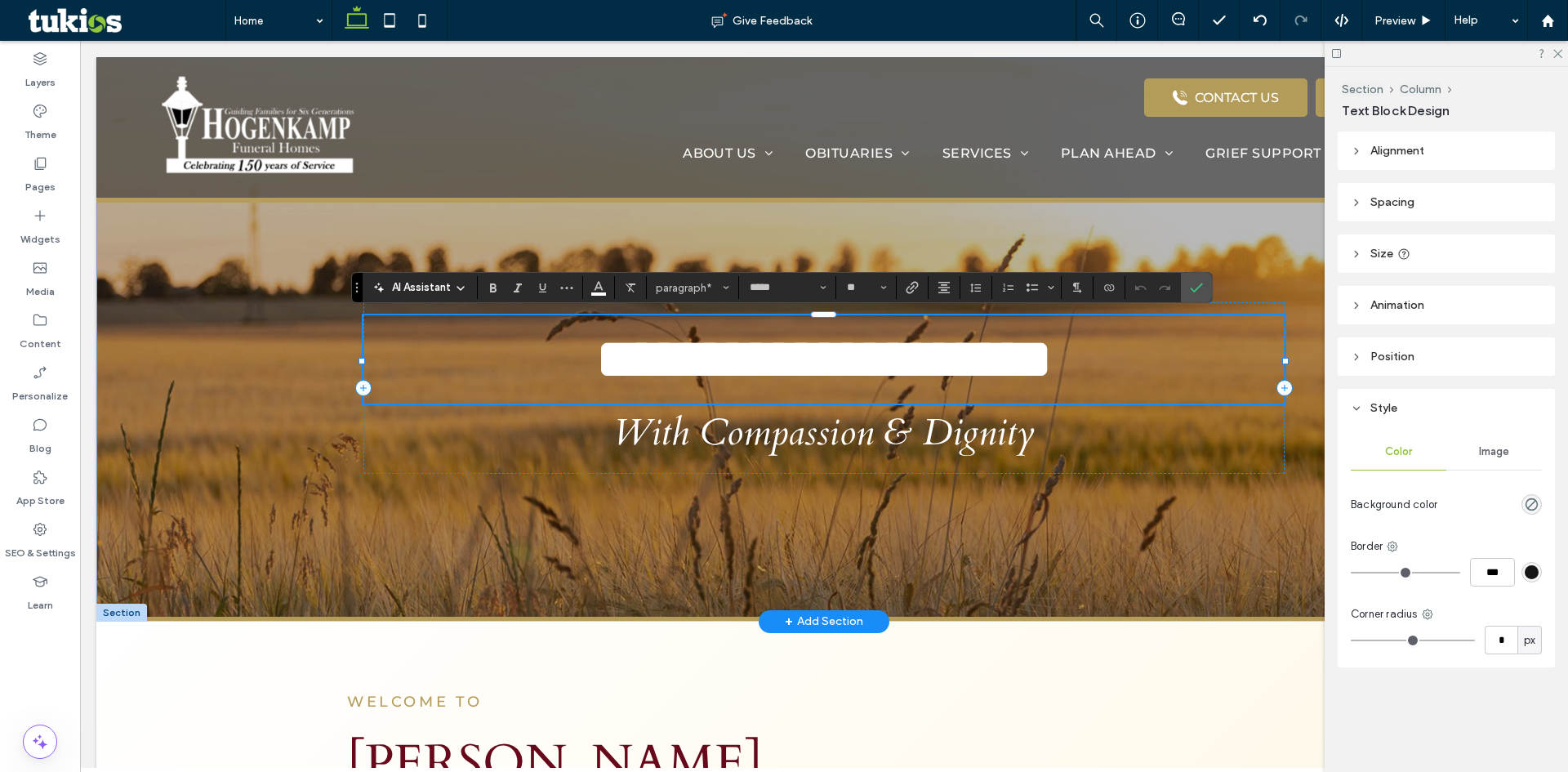
click at [1000, 382] on span "**********" at bounding box center [824, 359] width 457 height 58
click at [1024, 382] on span "**********" at bounding box center [824, 359] width 457 height 58
click at [1014, 455] on span "With Compassion & Dignity" at bounding box center [824, 432] width 422 height 50
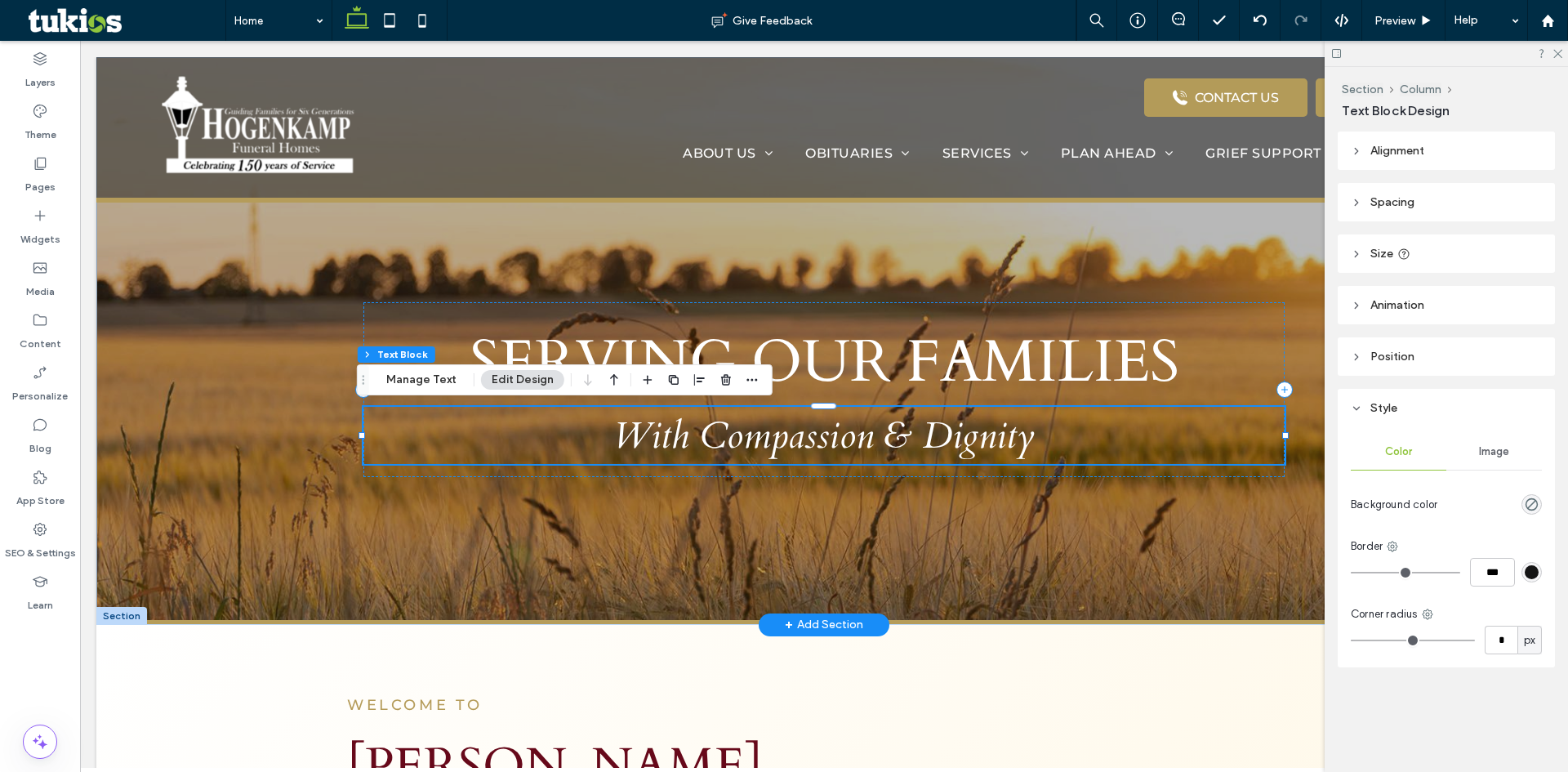
click at [996, 440] on span "With Compassion & Dignity" at bounding box center [824, 435] width 422 height 50
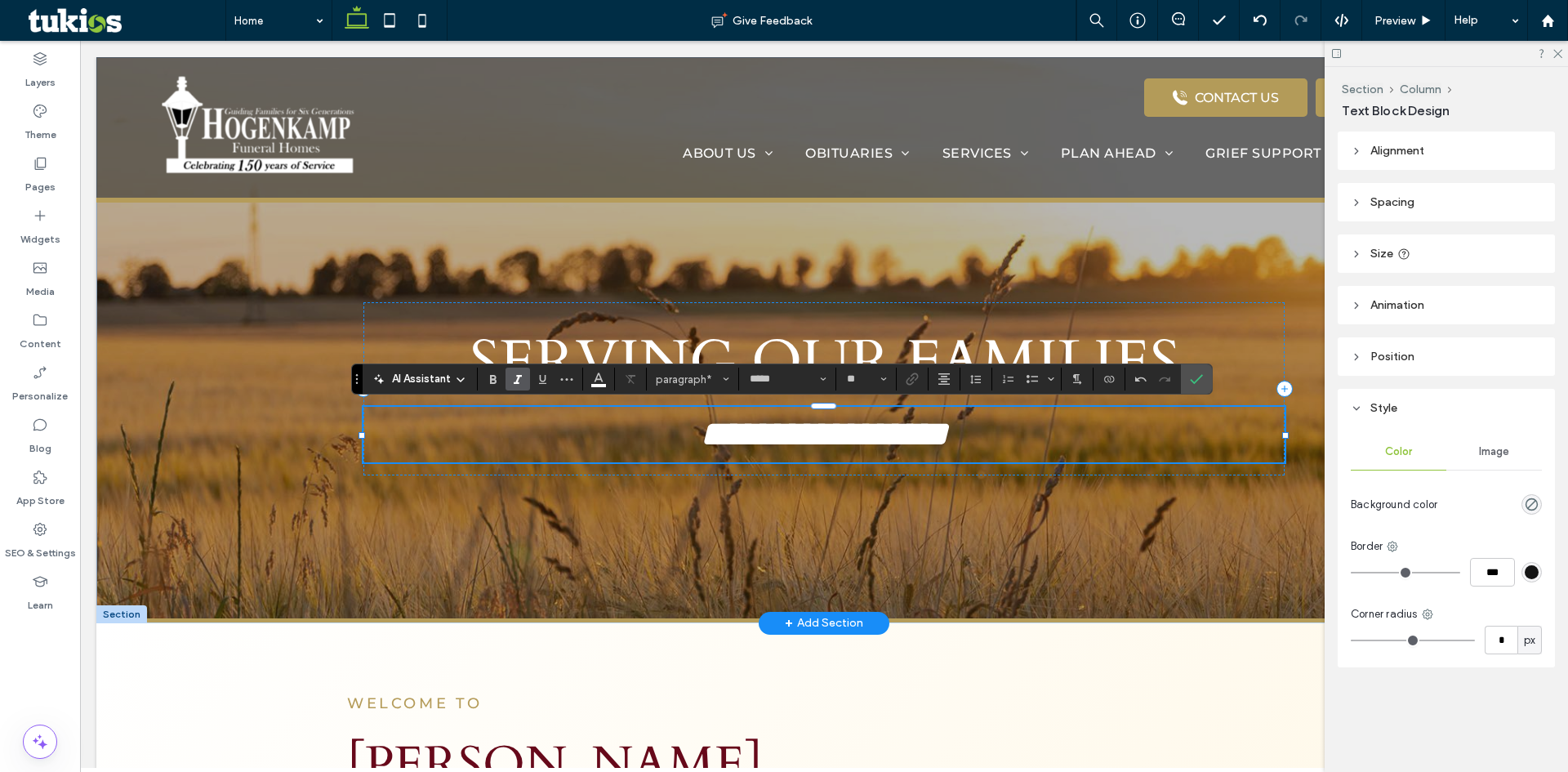
click at [703, 445] on span "**********" at bounding box center [824, 434] width 248 height 36
click at [765, 440] on span "**********" at bounding box center [824, 434] width 248 height 36
click at [932, 440] on span "**********" at bounding box center [824, 434] width 248 height 36
drag, startPoint x: 932, startPoint y: 440, endPoint x: 903, endPoint y: 440, distance: 29.0
click at [903, 440] on span "**********" at bounding box center [824, 434] width 248 height 36
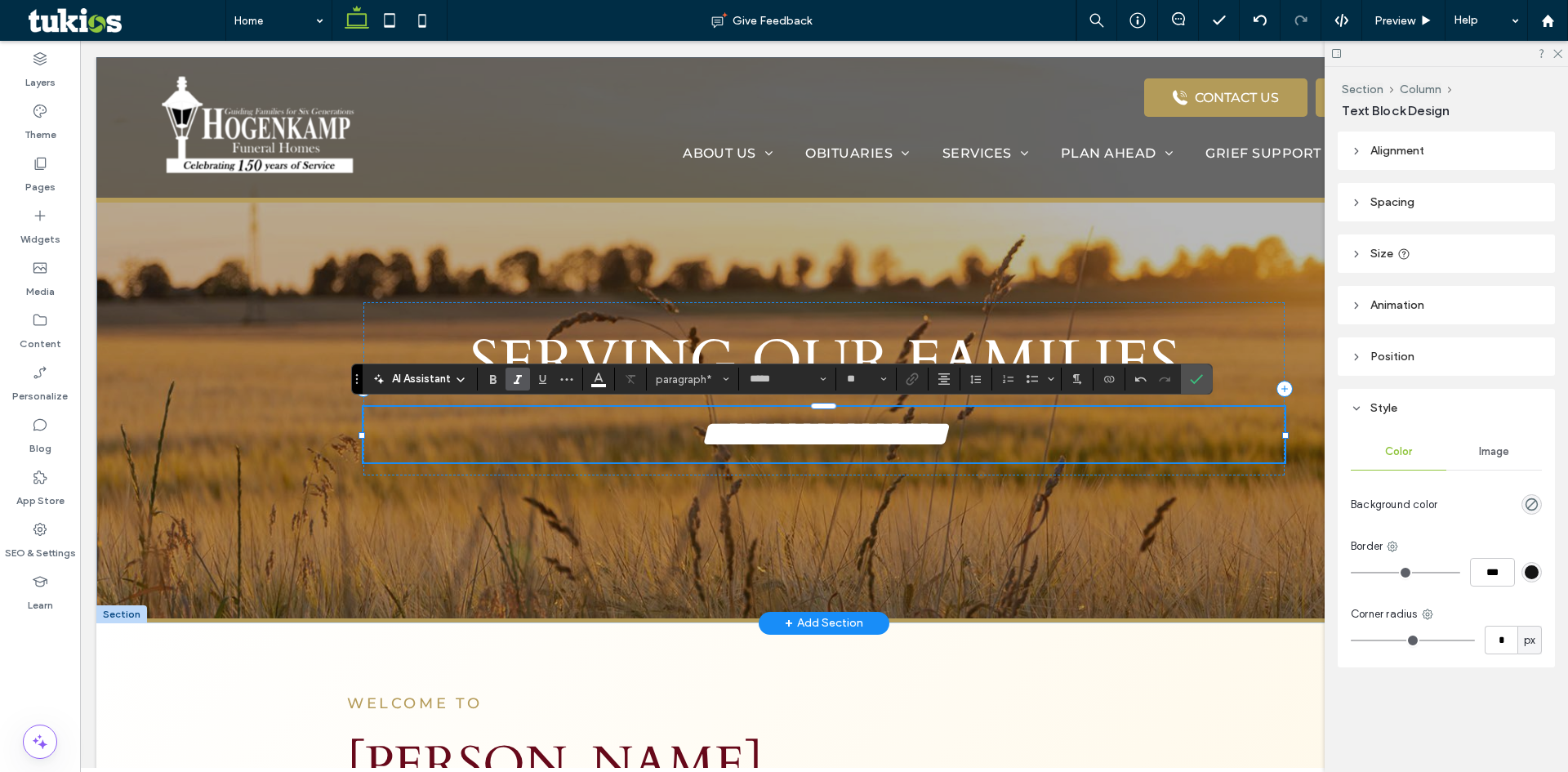
click at [954, 440] on p "**********" at bounding box center [824, 435] width 921 height 56
click at [1205, 379] on label "Confirm" at bounding box center [1196, 379] width 25 height 29
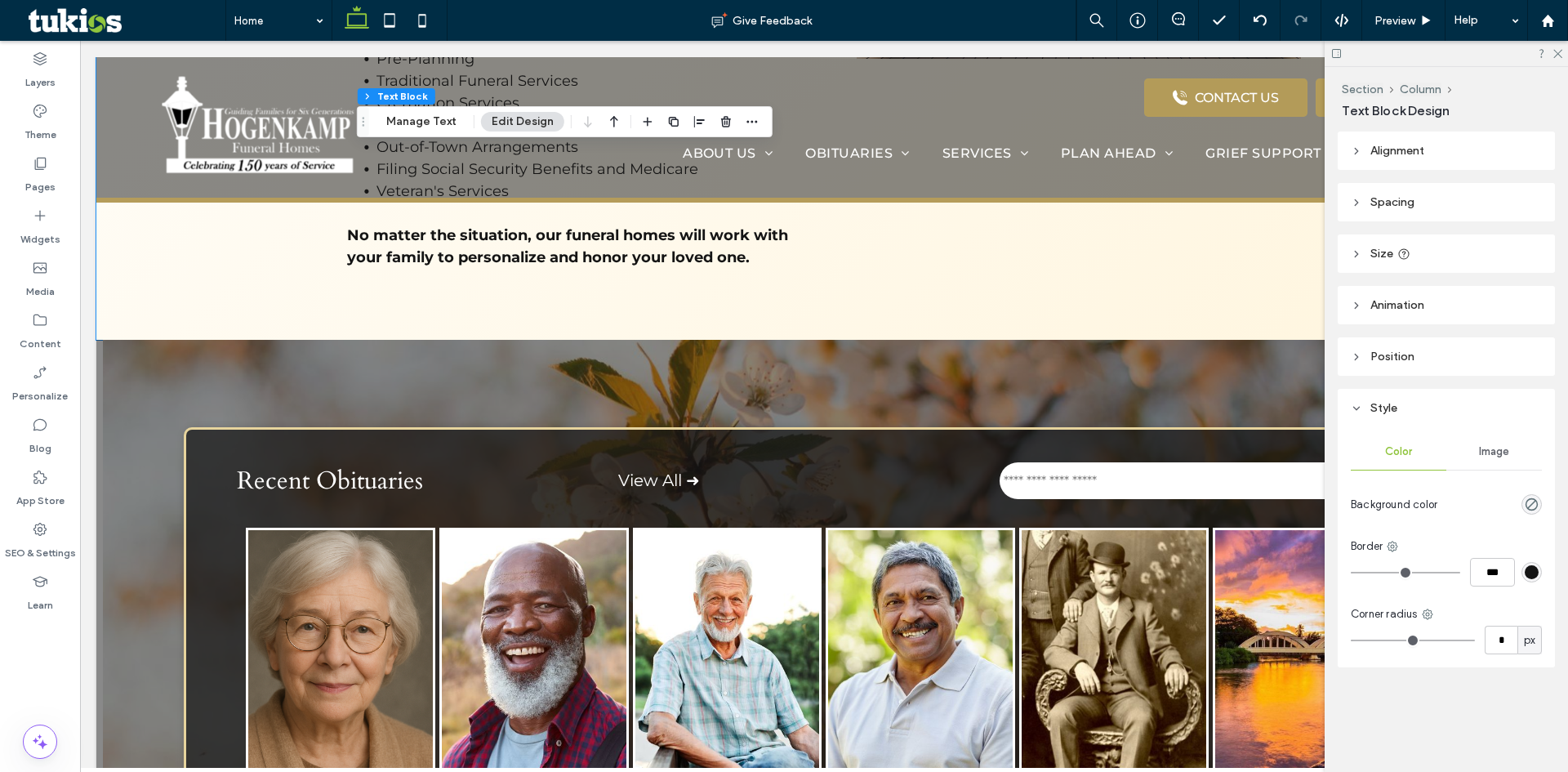
scroll to position [1143, 0]
